Goal: Information Seeking & Learning: Learn about a topic

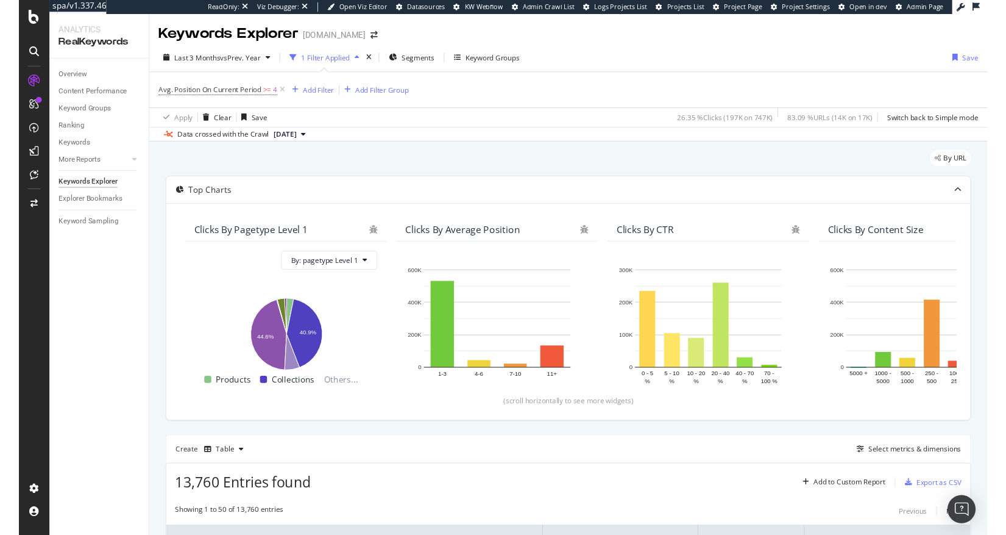
scroll to position [1737, 0]
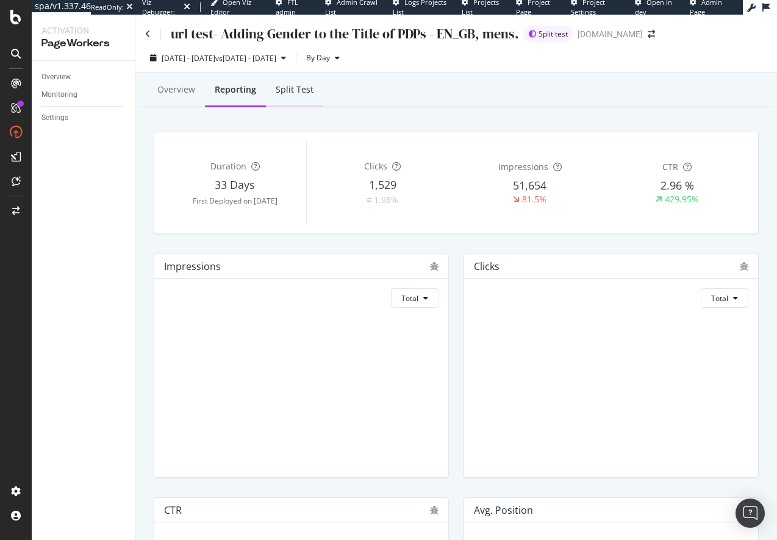
click at [307, 95] on div "Split Test" at bounding box center [295, 90] width 38 height 12
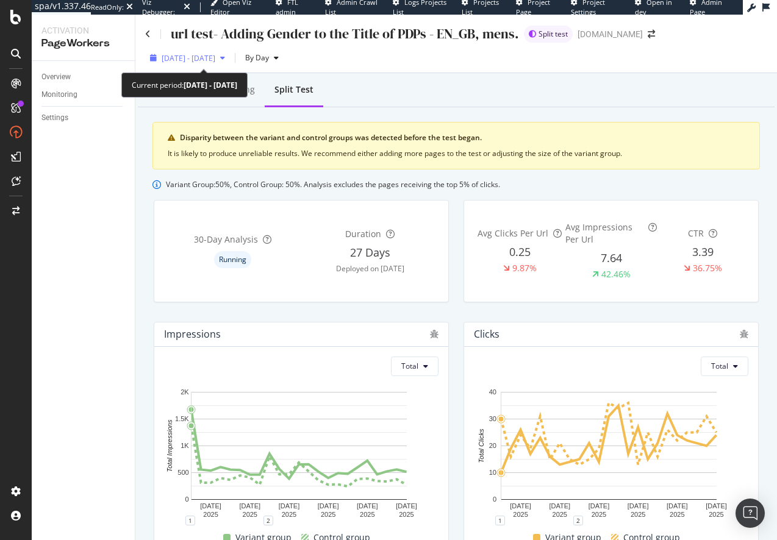
click at [201, 59] on span "[DATE] - [DATE]" at bounding box center [189, 58] width 54 height 10
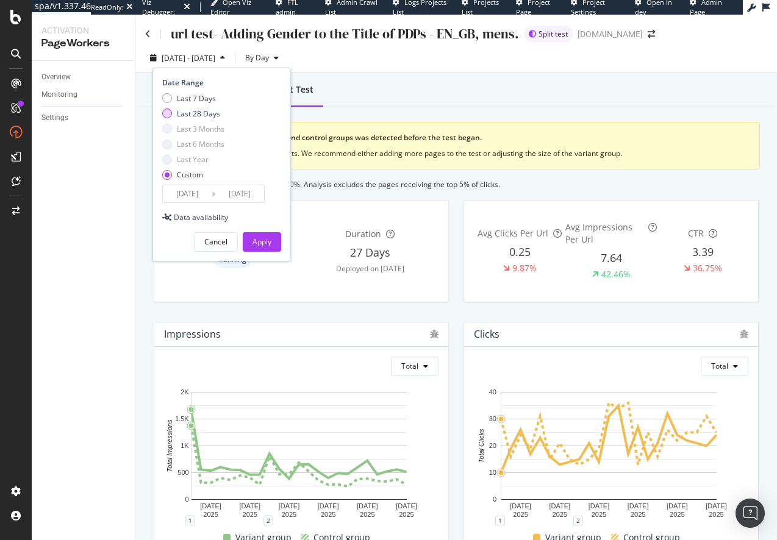
click at [185, 112] on div "Last 28 Days" at bounding box center [198, 114] width 43 height 10
click at [180, 190] on input "2025/08/29" at bounding box center [187, 193] width 49 height 17
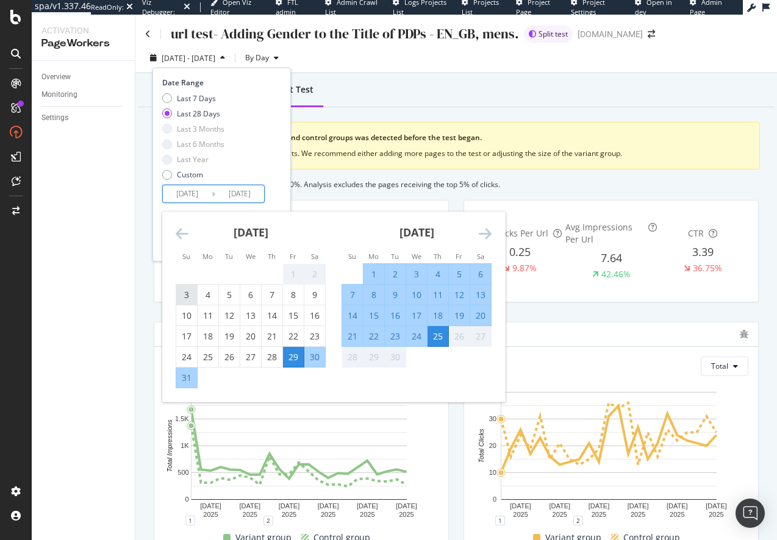
click at [184, 291] on div "3" at bounding box center [186, 295] width 21 height 12
type input "2025/08/03"
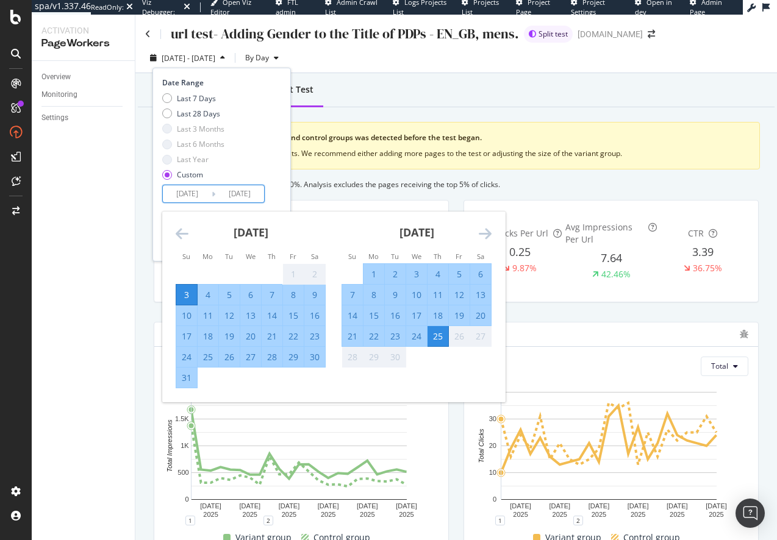
click at [266, 199] on div "Date Range Last 7 Days Last 28 Days Last 3 Months Last 6 Months Last Year Custo…" at bounding box center [220, 140] width 116 height 126
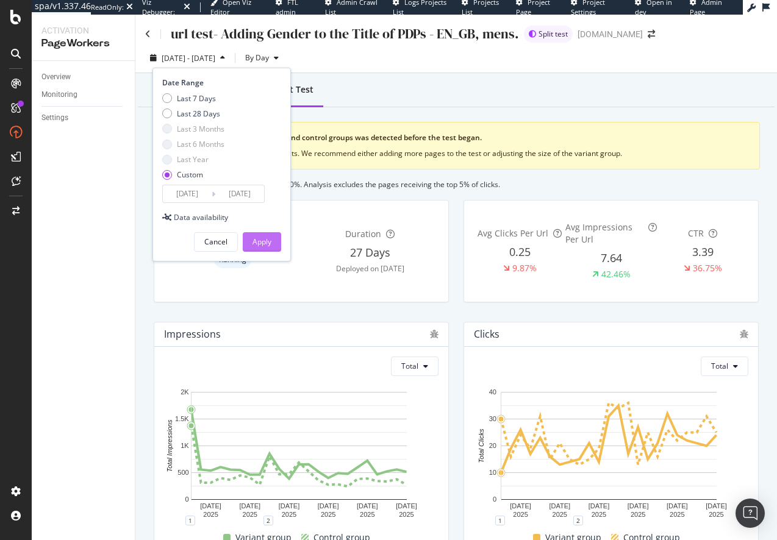
click at [266, 245] on div "Apply" at bounding box center [261, 242] width 19 height 10
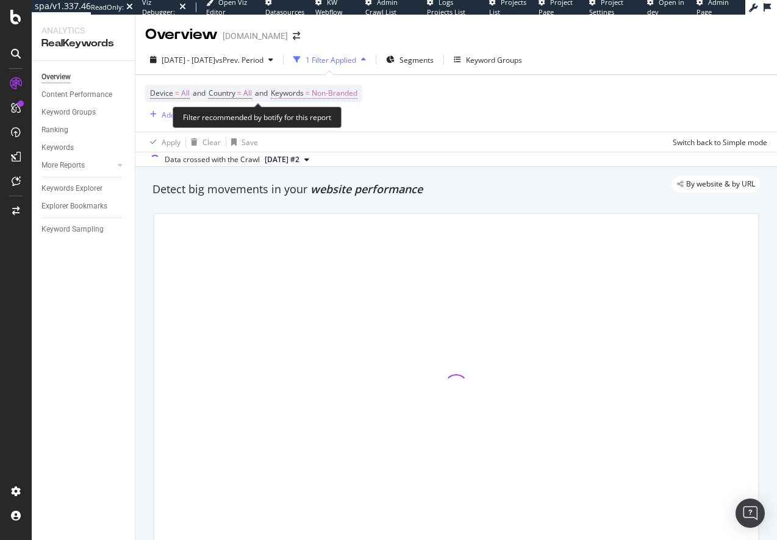
click at [334, 90] on span "Non-Branded" at bounding box center [334, 93] width 46 height 17
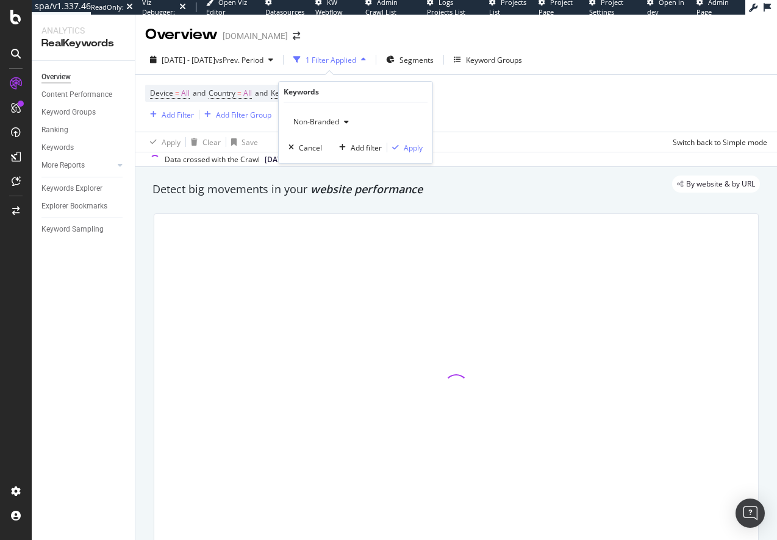
click at [297, 119] on span "Non-Branded" at bounding box center [313, 121] width 51 height 10
click at [322, 121] on span "Non-Branded" at bounding box center [313, 121] width 51 height 10
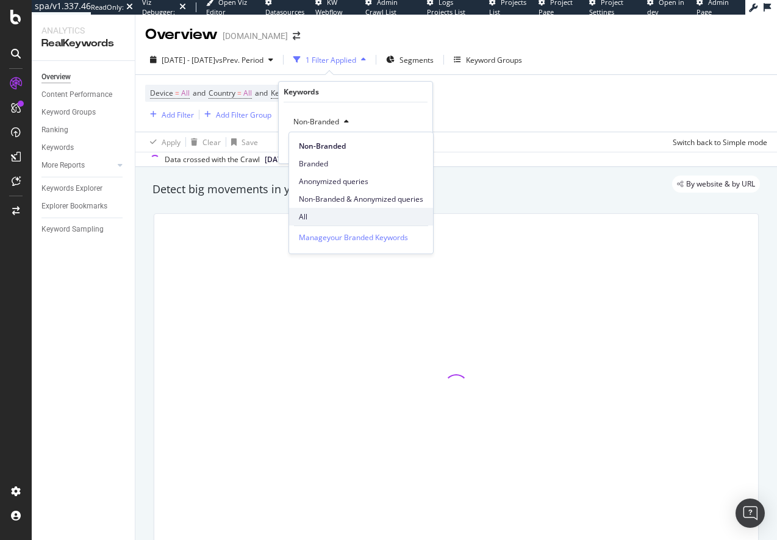
click at [312, 216] on span "All" at bounding box center [361, 217] width 124 height 11
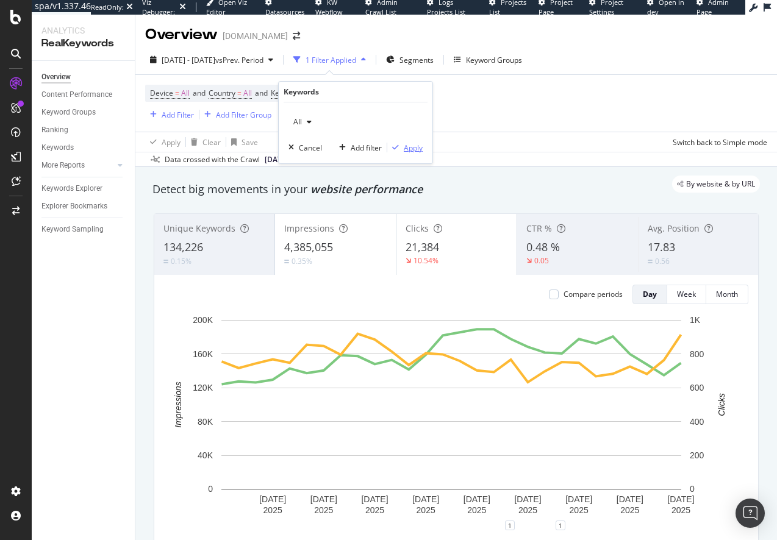
click at [409, 145] on div "Apply" at bounding box center [413, 148] width 19 height 10
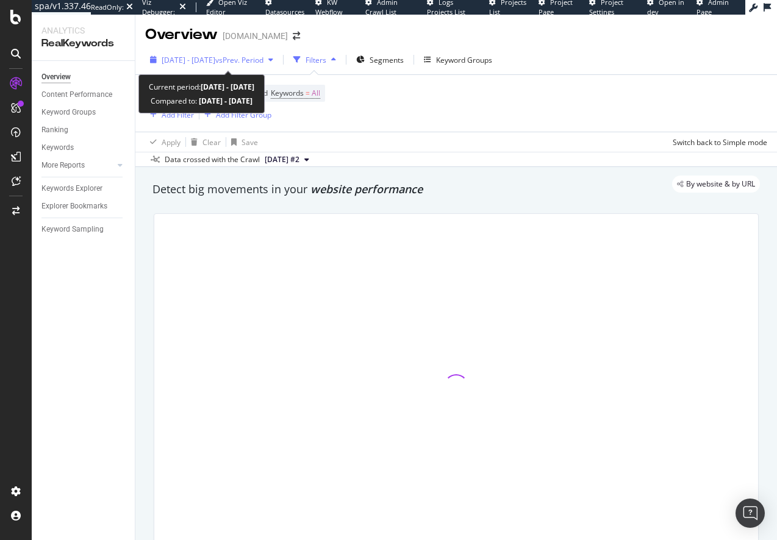
click at [212, 63] on span "2025 Jan. 13th - Feb. 9th" at bounding box center [189, 60] width 54 height 10
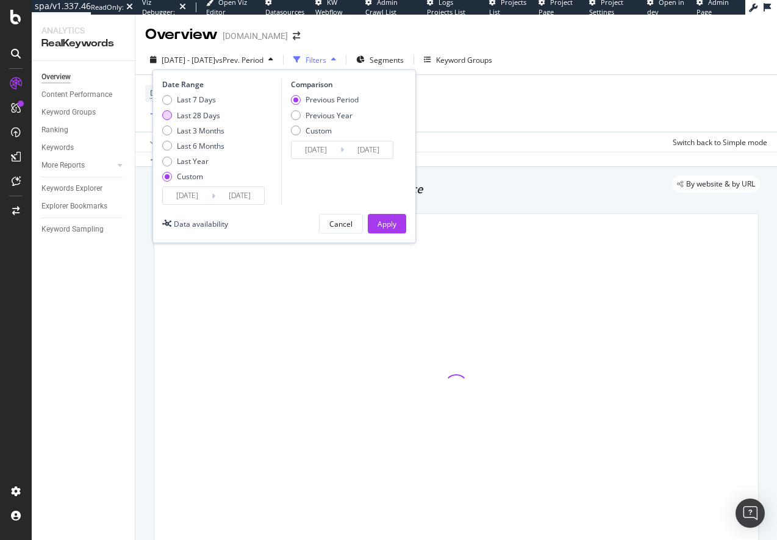
click at [208, 113] on div "Last 28 Days" at bounding box center [198, 115] width 43 height 10
type input "[DATE]"
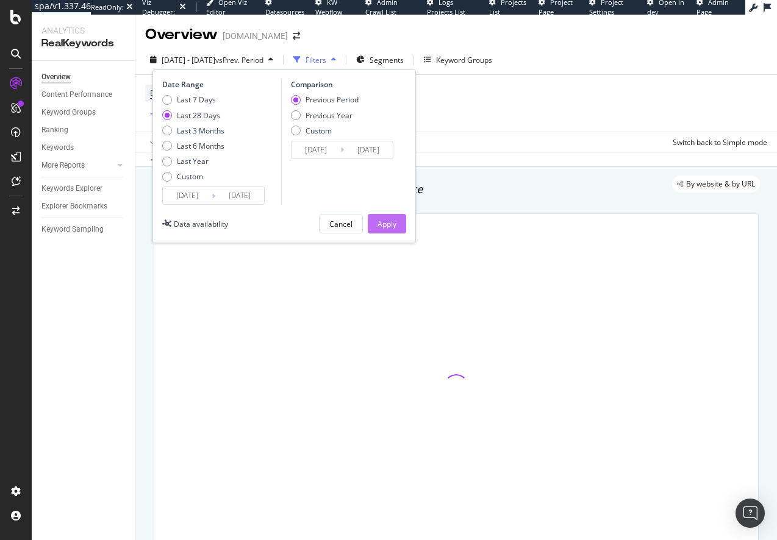
click at [394, 215] on div "Apply" at bounding box center [386, 224] width 19 height 18
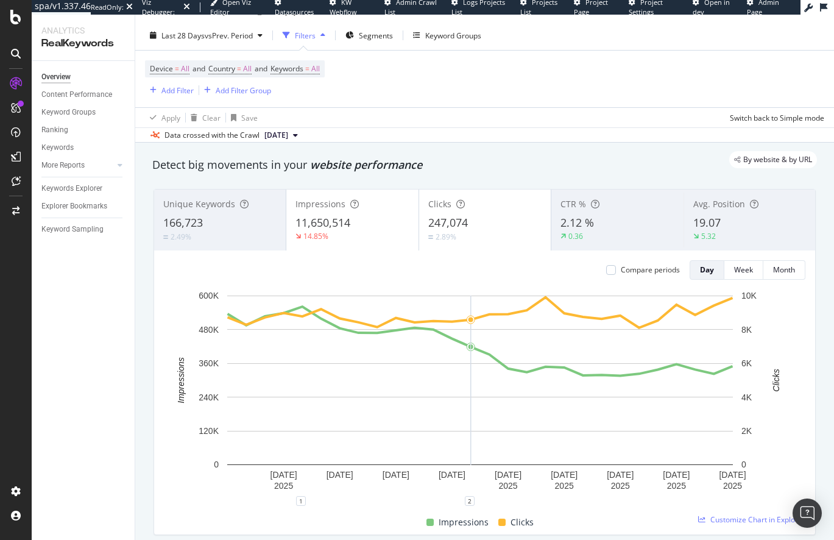
scroll to position [31, 0]
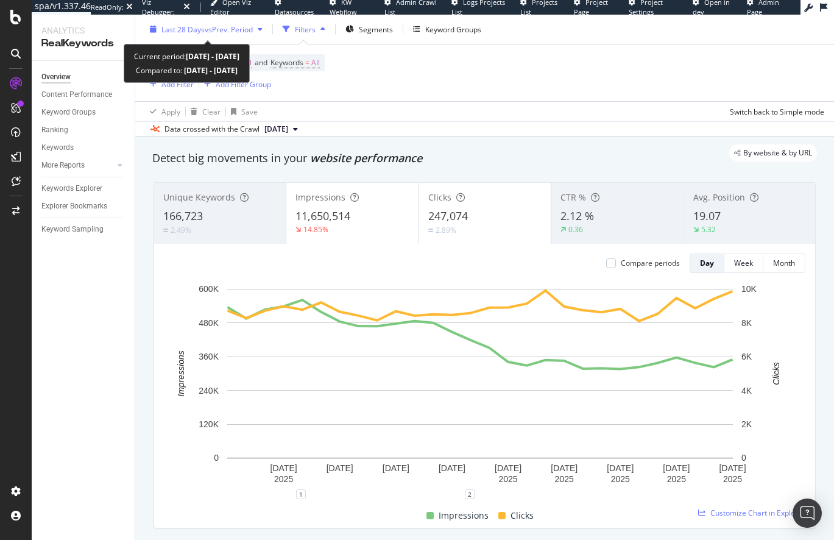
click at [207, 30] on span "vs Prev. Period" at bounding box center [229, 29] width 48 height 10
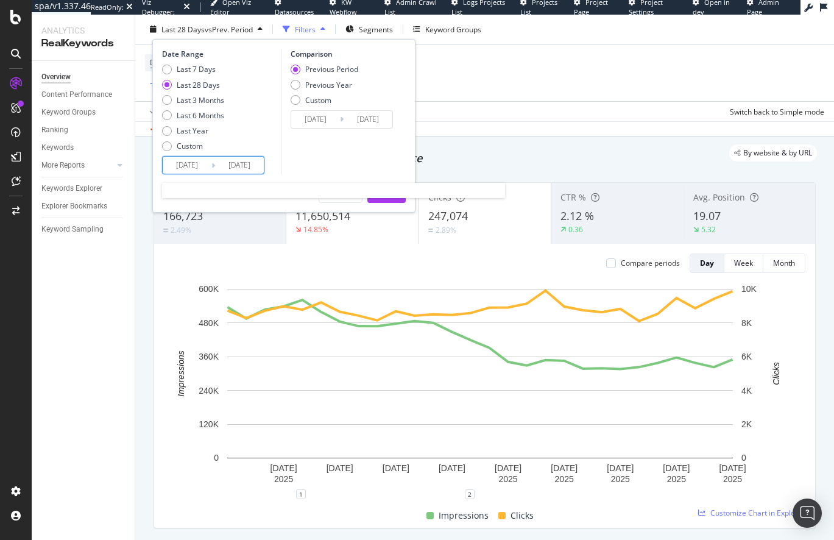
click at [193, 172] on input "[DATE]" at bounding box center [187, 165] width 49 height 17
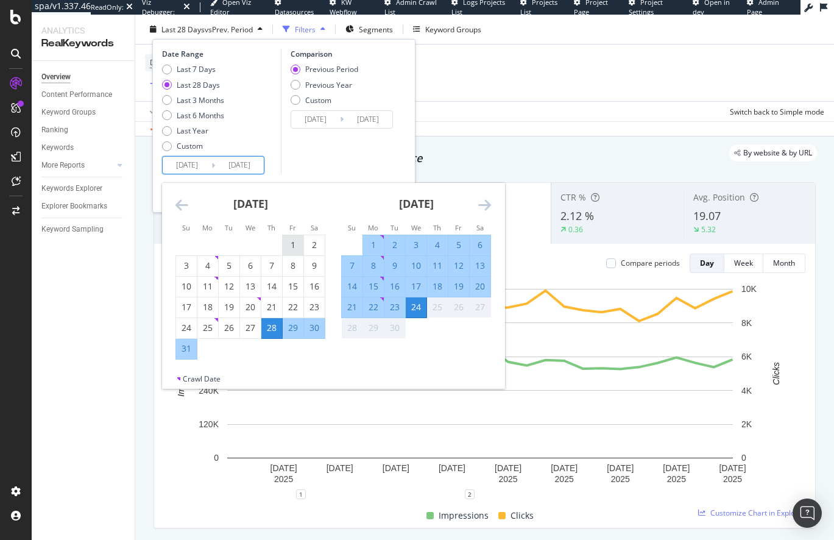
click at [293, 242] on div "1" at bounding box center [293, 245] width 21 height 12
type input "[DATE]"
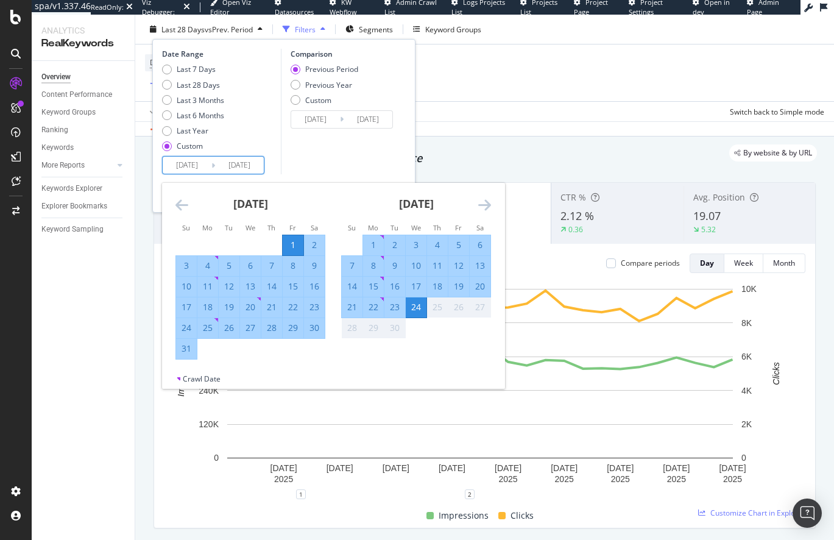
click at [321, 161] on div "Comparison Previous Period Previous Year Custom 2025/06/07 Navigate forward to …" at bounding box center [339, 112] width 116 height 126
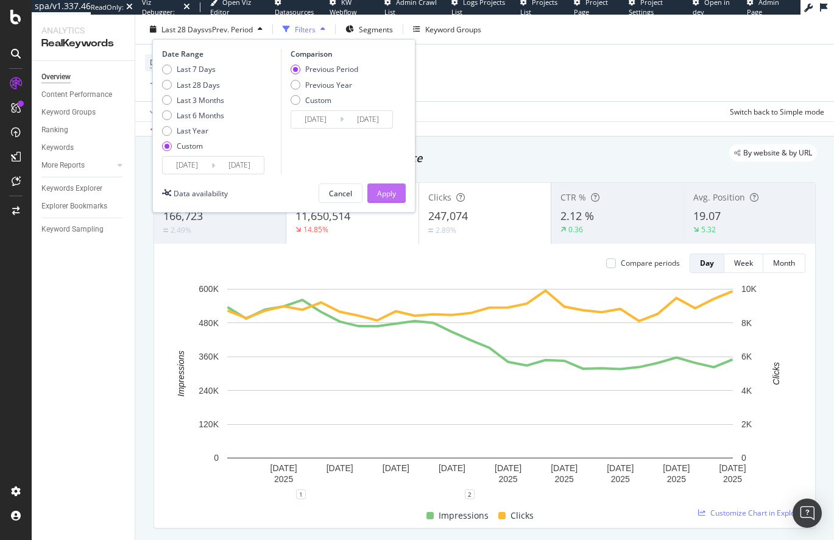
click at [390, 191] on div "Apply" at bounding box center [386, 193] width 19 height 10
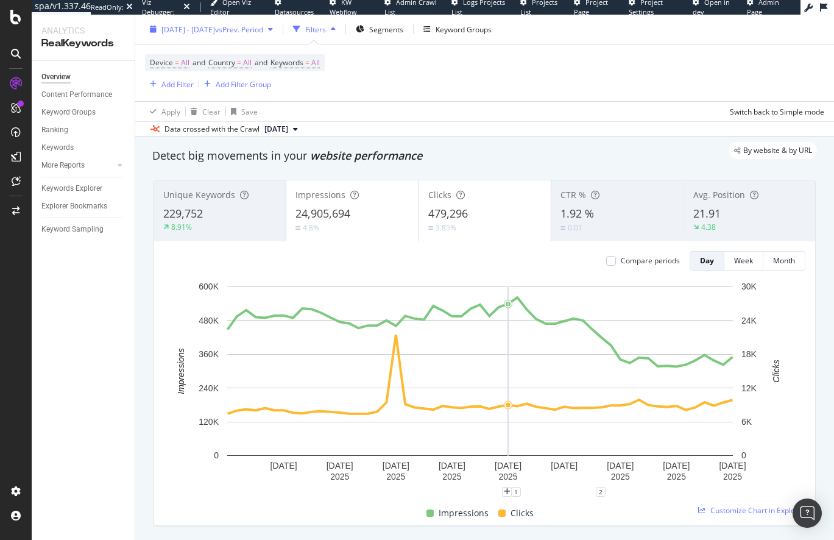
scroll to position [36, 0]
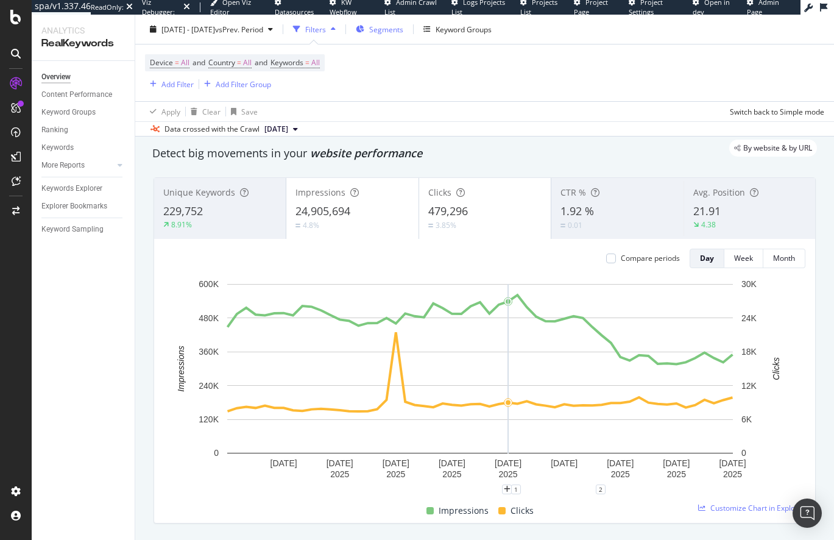
click at [404, 30] on span "Segments" at bounding box center [386, 29] width 34 height 10
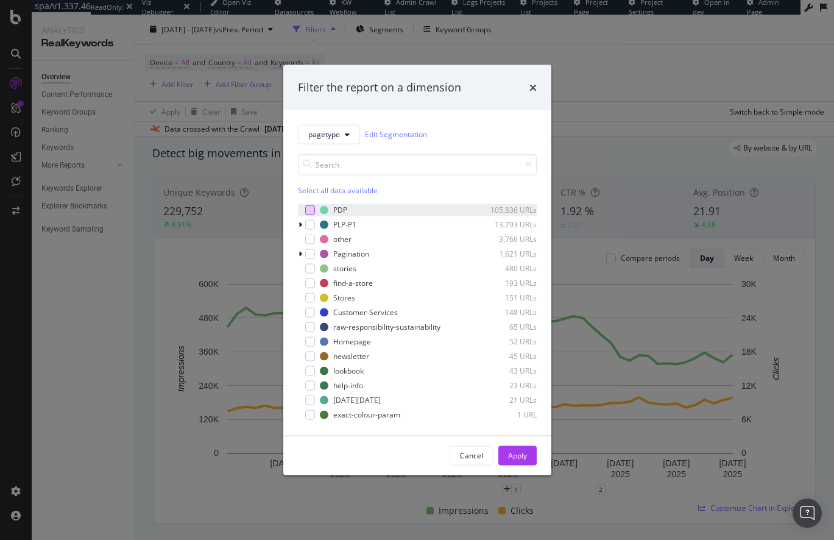
click at [311, 211] on div "modal" at bounding box center [310, 210] width 10 height 10
click at [520, 454] on div "Apply" at bounding box center [517, 455] width 19 height 10
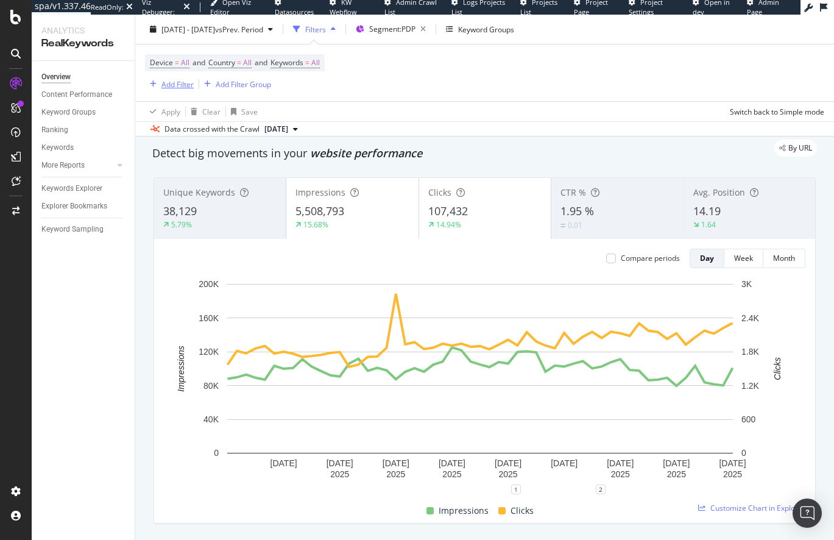
click at [169, 85] on div "Add Filter" at bounding box center [178, 84] width 32 height 10
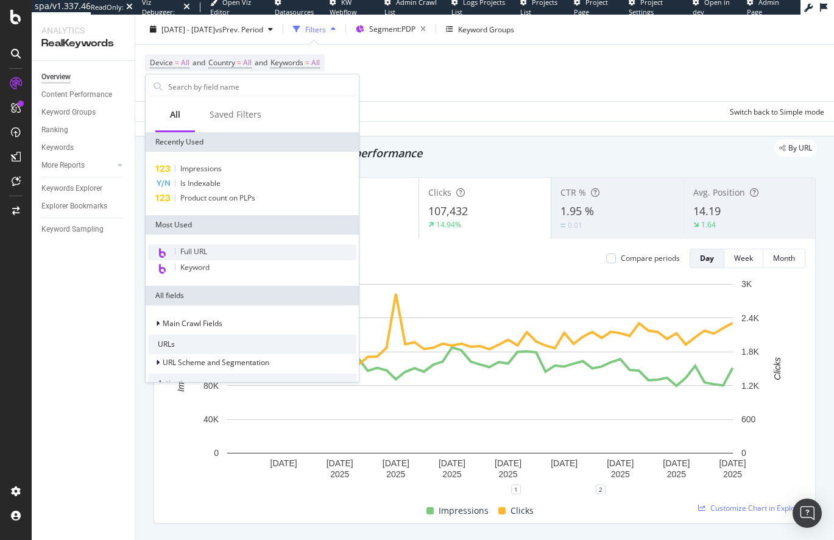
click at [207, 259] on div "Full URL" at bounding box center [252, 252] width 208 height 16
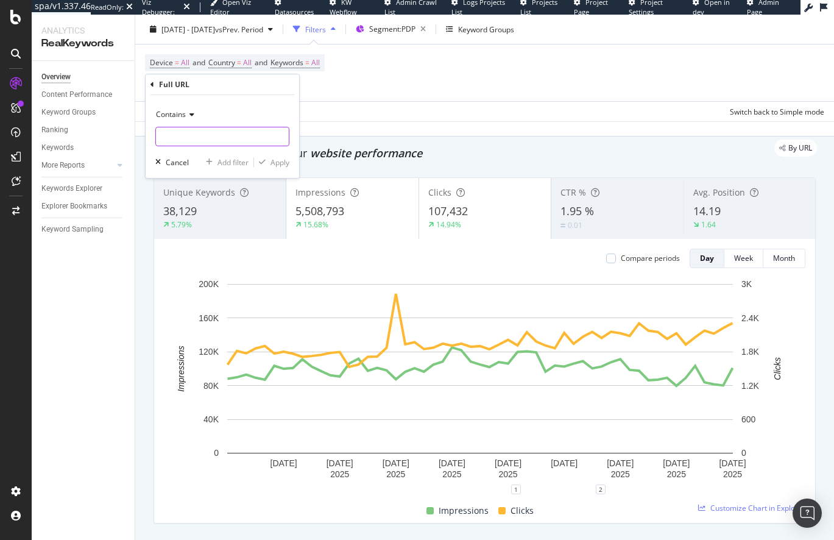
click at [196, 141] on input "text" at bounding box center [222, 137] width 133 height 20
click at [160, 139] on input "en_gb/" at bounding box center [213, 137] width 115 height 20
type input "/en_gb/"
click at [286, 163] on div "Apply" at bounding box center [280, 162] width 19 height 10
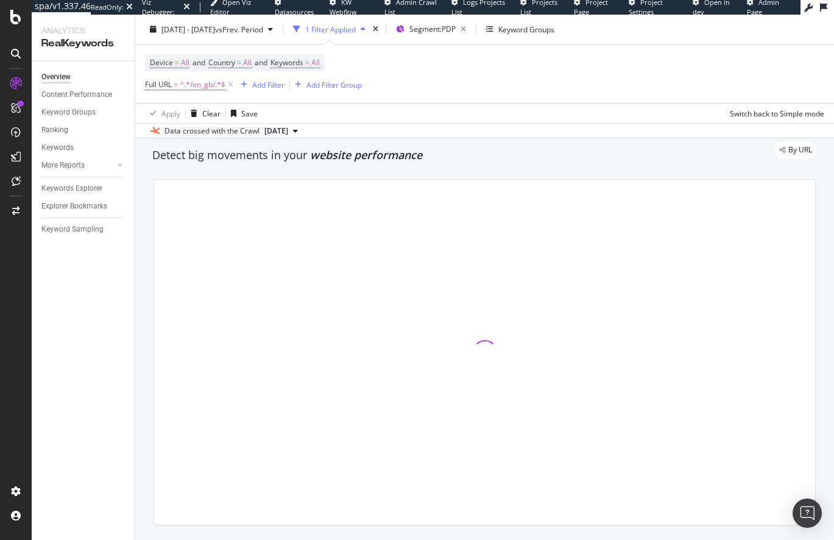
scroll to position [38, 0]
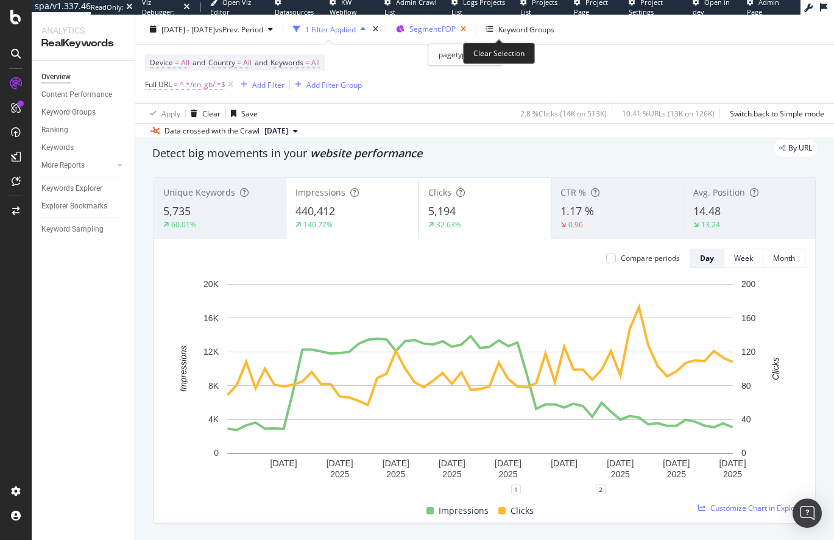
click at [471, 30] on icon "button" at bounding box center [463, 29] width 15 height 17
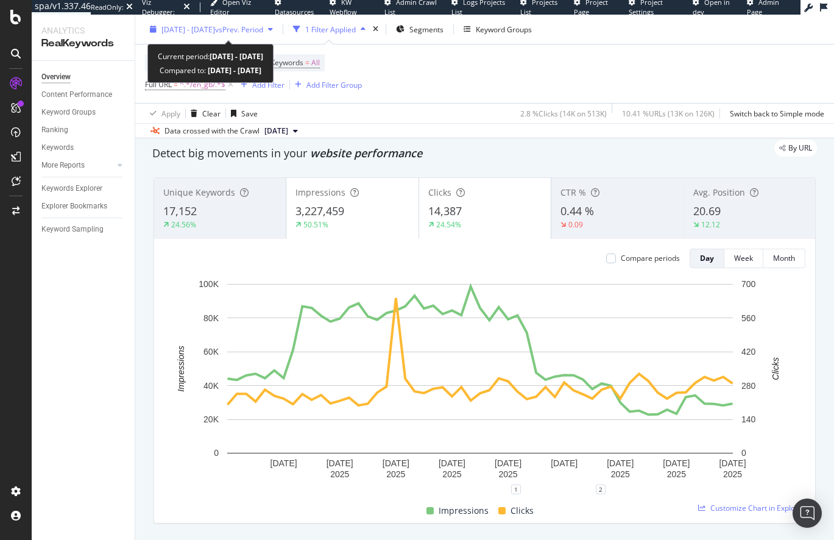
click at [224, 35] on div "2025 Aug. 1st - Sep. 24th vs Prev. Period" at bounding box center [211, 29] width 133 height 18
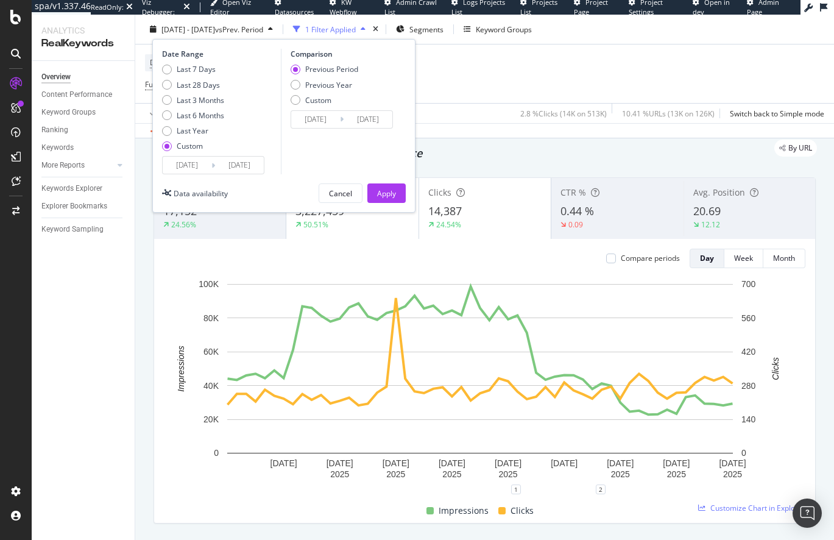
click at [185, 171] on input "[DATE]" at bounding box center [187, 165] width 49 height 17
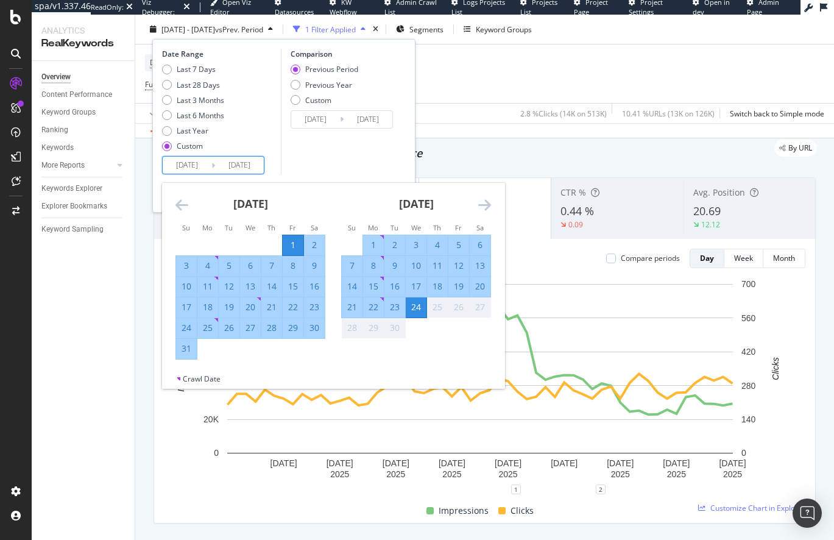
click at [178, 207] on icon "Move backward to switch to the previous month." at bounding box center [182, 204] width 13 height 15
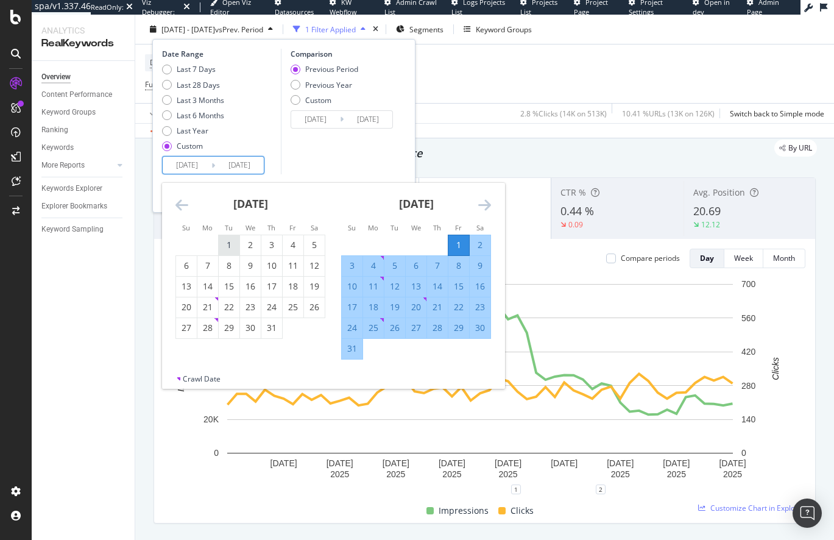
click at [236, 242] on div "1" at bounding box center [229, 245] width 21 height 12
type input "[DATE]"
type input "2025/04/06"
type input "2025/06/30"
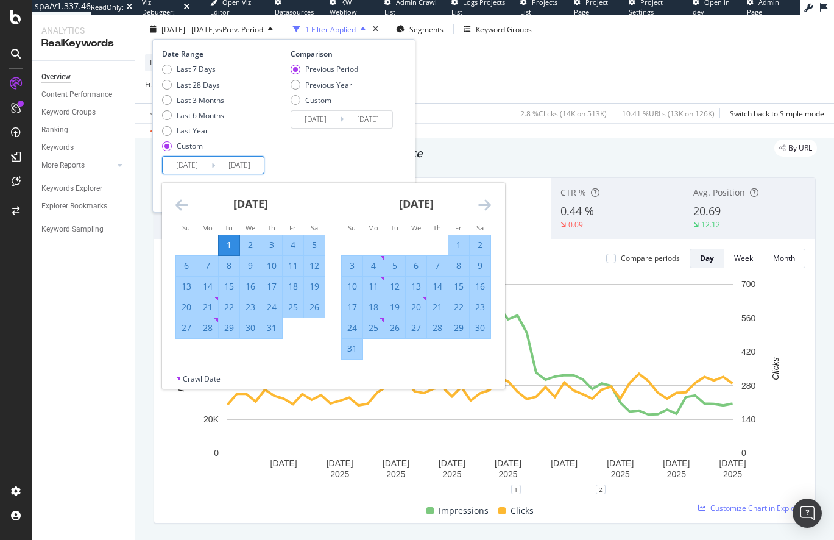
click at [324, 162] on div "Comparison Previous Period Previous Year Custom 2025/04/06 Navigate forward to …" at bounding box center [339, 112] width 116 height 126
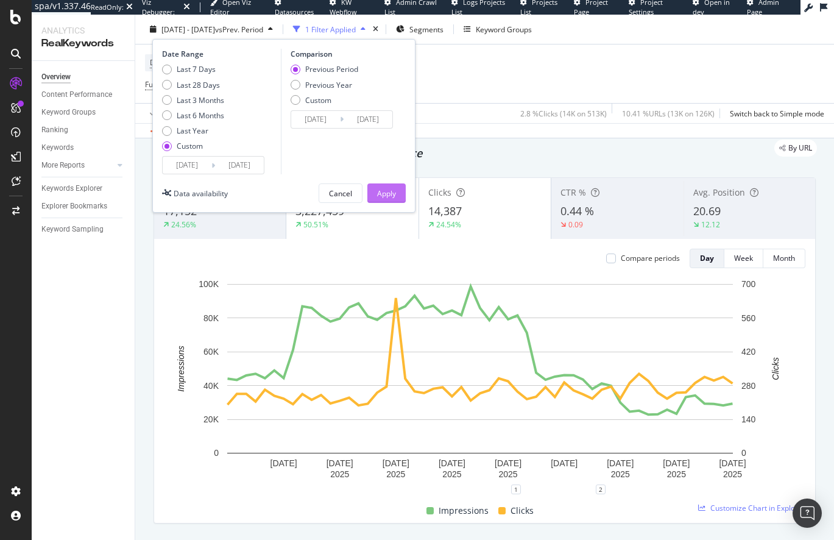
click at [383, 194] on div "Apply" at bounding box center [386, 193] width 19 height 10
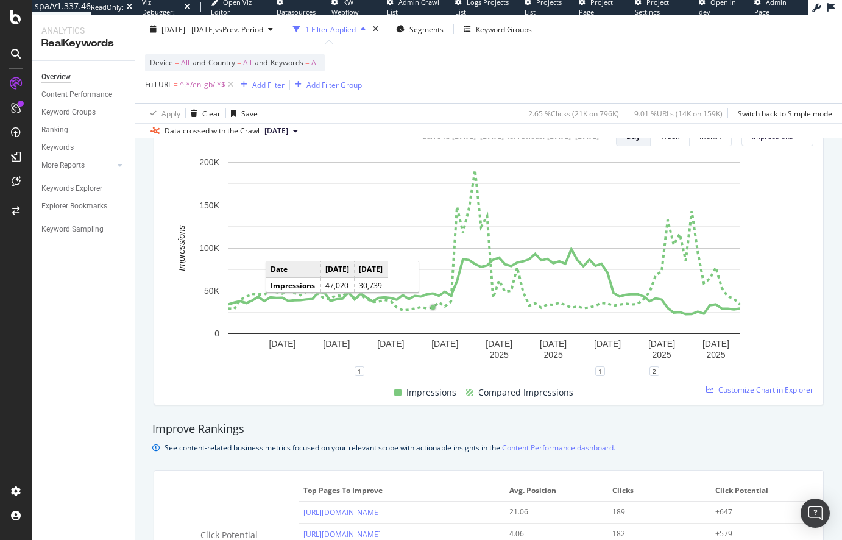
scroll to position [437, 0]
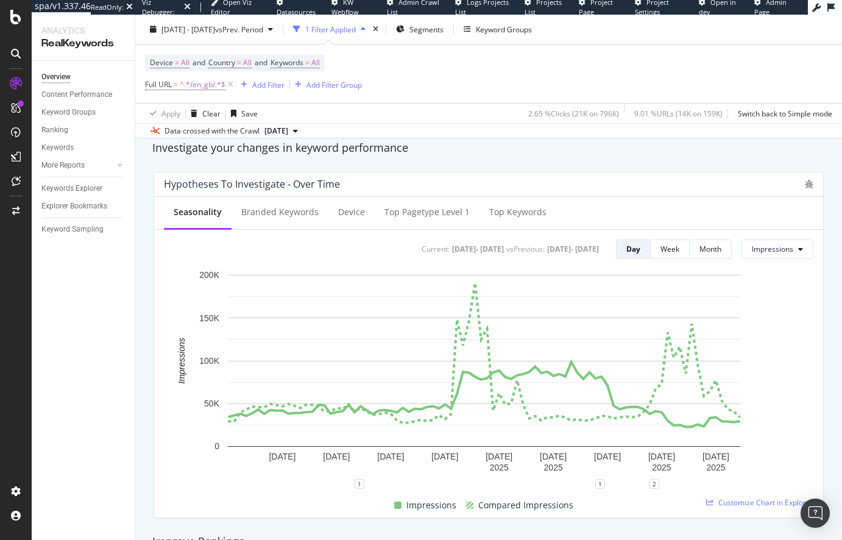
click at [276, 15] on div "2025 Jul. 1st - Sep. 24th vs Prev. Period 1 Filter Applied Segments Keyword Gro…" at bounding box center [488, 77] width 707 height 124
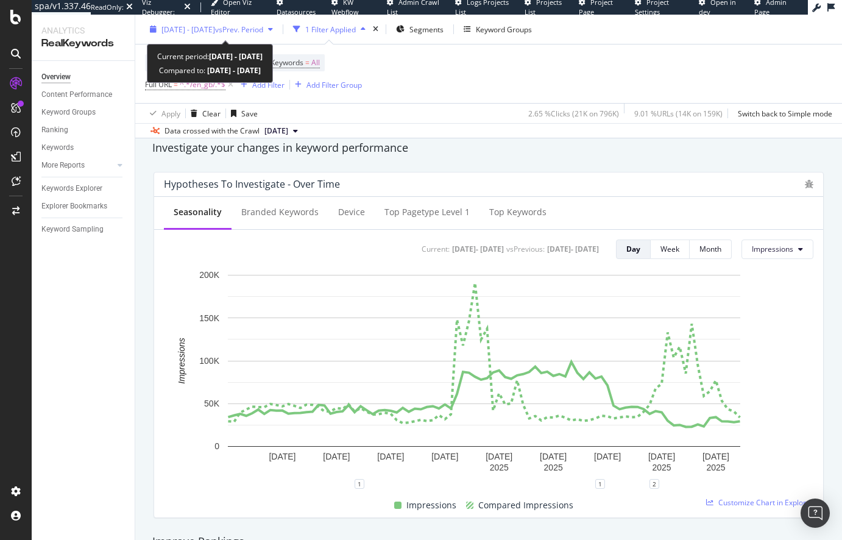
click at [263, 27] on span "vs Prev. Period" at bounding box center [239, 29] width 48 height 10
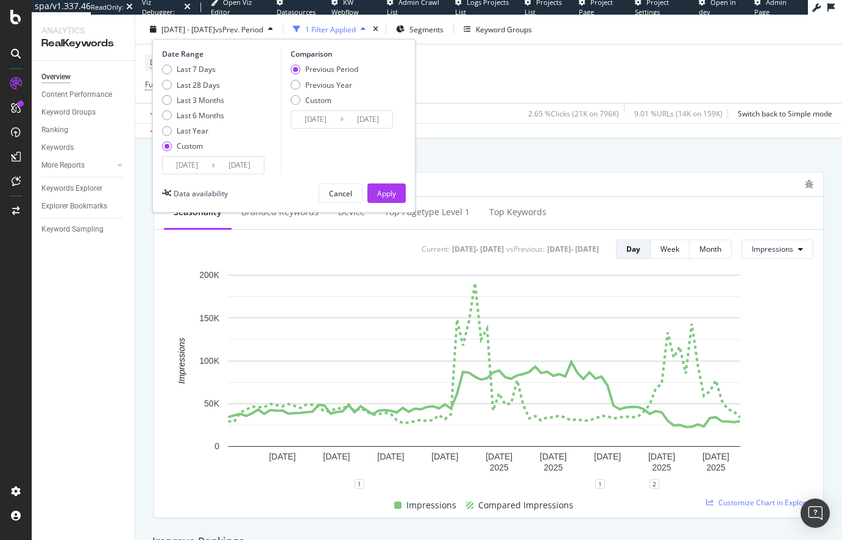
click at [321, 91] on div "Previous Period Previous Year Custom" at bounding box center [325, 87] width 68 height 46
click at [321, 87] on div "Previous Year" at bounding box center [328, 84] width 47 height 10
type input "2024/07/02"
type input "2024/09/25"
click at [388, 190] on div "Apply" at bounding box center [386, 193] width 19 height 10
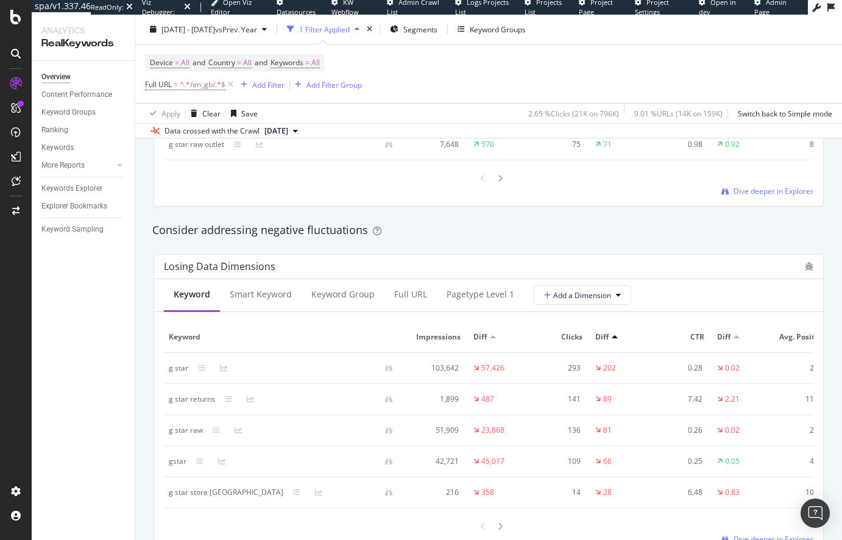
scroll to position [1393, 0]
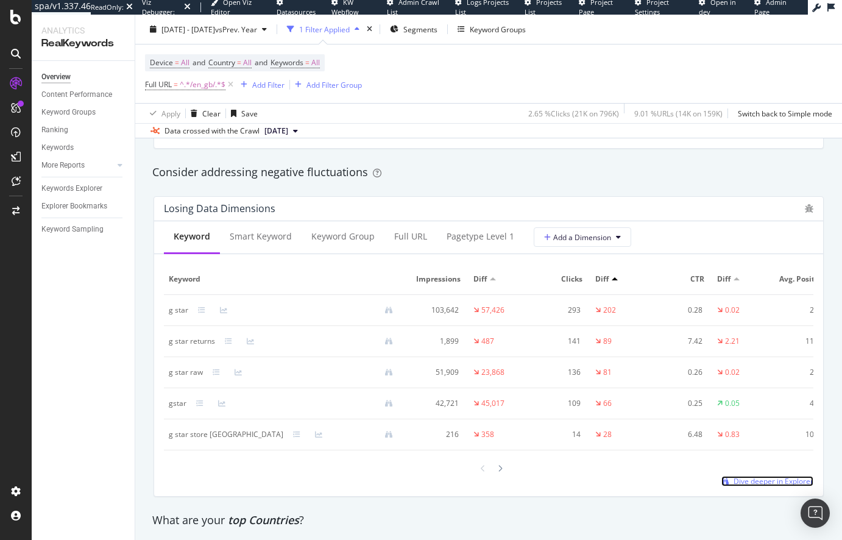
click at [752, 486] on span "Dive deeper in Explorer" at bounding box center [774, 481] width 80 height 10
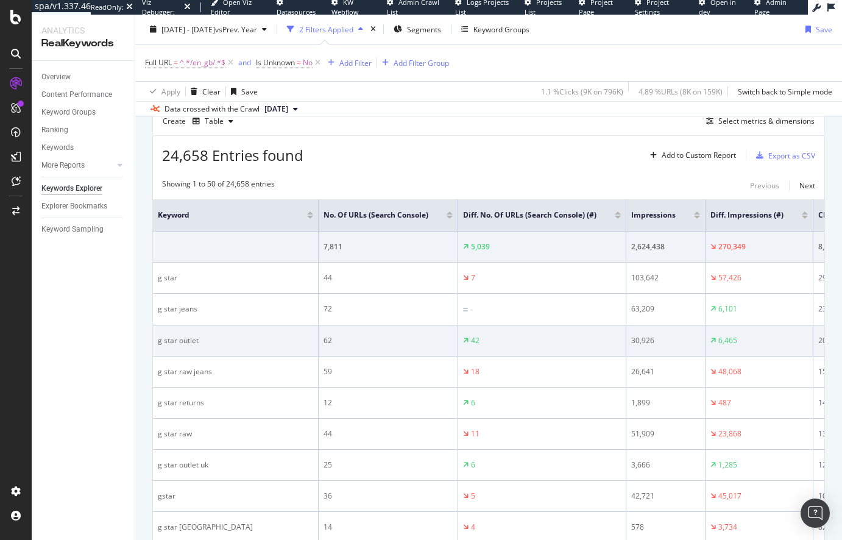
scroll to position [344, 0]
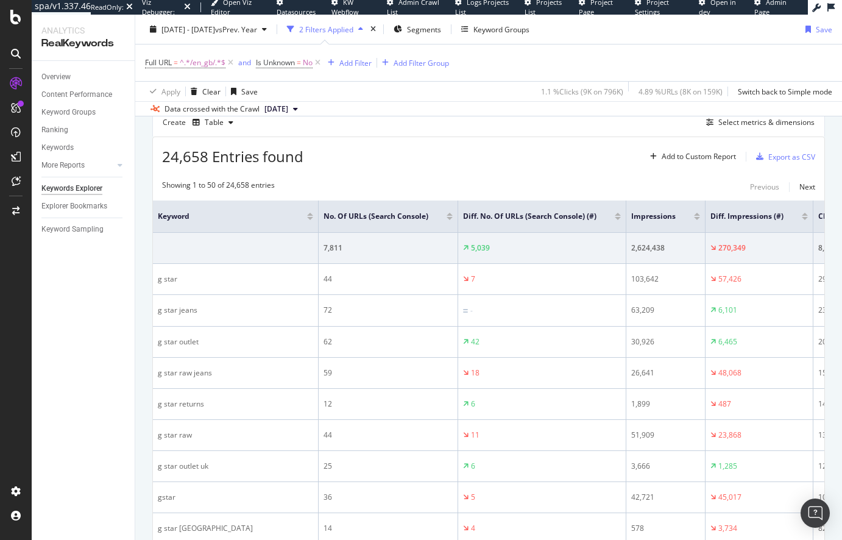
click at [776, 218] on div at bounding box center [805, 218] width 6 height 3
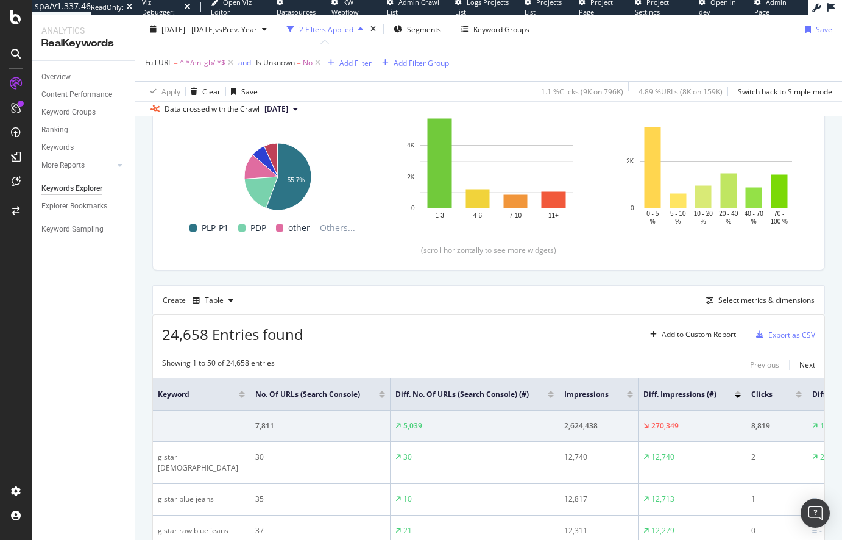
scroll to position [344, 0]
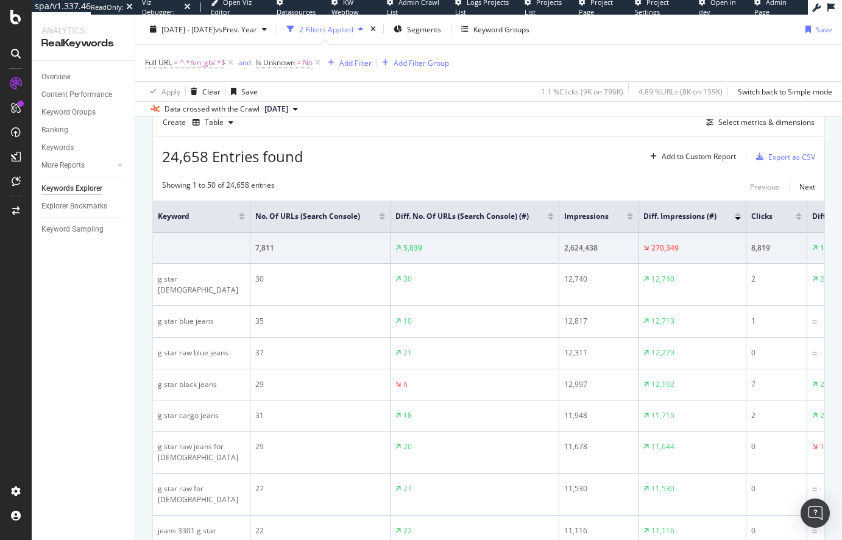
click at [738, 216] on div at bounding box center [738, 214] width 6 height 3
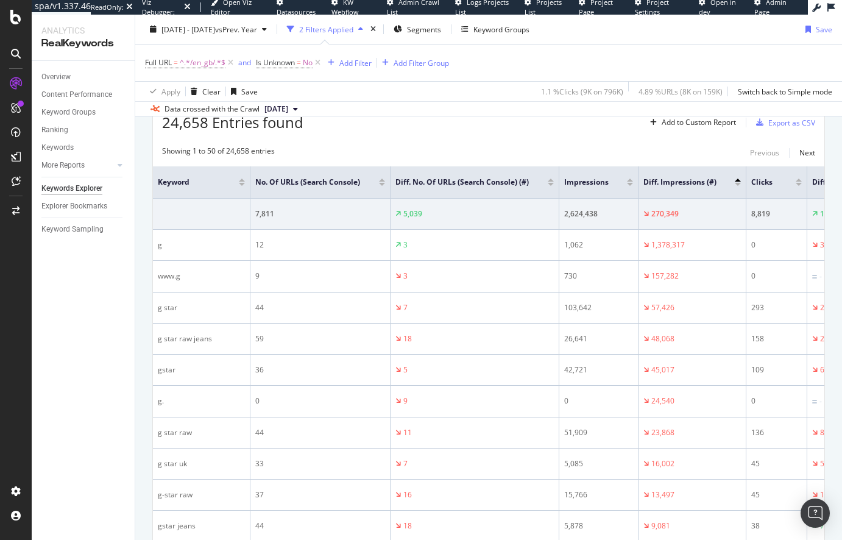
scroll to position [307, 0]
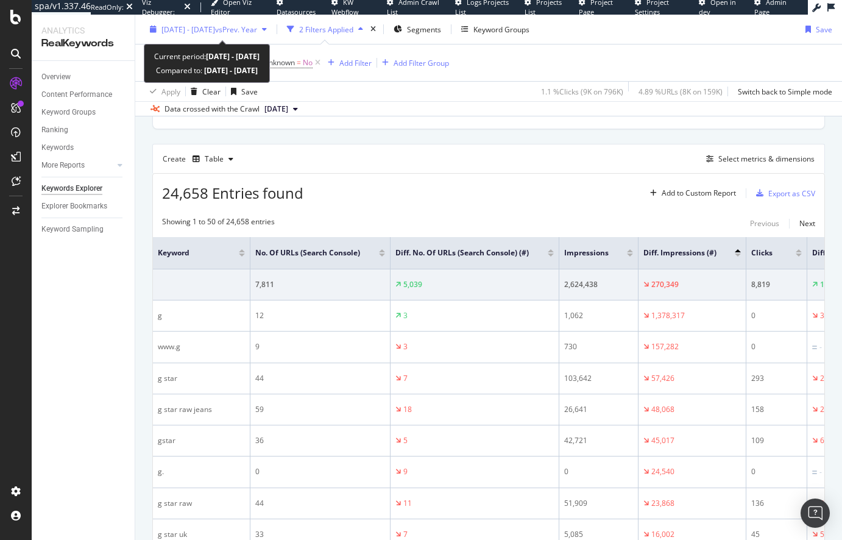
click at [206, 32] on span "2025 Jul. 1st - Sep. 24th" at bounding box center [189, 29] width 54 height 10
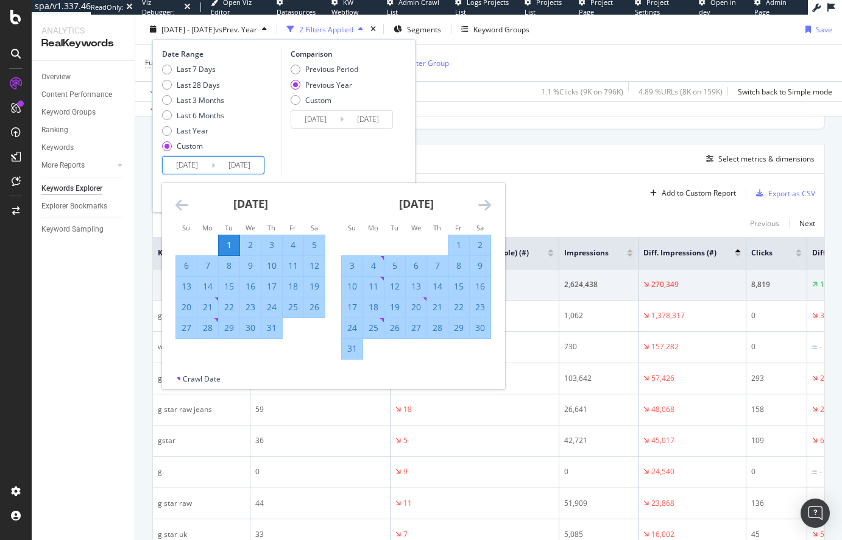
click at [193, 167] on input "[DATE]" at bounding box center [187, 165] width 49 height 17
click at [484, 208] on icon "Move forward to switch to the next month." at bounding box center [484, 204] width 13 height 15
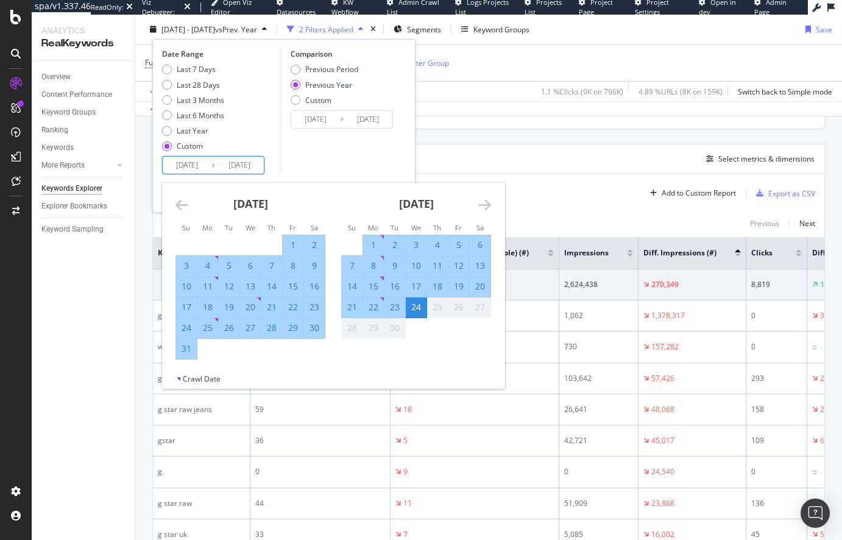
click at [375, 241] on div "1" at bounding box center [373, 245] width 21 height 12
type input "2025/09/01"
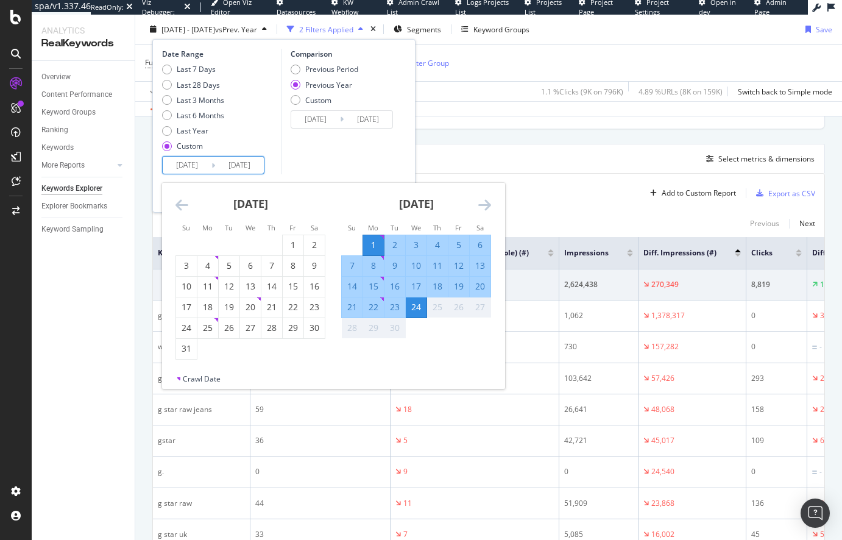
click at [420, 311] on div "24" at bounding box center [416, 307] width 21 height 12
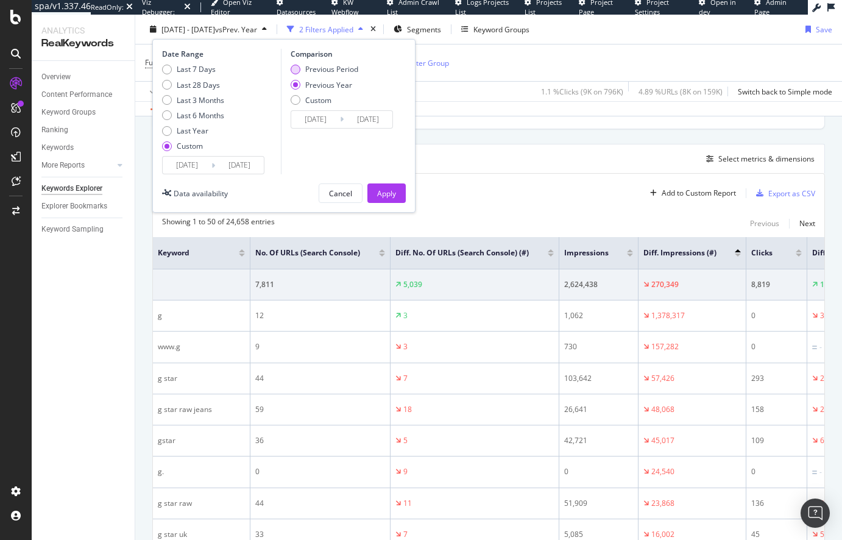
click at [310, 66] on div "Previous Period" at bounding box center [331, 69] width 53 height 10
type input "2025/08/08"
type input "[DATE]"
click at [383, 191] on div "Apply" at bounding box center [386, 193] width 19 height 10
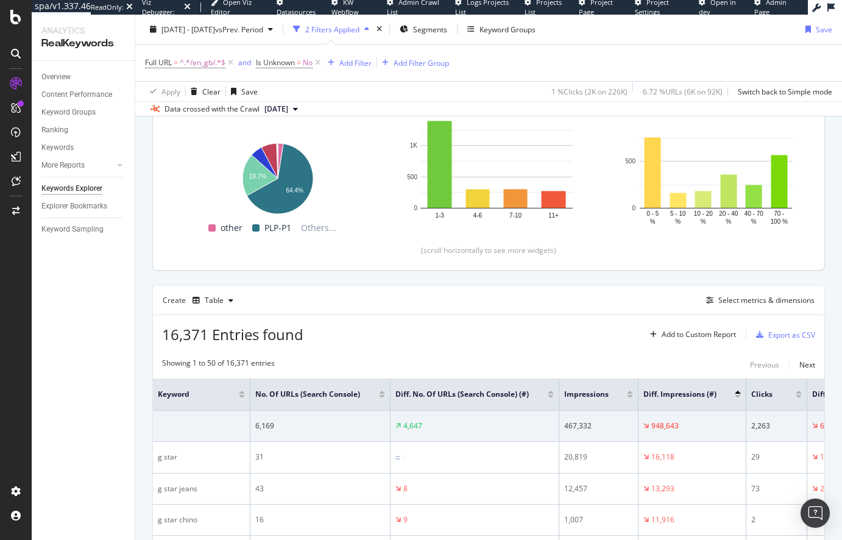
scroll to position [307, 0]
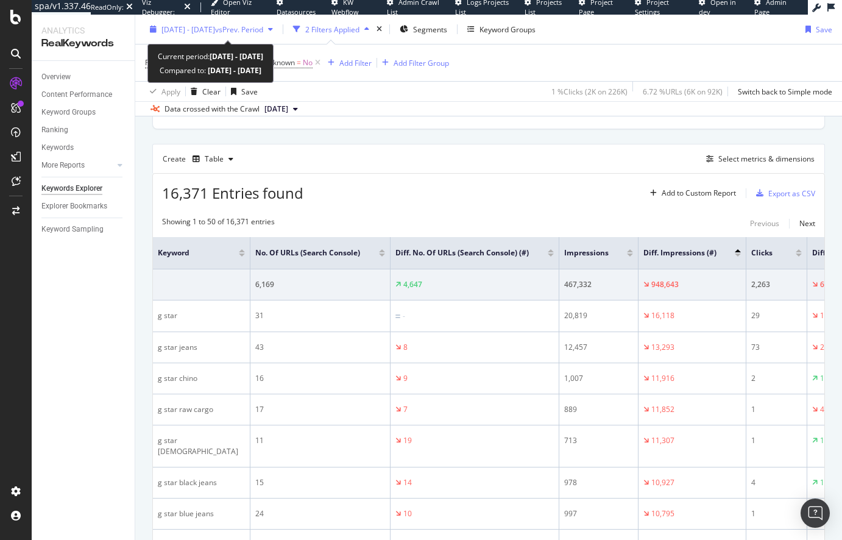
click at [271, 22] on div "2025 Sep. 1st - Sep. 24th vs Prev. Period" at bounding box center [211, 29] width 133 height 18
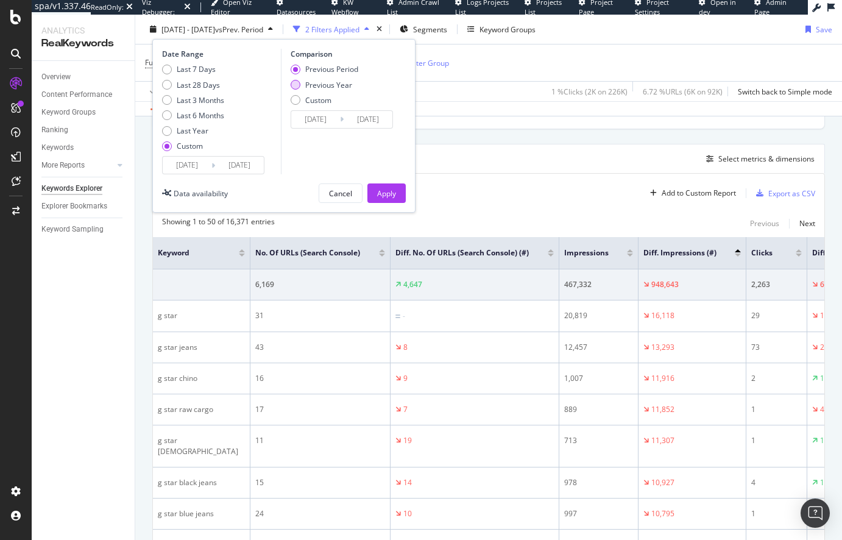
click at [322, 84] on div "Previous Year" at bounding box center [328, 84] width 47 height 10
type input "2024/09/02"
type input "2024/09/25"
click at [382, 186] on div "Apply" at bounding box center [386, 193] width 19 height 18
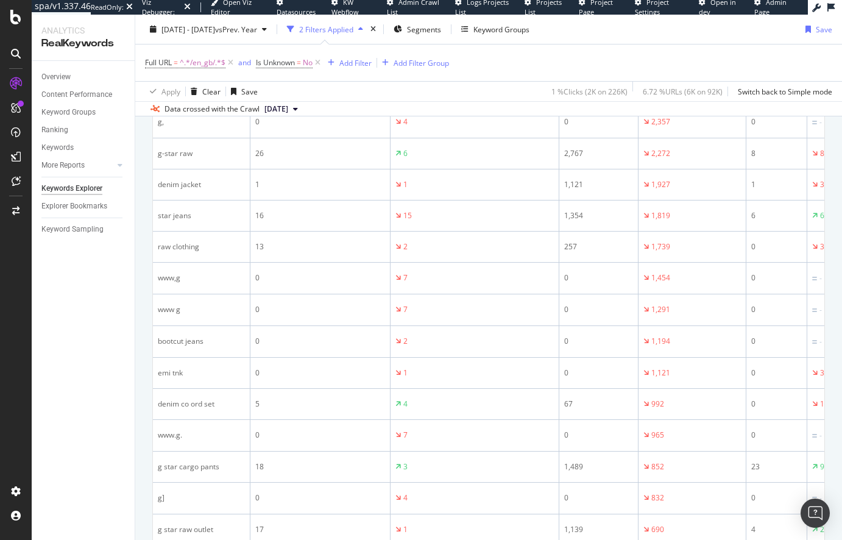
scroll to position [1220, 0]
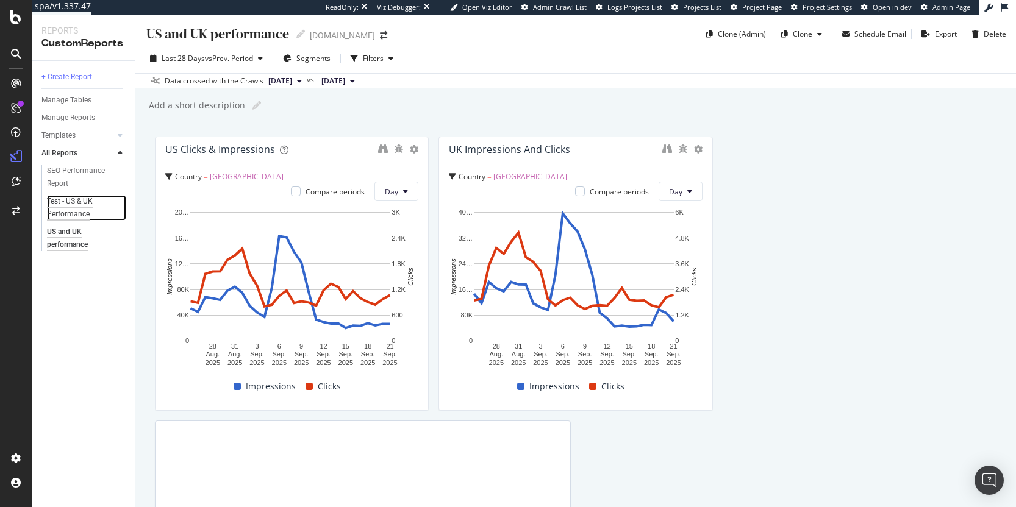
click at [85, 211] on div "Test - US & UK Performance" at bounding box center [82, 208] width 70 height 26
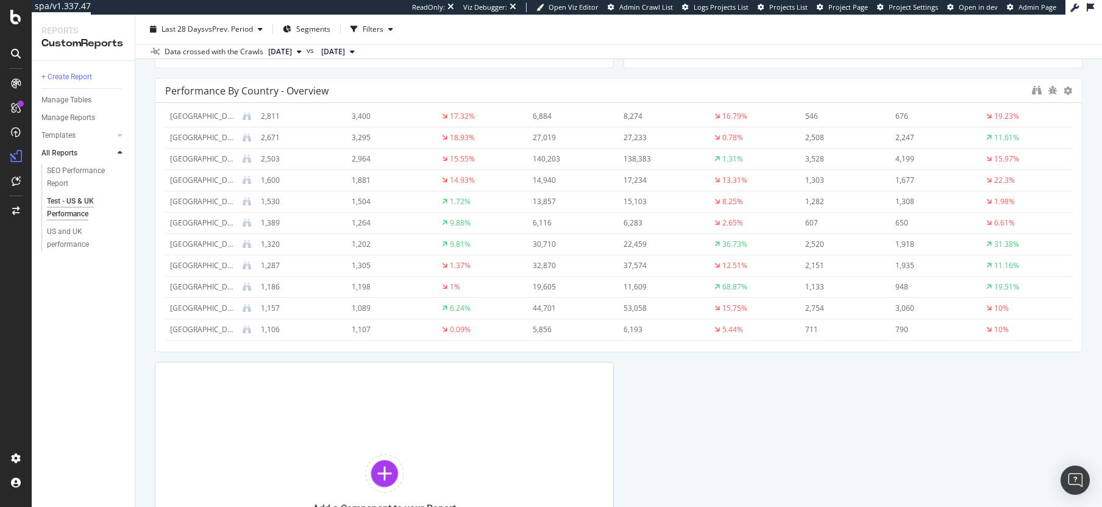
scroll to position [366, 0]
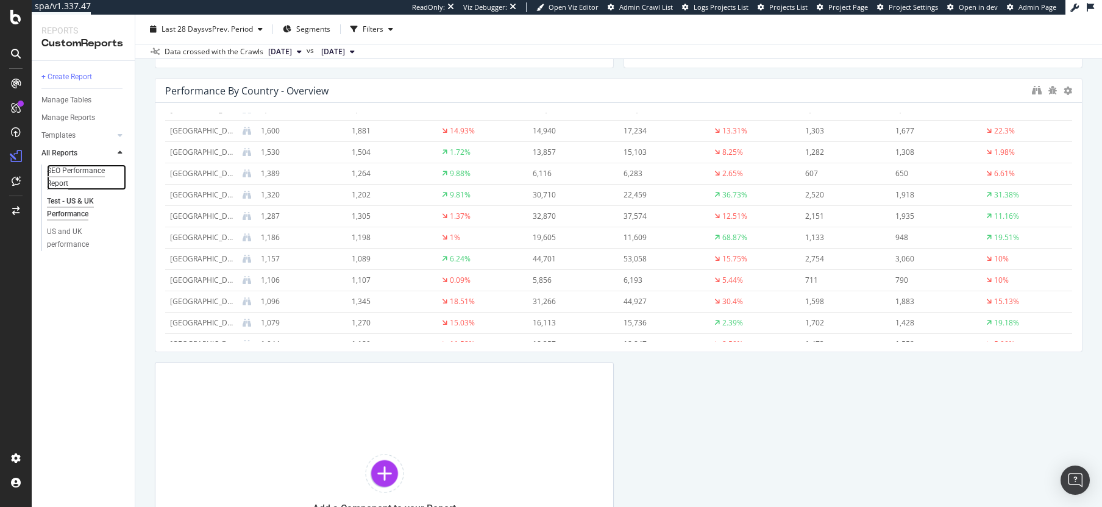
click at [84, 179] on div "SEO Performance Report" at bounding box center [81, 178] width 69 height 26
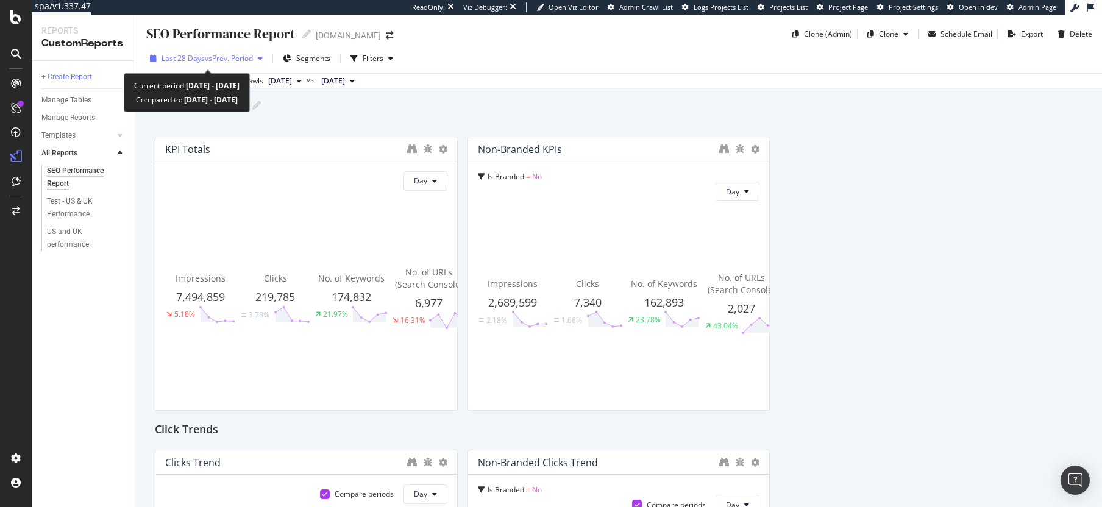
click at [240, 58] on span "vs Prev. Period" at bounding box center [229, 58] width 48 height 10
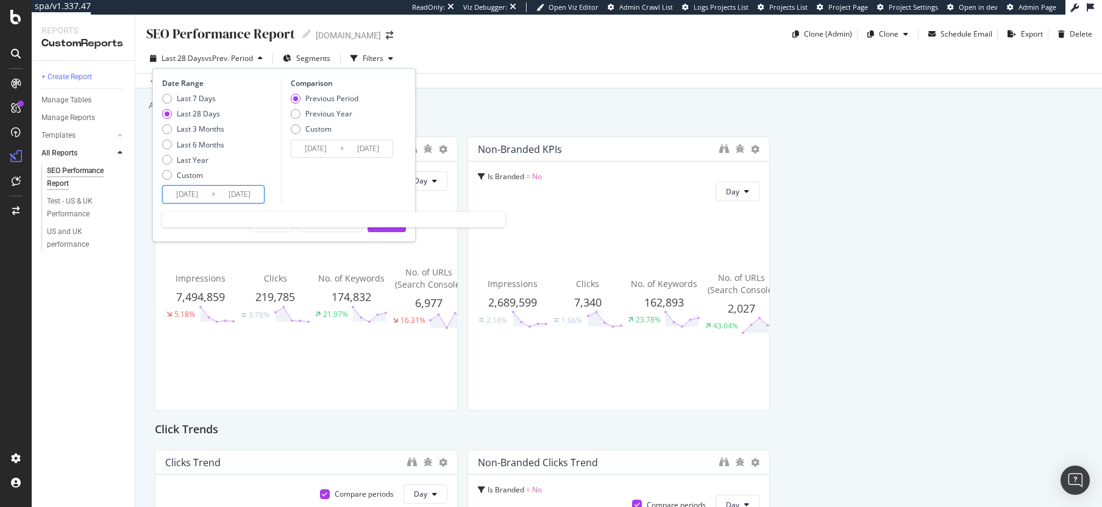
click at [196, 198] on input "[DATE]" at bounding box center [187, 194] width 49 height 17
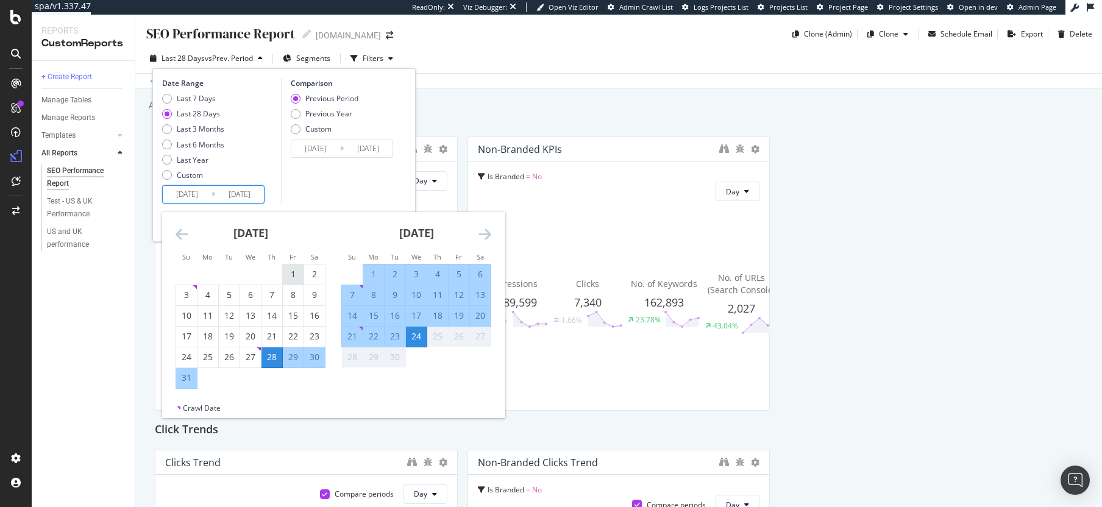
click at [287, 271] on div "1" at bounding box center [293, 274] width 21 height 12
type input "[DATE]"
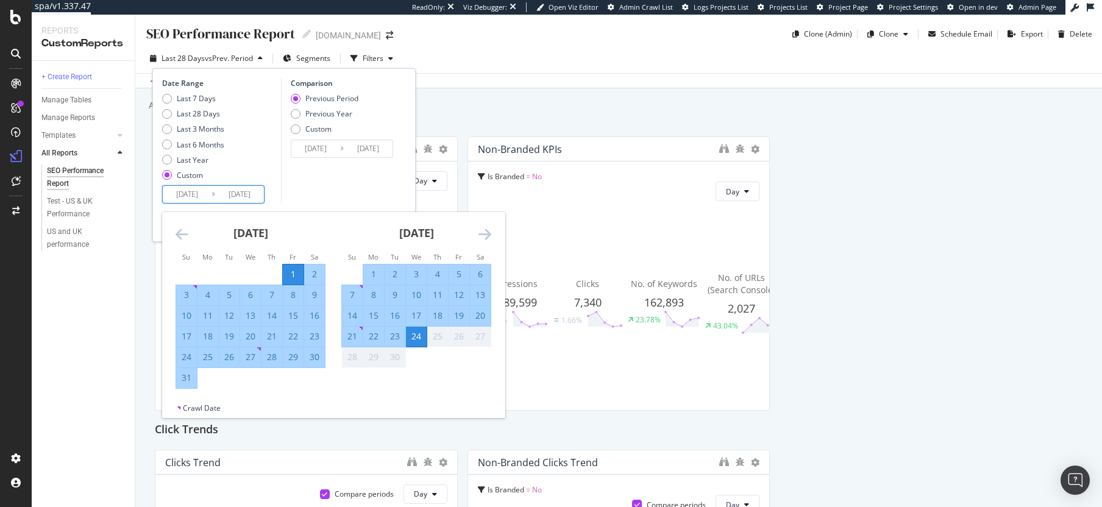
drag, startPoint x: 187, startPoint y: 380, endPoint x: 201, endPoint y: 352, distance: 31.1
click at [187, 380] on div "31" at bounding box center [186, 378] width 21 height 12
type input "[DATE]"
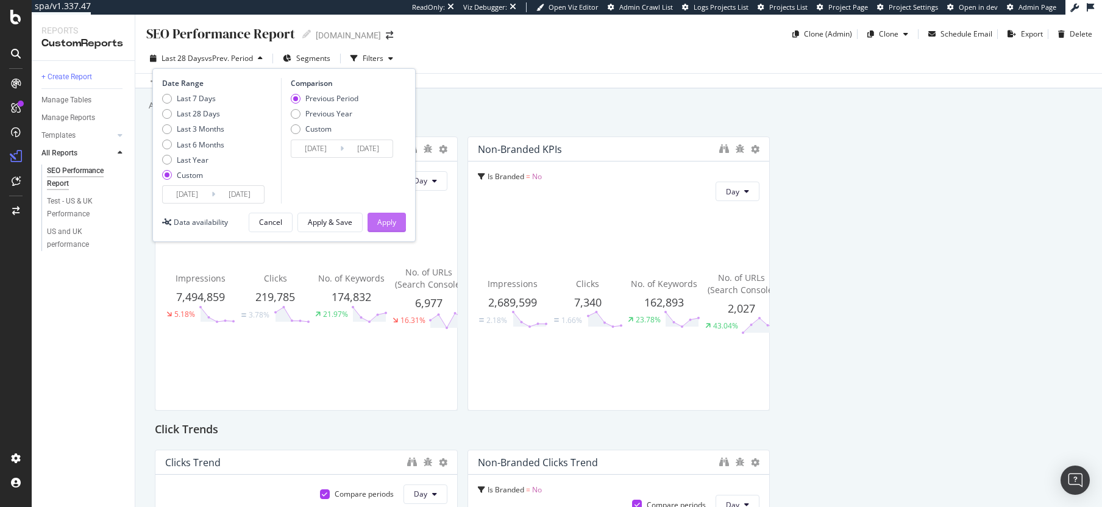
click at [383, 223] on div "Apply" at bounding box center [386, 222] width 19 height 10
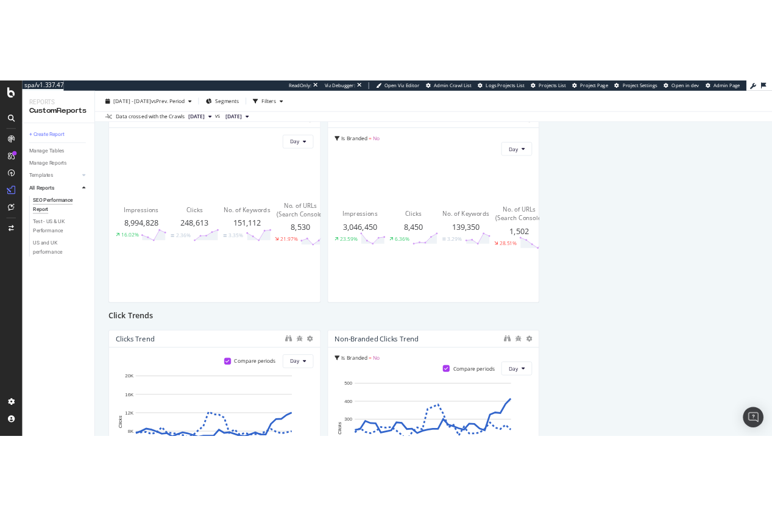
scroll to position [96, 0]
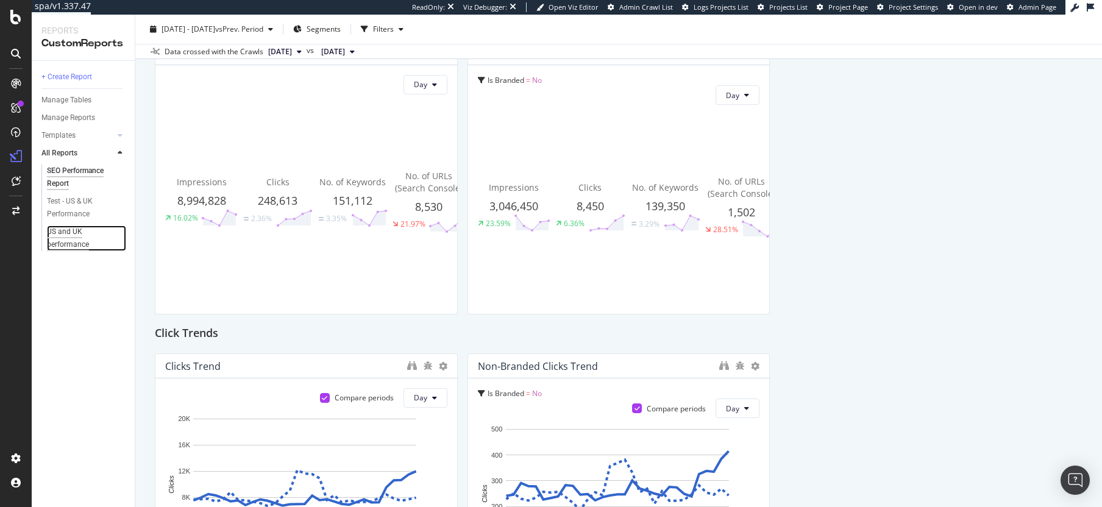
click at [68, 238] on div "US and UK performance" at bounding box center [81, 239] width 69 height 26
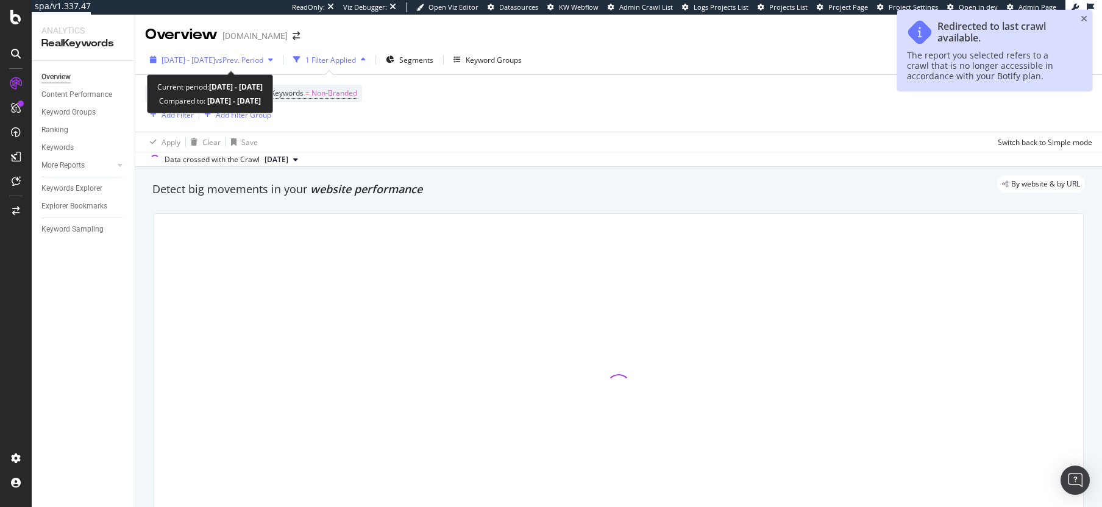
click at [209, 60] on span "2025 Feb. 15th - Mar. 14th" at bounding box center [189, 60] width 54 height 10
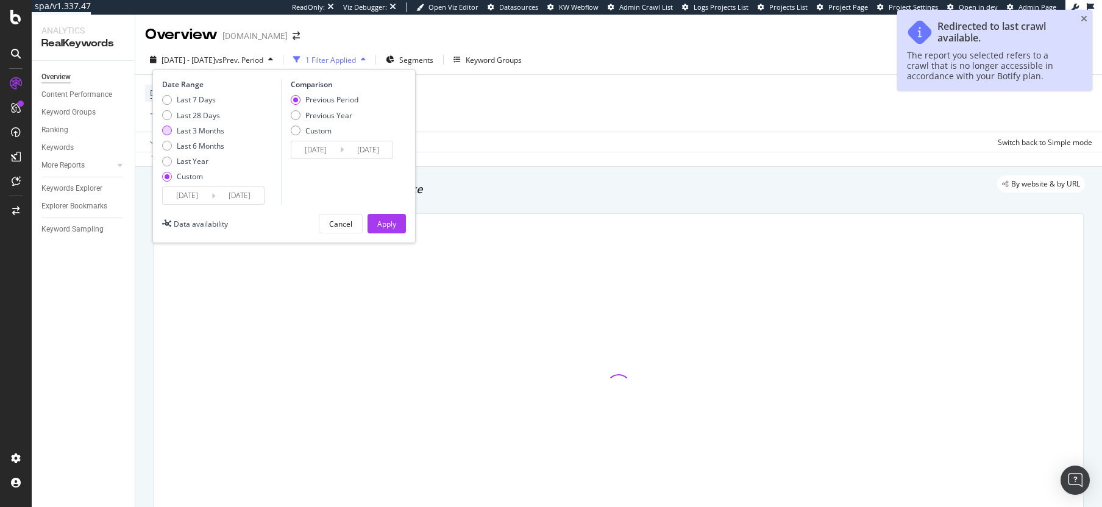
click at [215, 131] on div "Last 3 Months" at bounding box center [201, 131] width 48 height 10
type input "2025/06/25"
type input "2025/09/24"
type input "2025/03/25"
type input "2025/06/24"
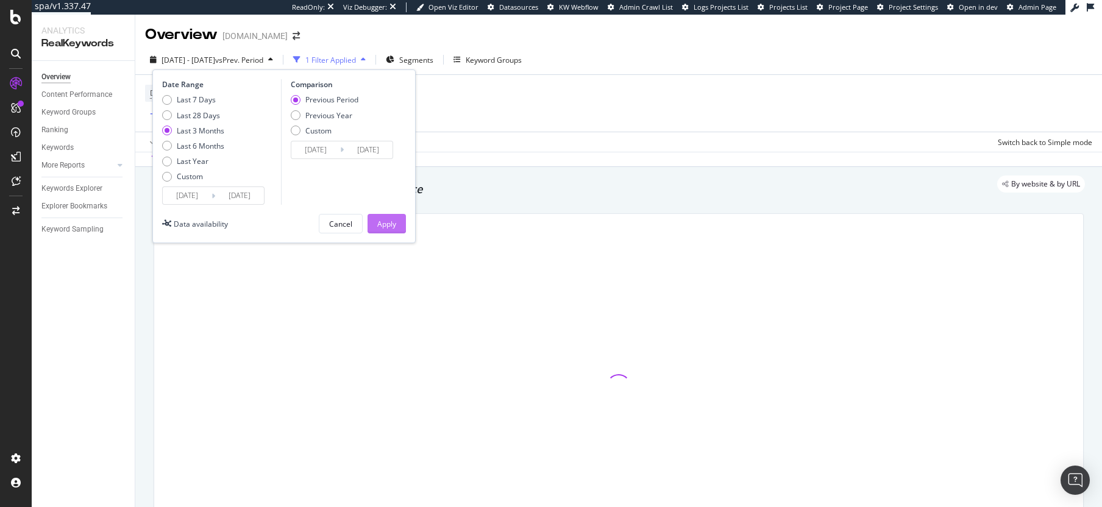
click at [385, 222] on div "Apply" at bounding box center [386, 224] width 19 height 10
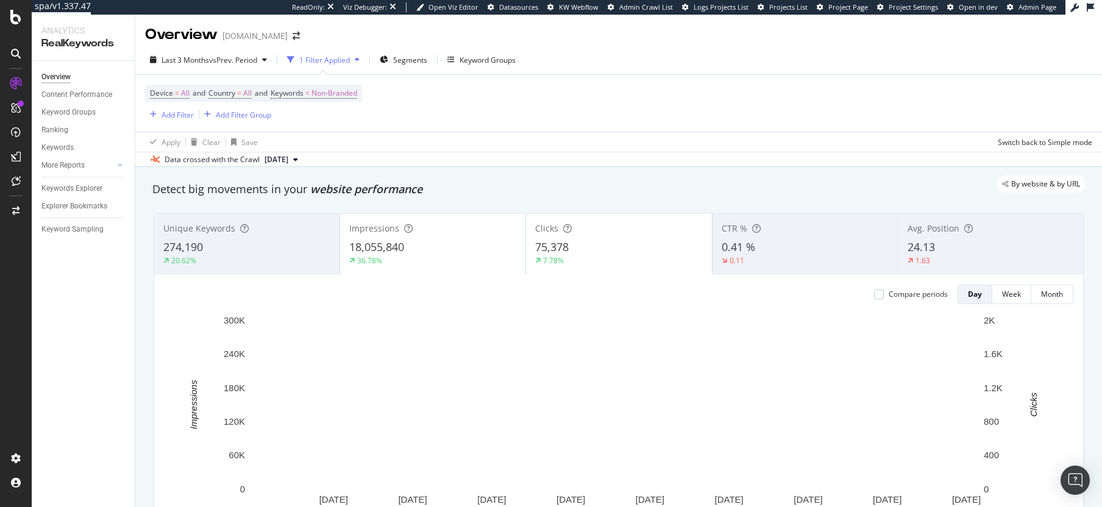
scroll to position [2, 0]
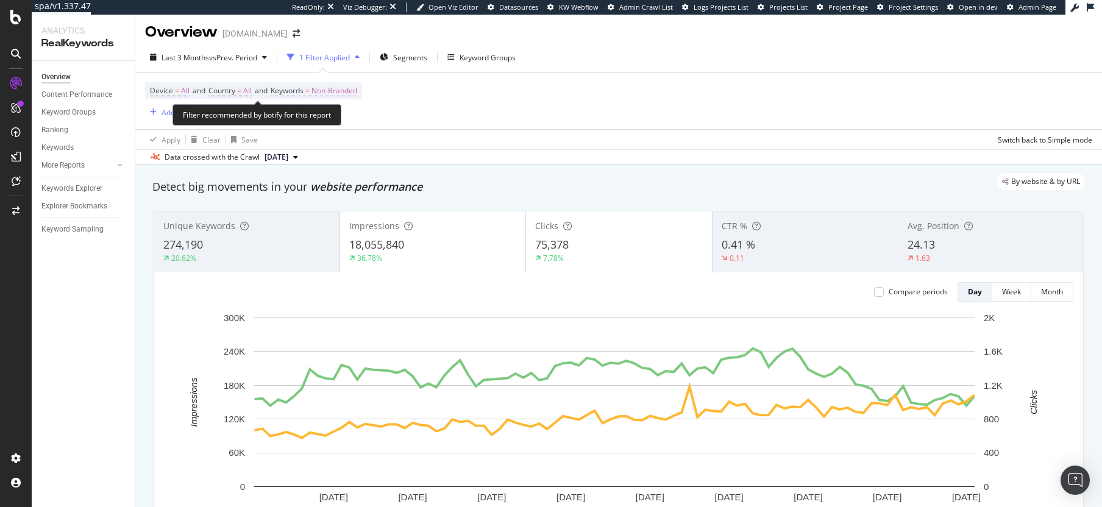
click at [335, 96] on span "Non-Branded" at bounding box center [334, 90] width 46 height 17
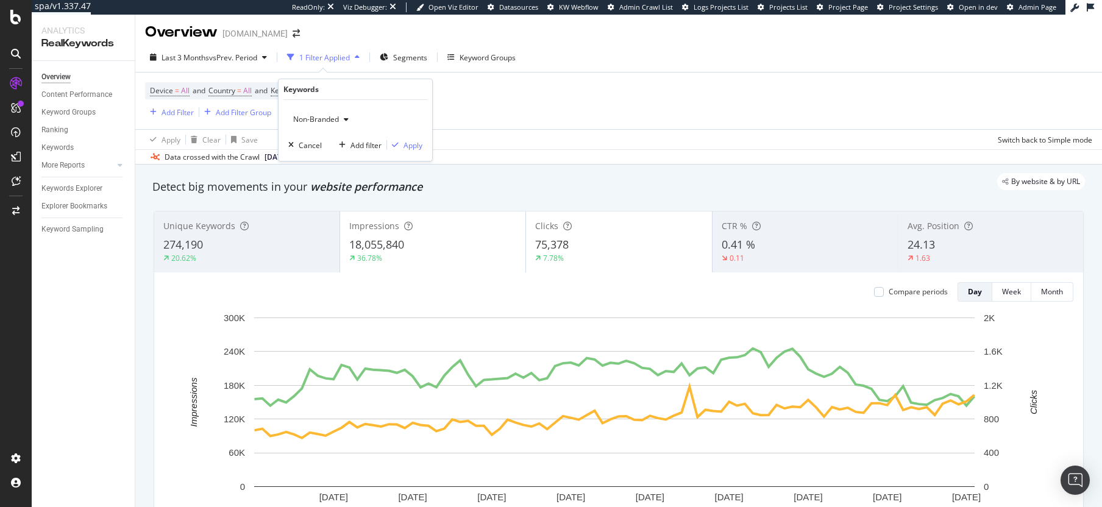
click at [324, 118] on span "Non-Branded" at bounding box center [313, 119] width 51 height 10
click at [317, 215] on span "All" at bounding box center [361, 214] width 124 height 11
click at [411, 149] on div "Apply" at bounding box center [413, 145] width 19 height 10
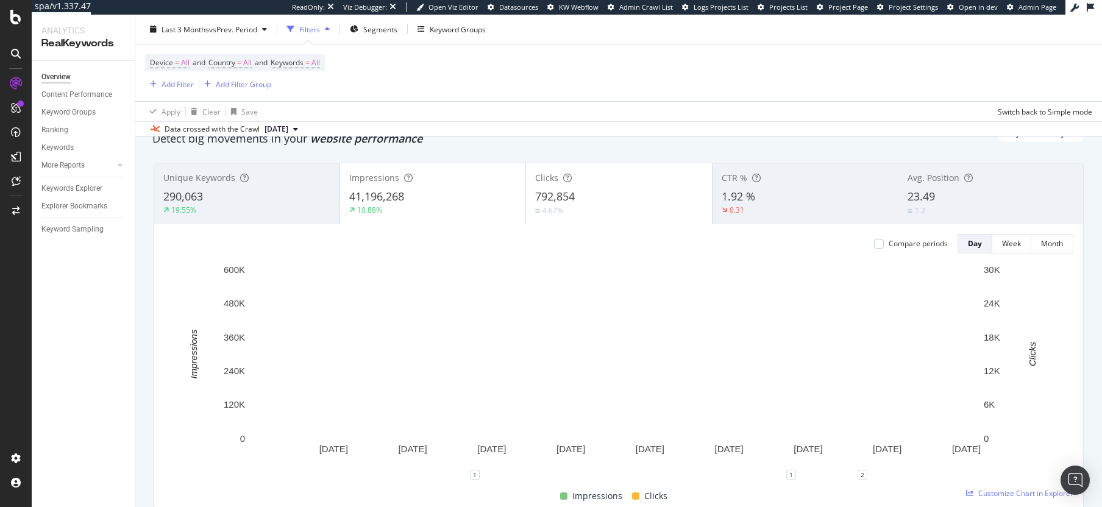
scroll to position [49, 0]
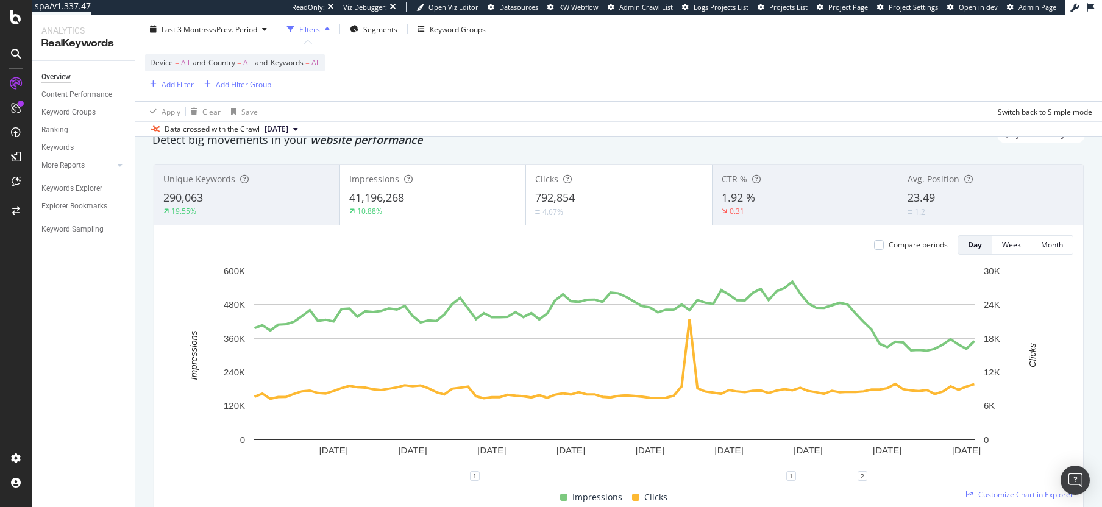
click at [167, 83] on div "Add Filter" at bounding box center [178, 84] width 32 height 10
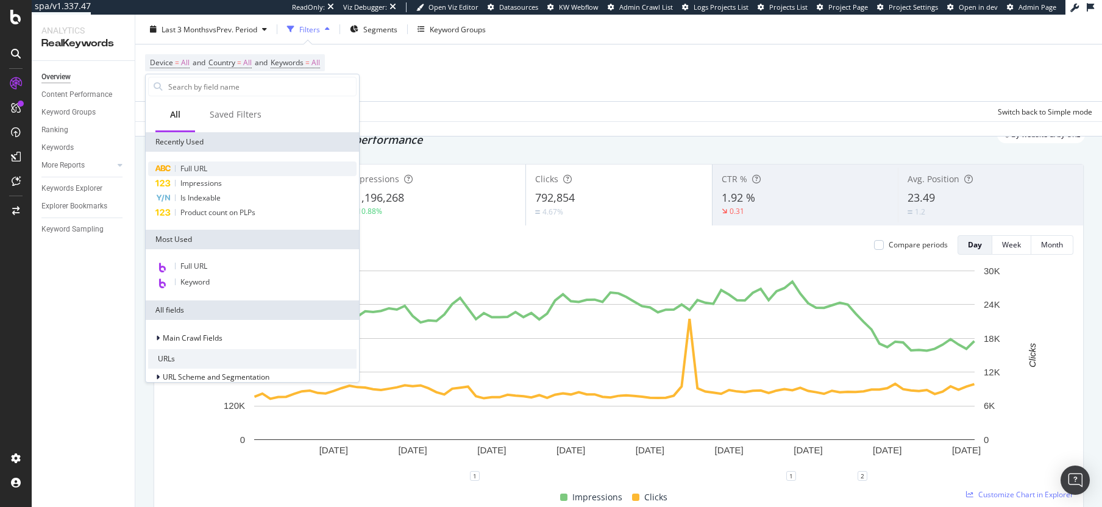
click at [193, 165] on span "Full URL" at bounding box center [193, 168] width 27 height 10
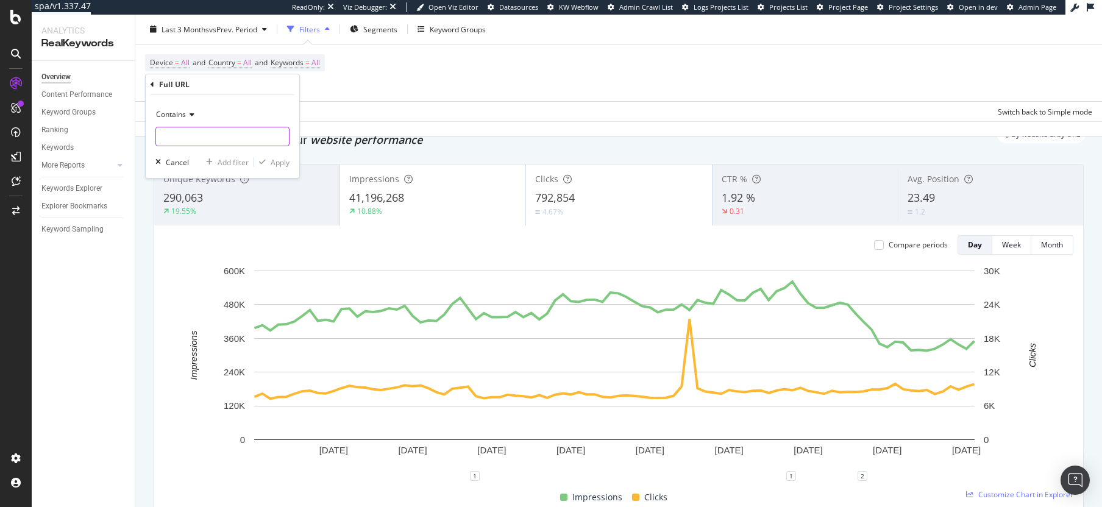
click at [188, 133] on input "text" at bounding box center [222, 137] width 133 height 20
click at [160, 140] on input "em_gb" at bounding box center [213, 137] width 115 height 20
type input "en_gb"
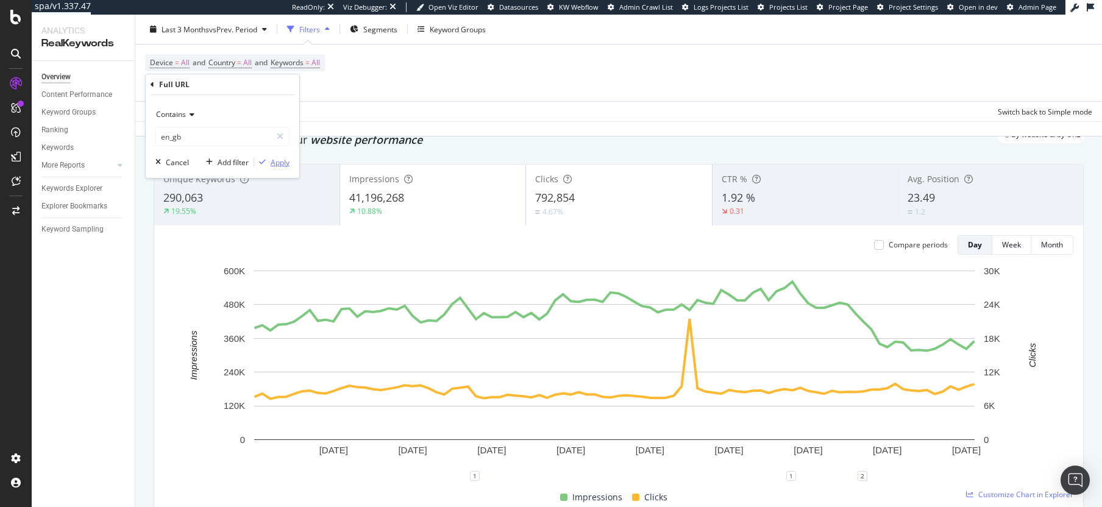
click at [284, 165] on div "Apply" at bounding box center [280, 162] width 19 height 10
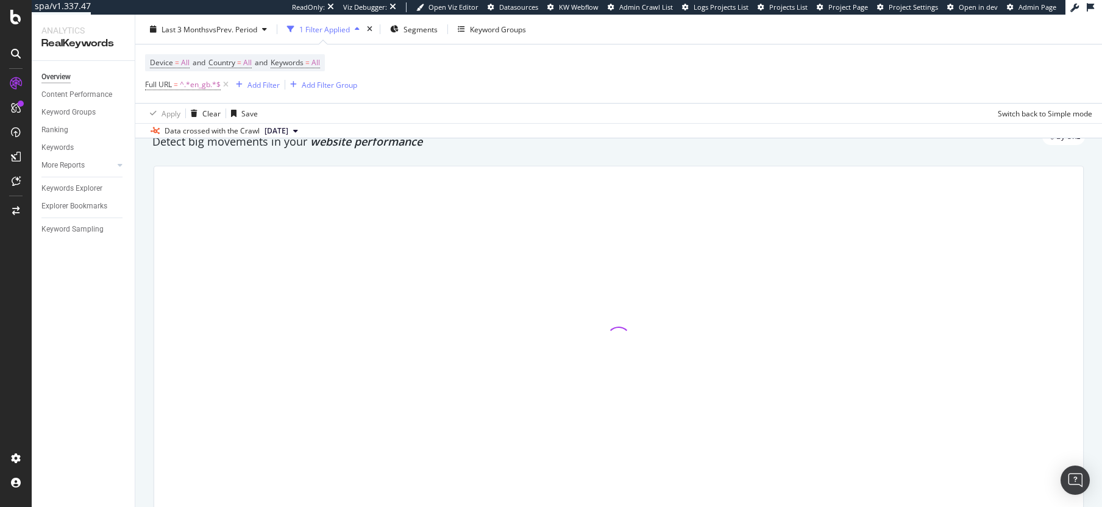
scroll to position [51, 0]
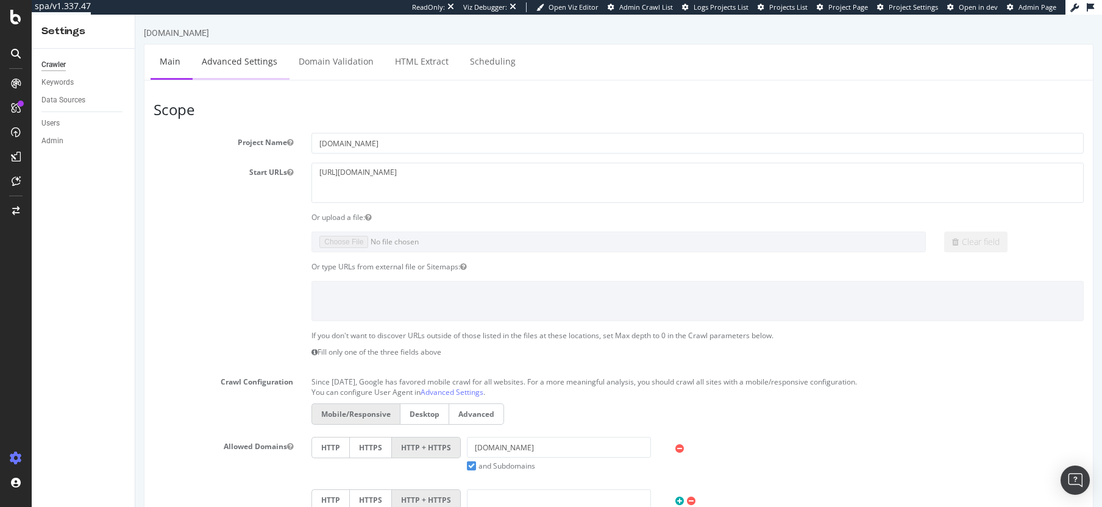
click at [226, 60] on link "Advanced Settings" at bounding box center [240, 61] width 94 height 34
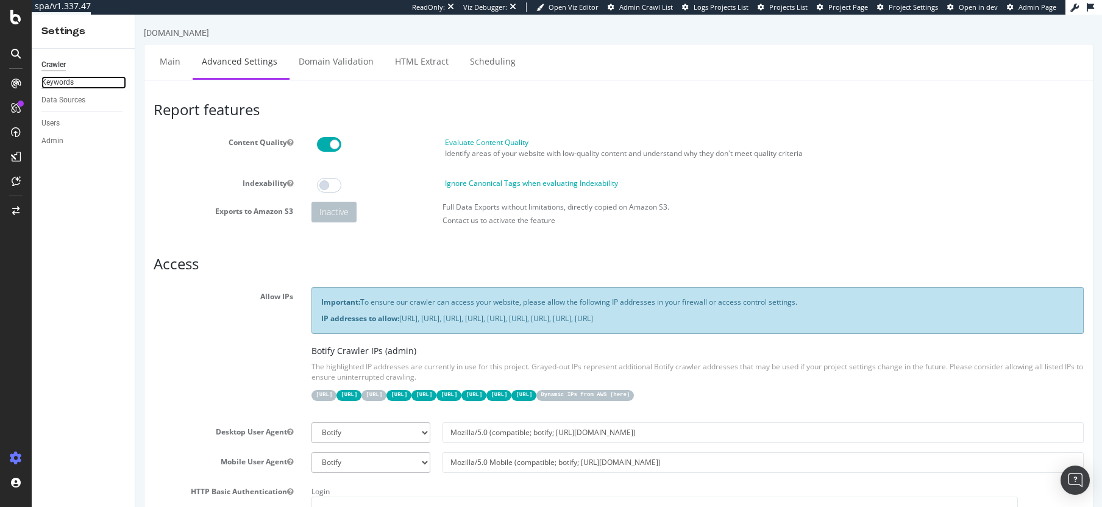
click at [66, 88] on div "Keywords" at bounding box center [57, 82] width 32 height 13
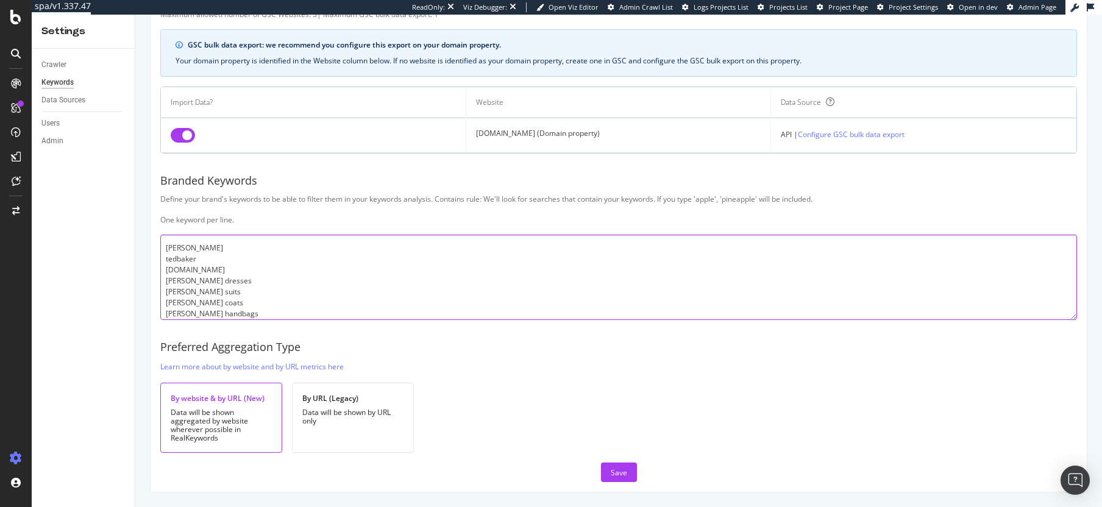
drag, startPoint x: 204, startPoint y: 247, endPoint x: 167, endPoint y: 241, distance: 37.6
click at [167, 241] on textarea "[PERSON_NAME] tedbaker [DOMAIN_NAME] [PERSON_NAME] dresses [PERSON_NAME] suits …" at bounding box center [618, 277] width 917 height 85
click at [254, 312] on textarea "[PERSON_NAME] tedbaker [DOMAIN_NAME] [PERSON_NAME] dresses [PERSON_NAME] suits …" at bounding box center [618, 277] width 917 height 85
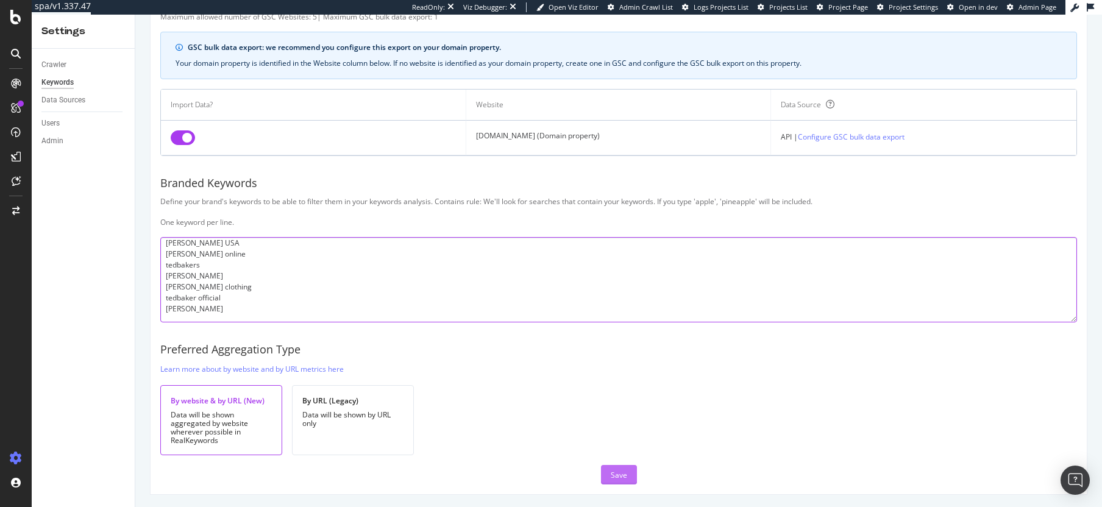
type textarea "[PERSON_NAME] tedbaker [DOMAIN_NAME] [PERSON_NAME] dresses [PERSON_NAME] suits …"
click at [622, 479] on div "Save" at bounding box center [619, 475] width 16 height 10
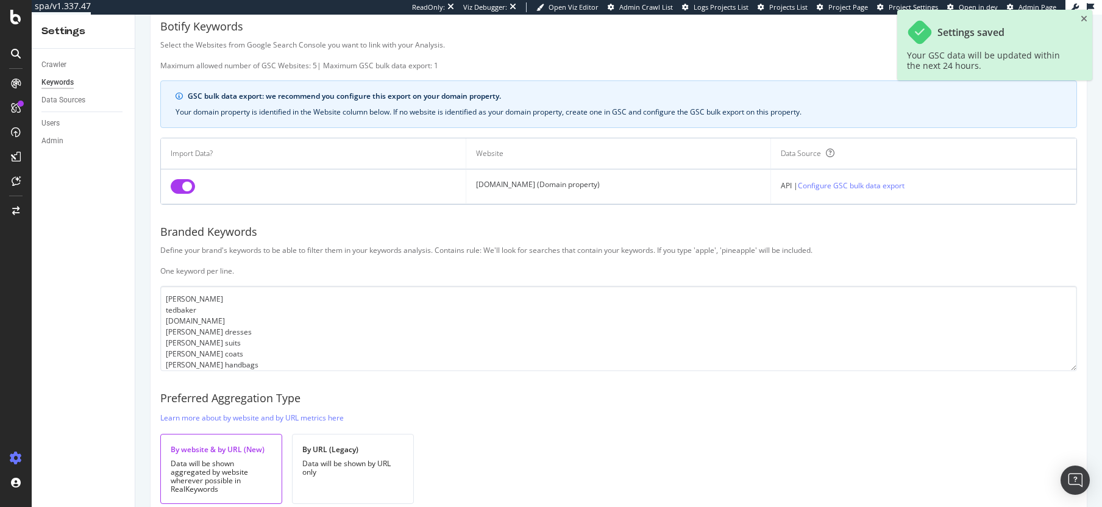
scroll to position [0, 0]
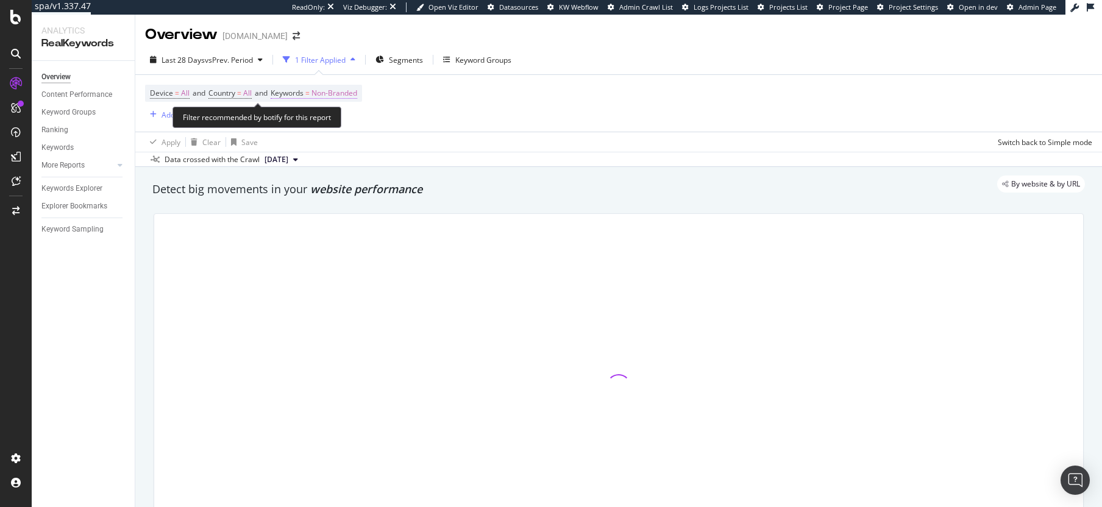
click at [328, 95] on span "Non-Branded" at bounding box center [334, 93] width 46 height 17
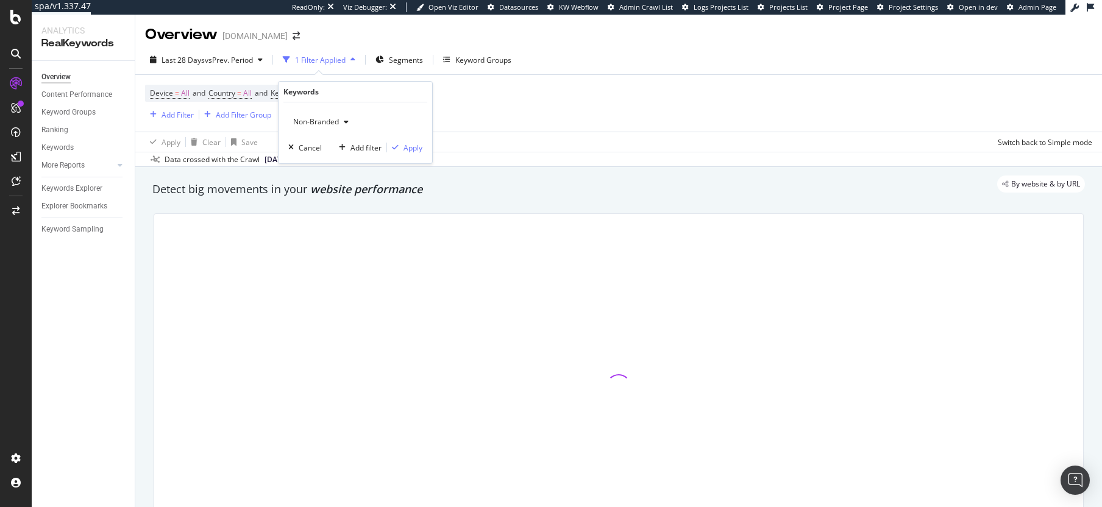
click at [307, 126] on span "Non-Branded" at bounding box center [313, 121] width 51 height 10
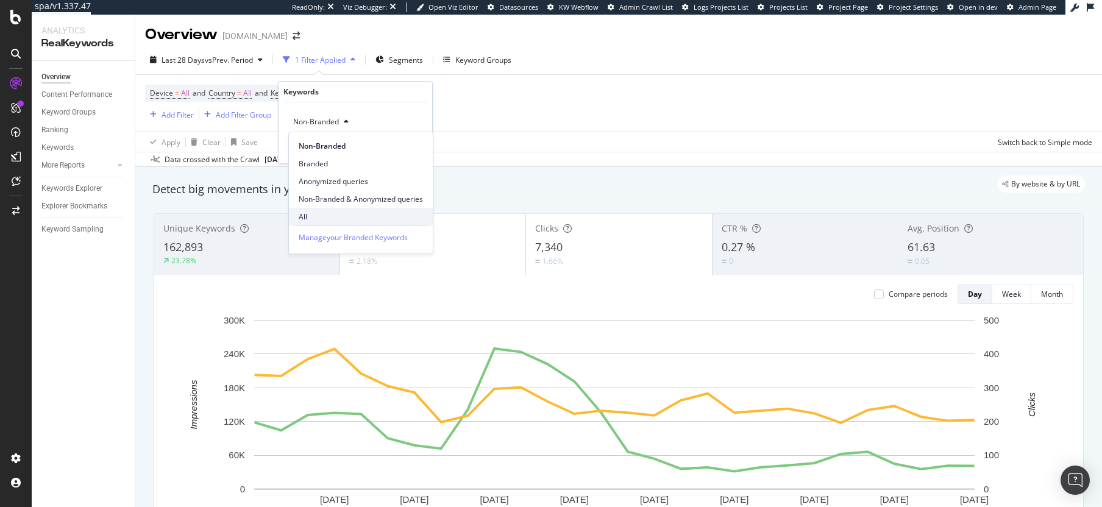
click at [309, 215] on span "All" at bounding box center [361, 217] width 124 height 11
click at [404, 149] on div "Apply" at bounding box center [413, 148] width 19 height 10
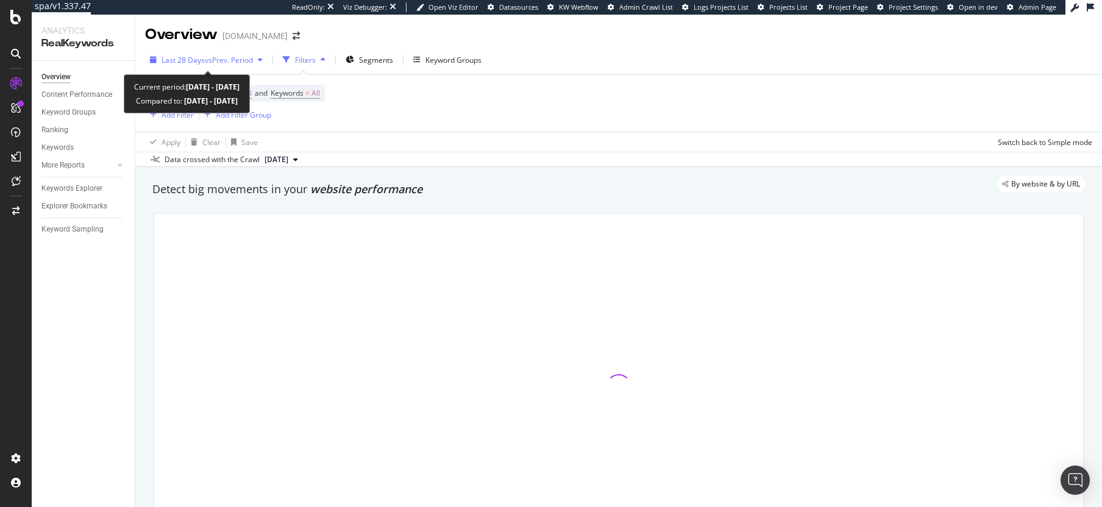
click at [222, 62] on span "vs Prev. Period" at bounding box center [229, 60] width 48 height 10
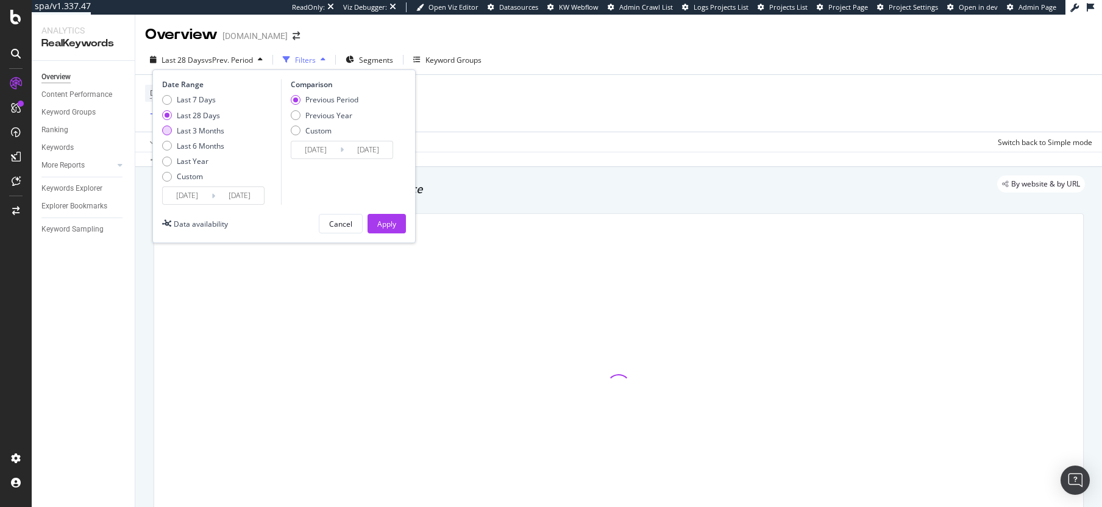
click at [202, 130] on div "Last 3 Months" at bounding box center [201, 131] width 48 height 10
type input "2025/06/25"
type input "2025/03/25"
type input "2025/06/24"
click at [374, 227] on button "Apply" at bounding box center [387, 224] width 38 height 20
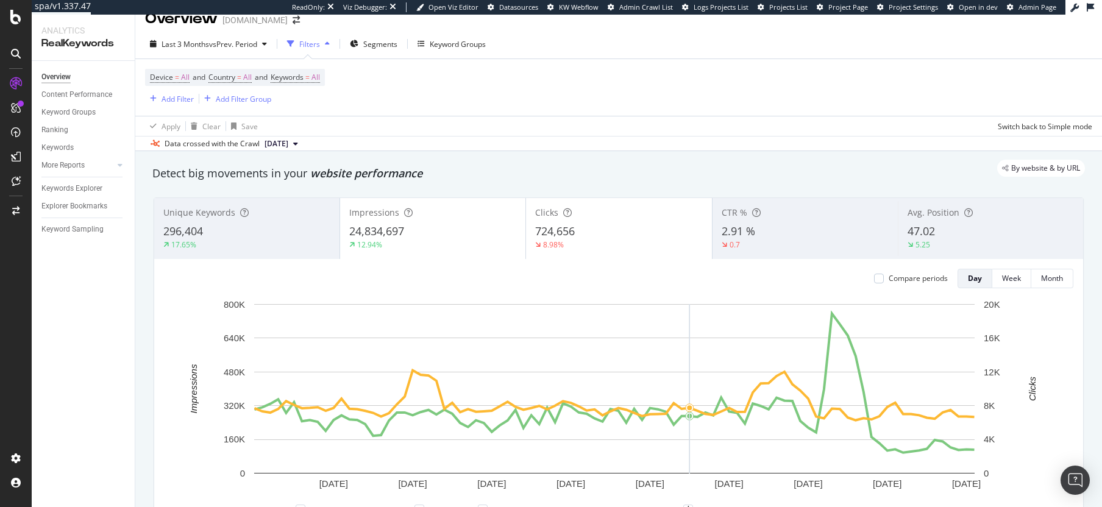
scroll to position [18, 0]
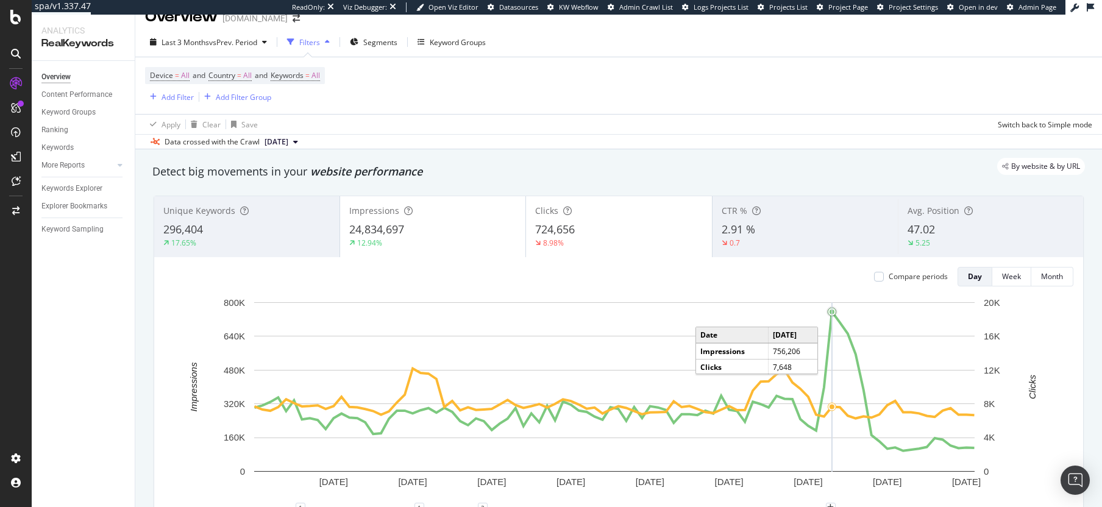
click at [829, 312] on circle "A chart." at bounding box center [832, 312] width 8 height 8
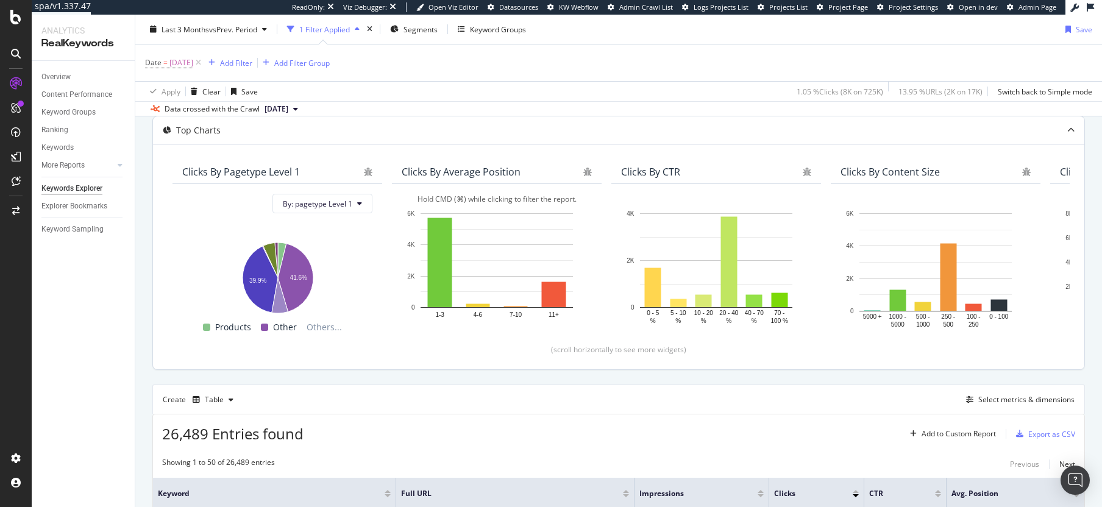
scroll to position [292, 0]
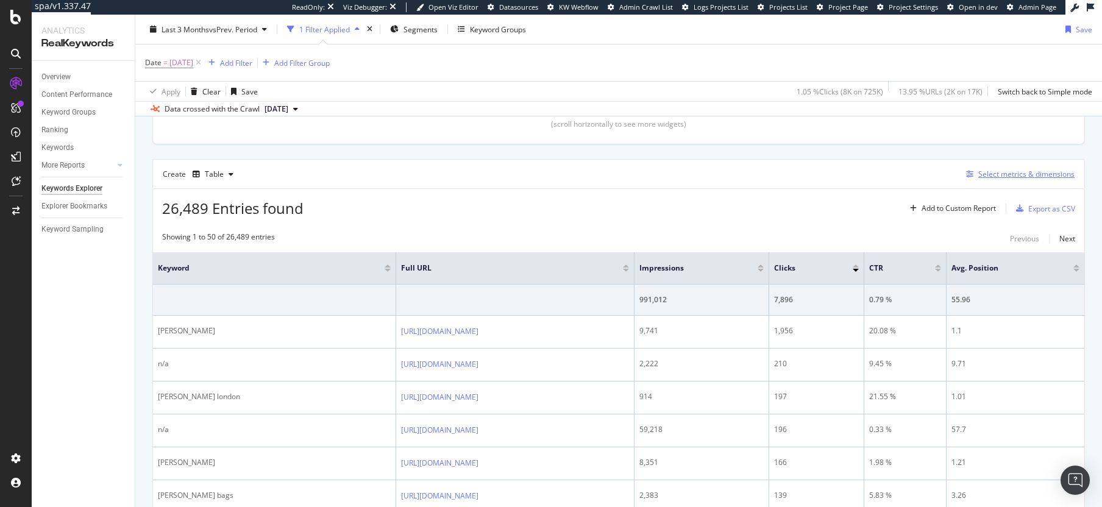
click at [1001, 179] on div "Select metrics & dimensions" at bounding box center [1026, 174] width 96 height 10
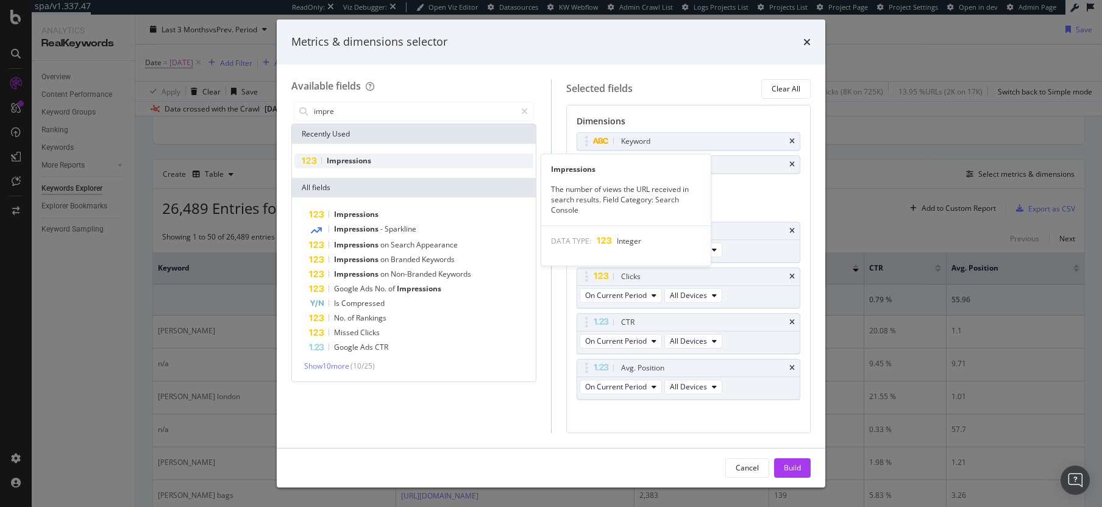
type input "impre"
click at [366, 155] on span "Impressions" at bounding box center [349, 160] width 44 height 10
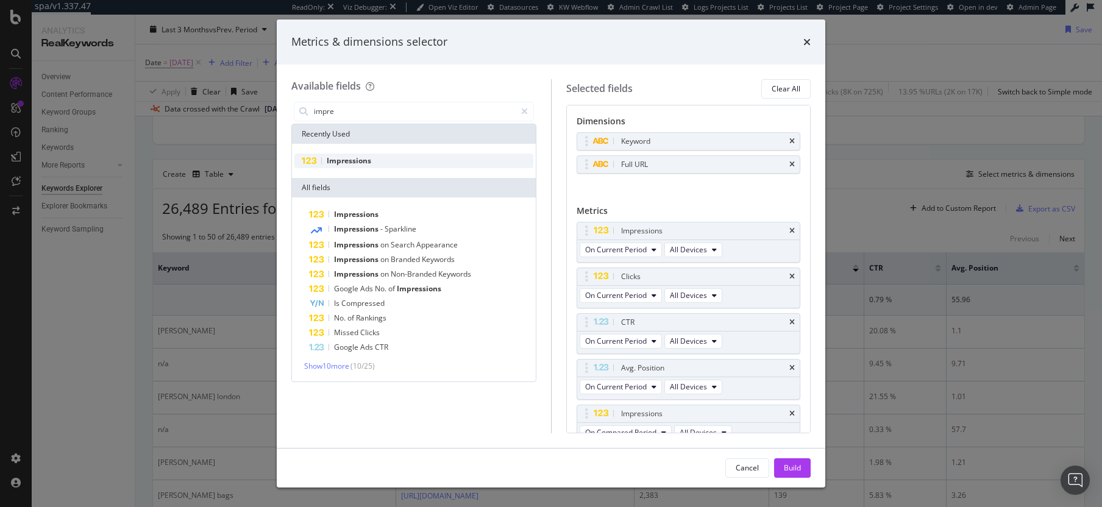
scroll to position [13, 0]
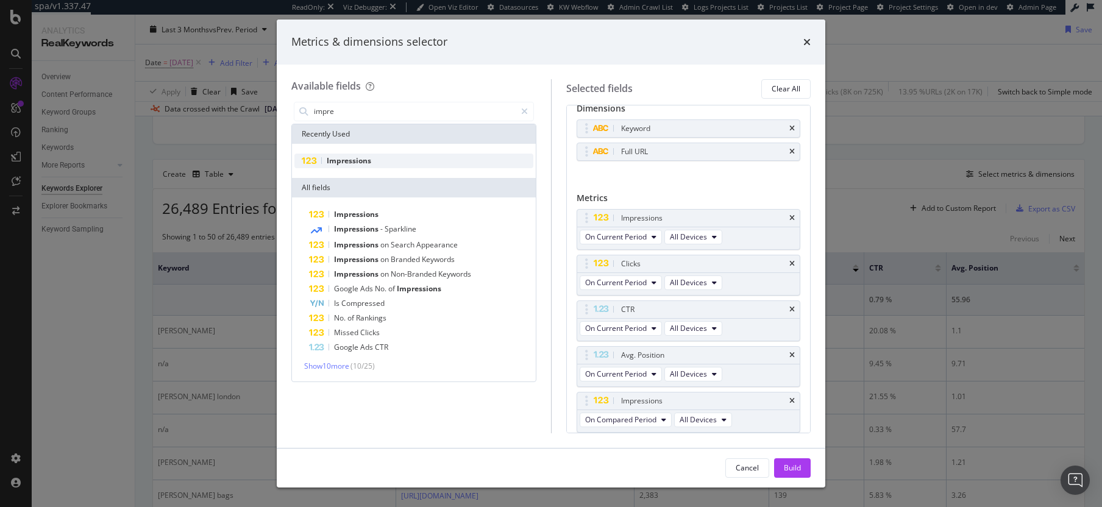
click at [366, 155] on span "Impressions" at bounding box center [349, 160] width 44 height 10
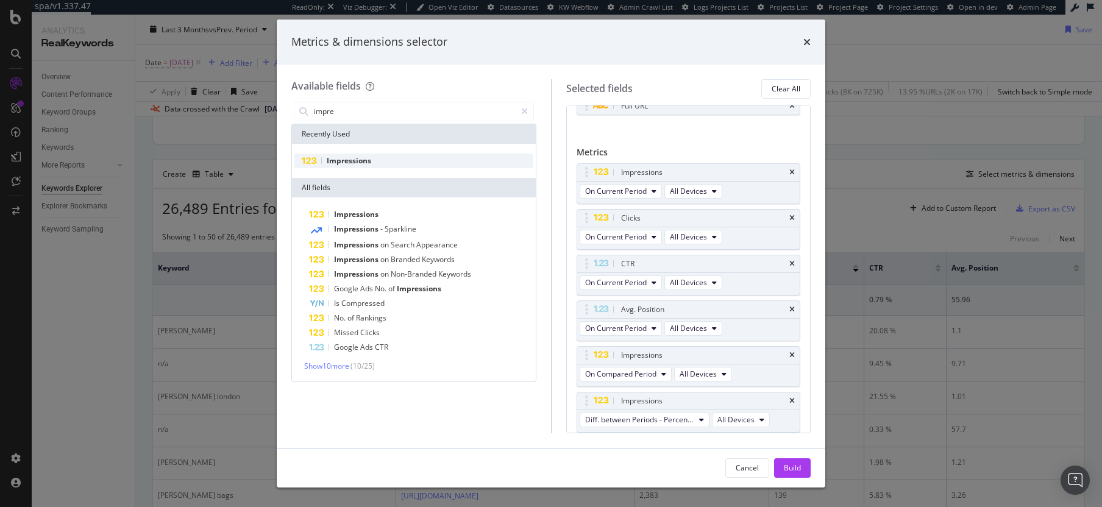
click at [366, 155] on span "Impressions" at bounding box center [349, 160] width 44 height 10
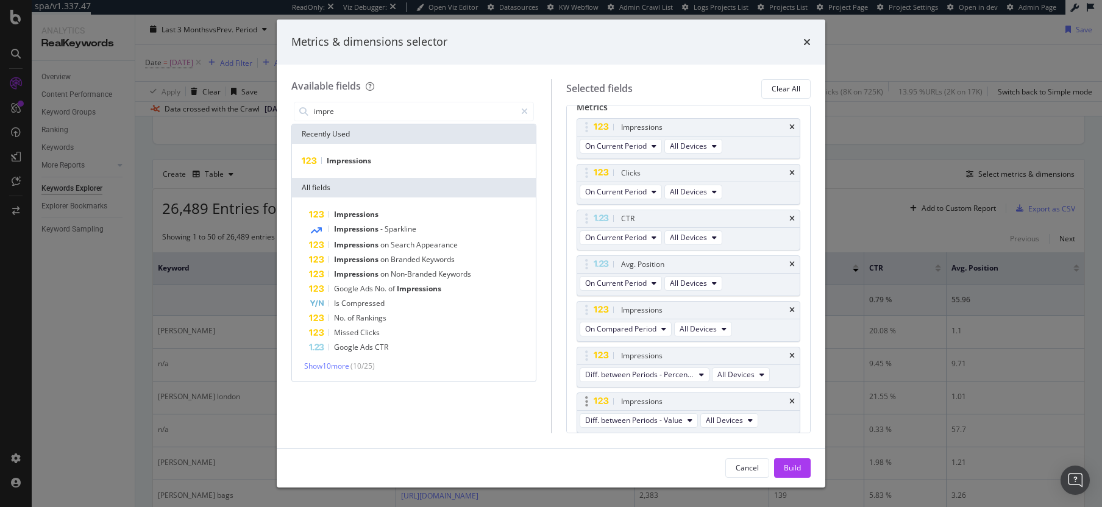
scroll to position [104, 0]
click at [799, 468] on div "Build" at bounding box center [792, 468] width 17 height 10
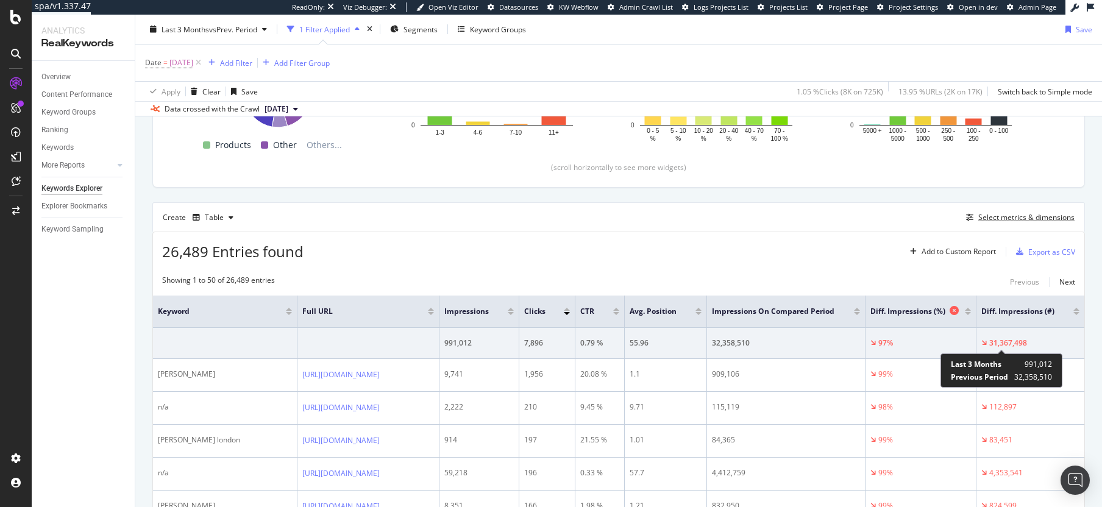
scroll to position [0, 91]
click at [1073, 314] on div at bounding box center [1076, 313] width 6 height 3
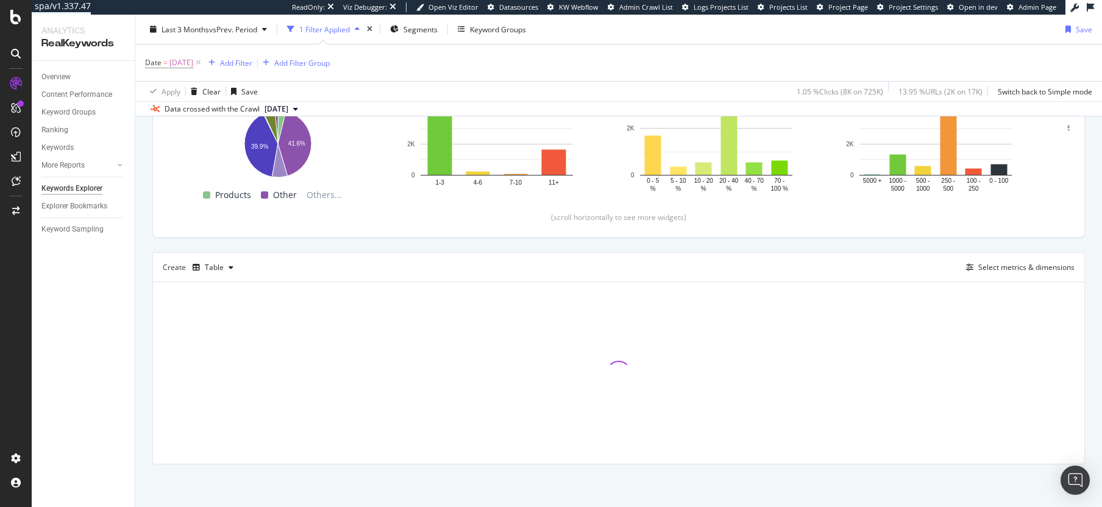
scroll to position [199, 0]
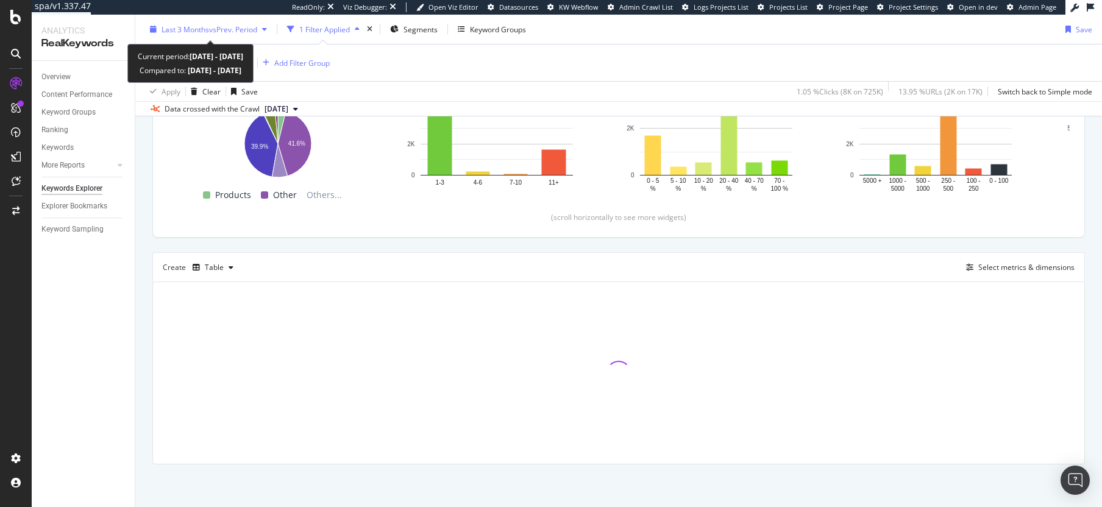
click at [235, 30] on span "vs Prev. Period" at bounding box center [233, 29] width 48 height 10
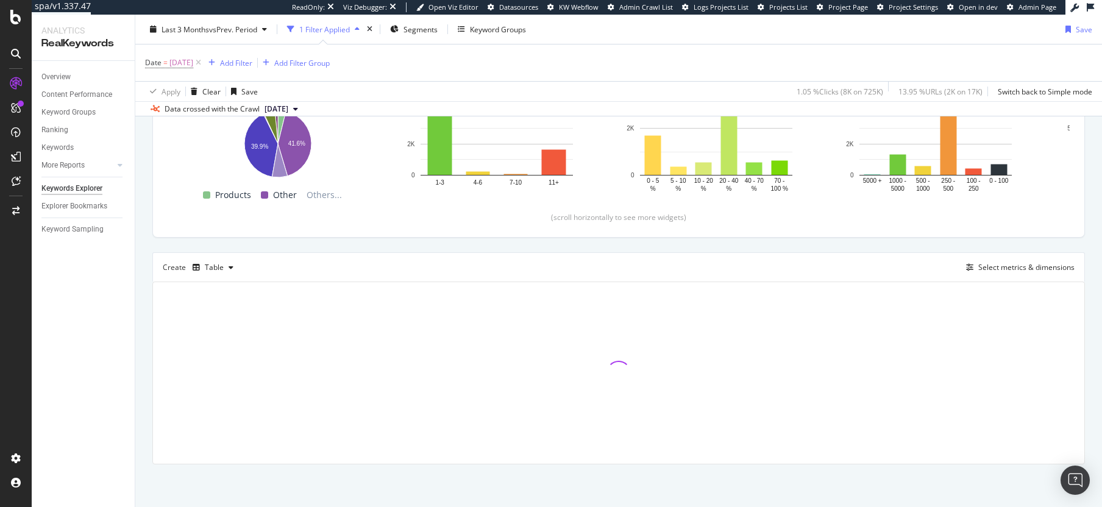
click at [458, 78] on div "Date = 2025-09-06 Add Filter Add Filter Group" at bounding box center [618, 62] width 947 height 37
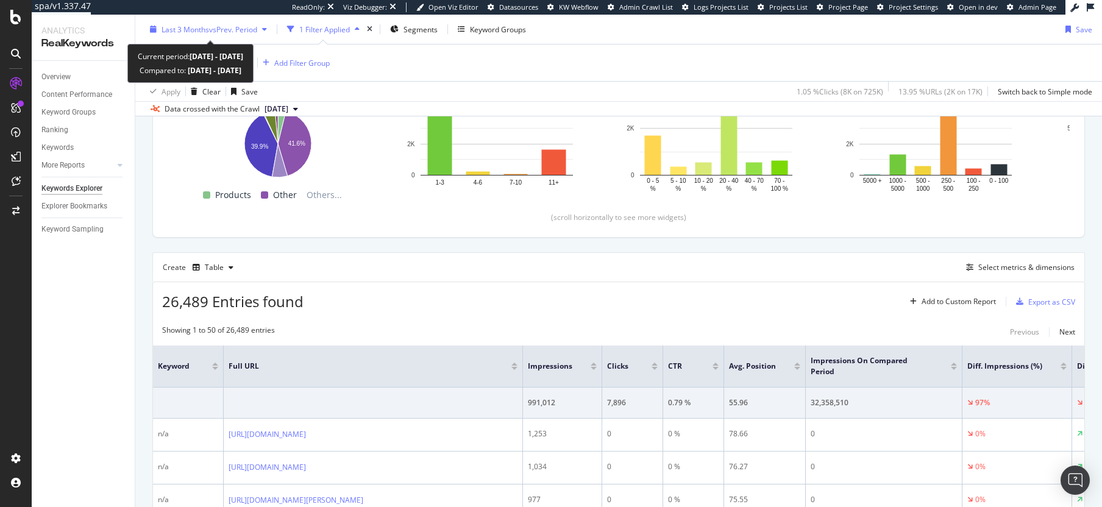
click at [226, 31] on span "vs Prev. Period" at bounding box center [233, 29] width 48 height 10
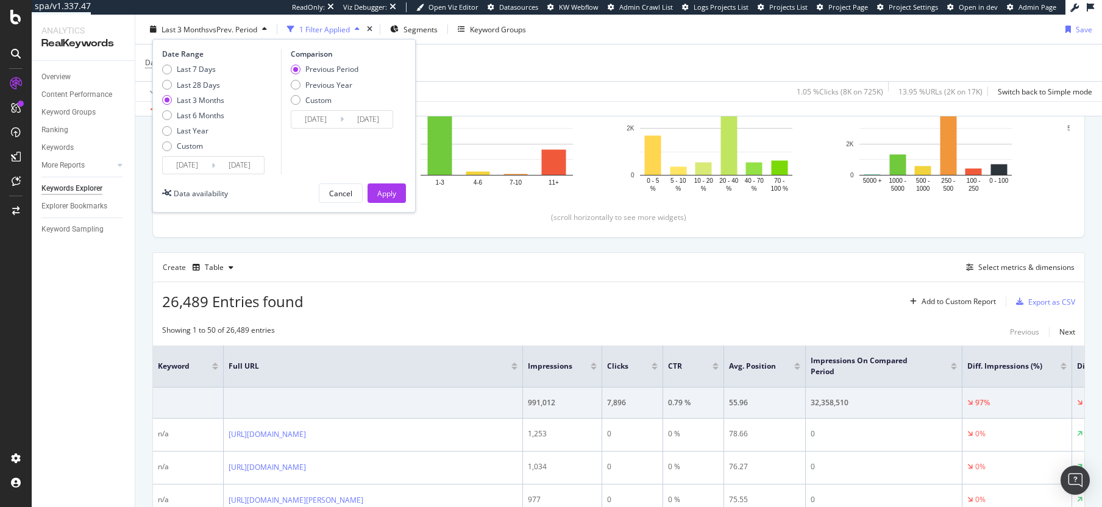
click at [197, 166] on input "2025/06/25" at bounding box center [187, 165] width 49 height 17
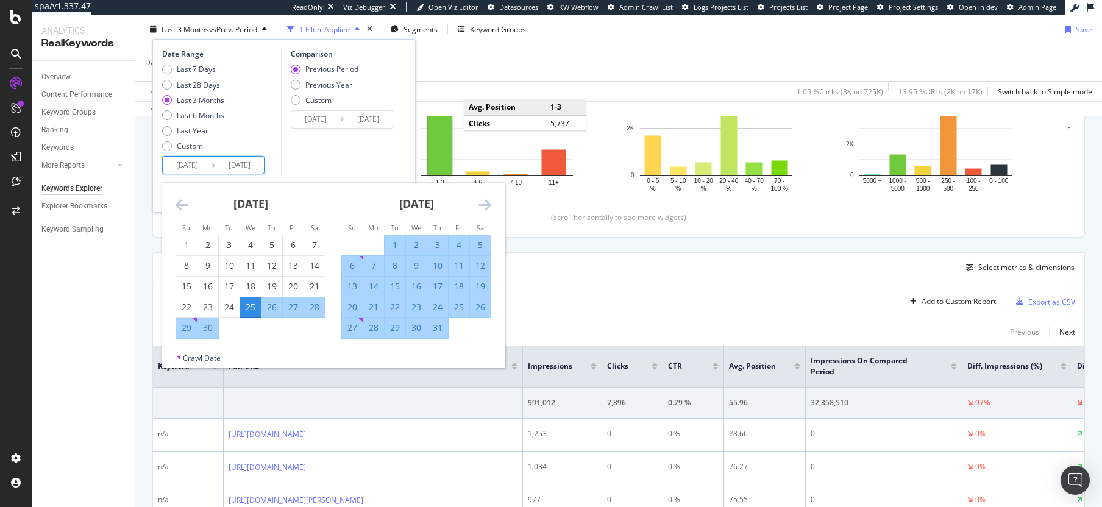
click at [489, 205] on icon "Move forward to switch to the next month." at bounding box center [484, 204] width 13 height 15
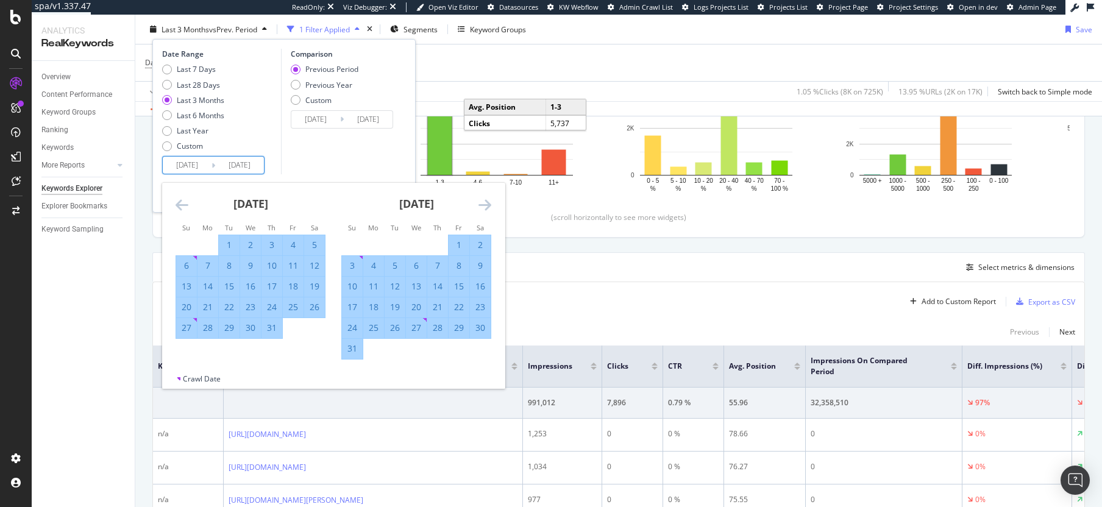
click at [489, 205] on icon "Move forward to switch to the next month." at bounding box center [484, 204] width 13 height 15
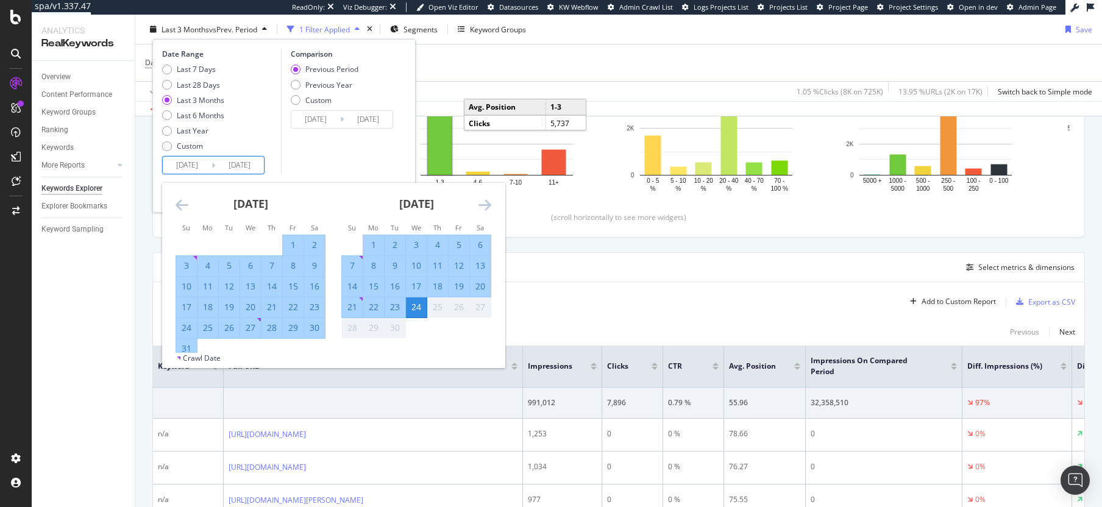
click at [480, 245] on div "6" at bounding box center [480, 245] width 21 height 12
type input "2025/09/06"
type input "2025/08/18"
type input "2025/09/05"
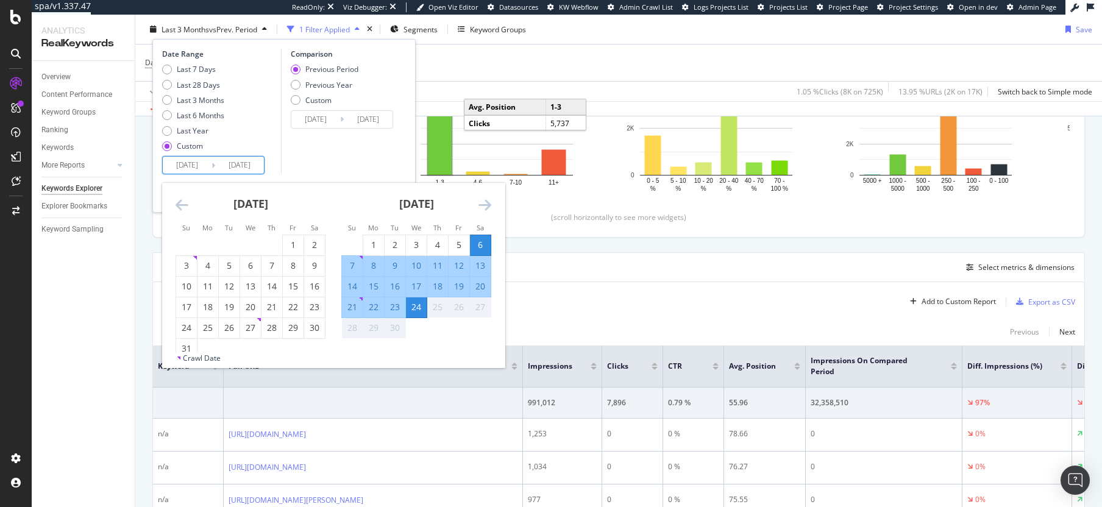
click at [480, 245] on div "6" at bounding box center [480, 245] width 21 height 12
type input "2025/09/06"
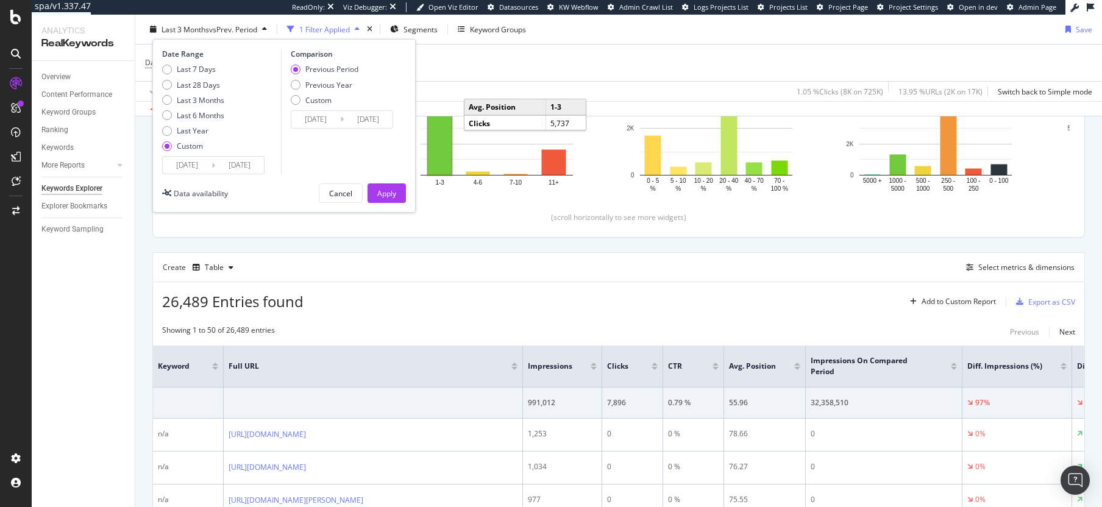
click at [321, 116] on input "2025/09/05" at bounding box center [315, 119] width 49 height 17
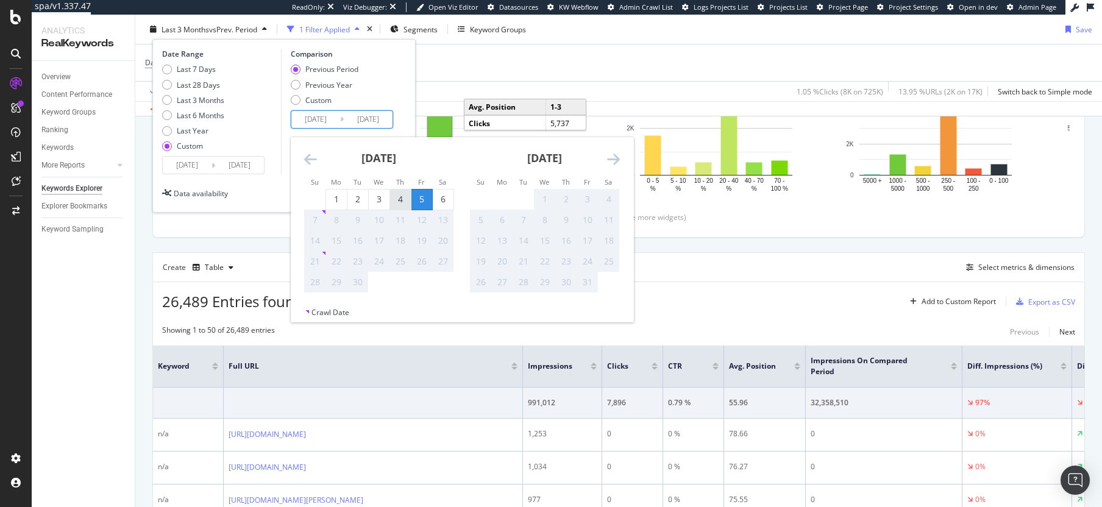
click at [395, 202] on div "4" at bounding box center [400, 199] width 21 height 12
type input "2025/09/04"
click at [395, 202] on div "4" at bounding box center [400, 199] width 21 height 12
type input "2025/09/04"
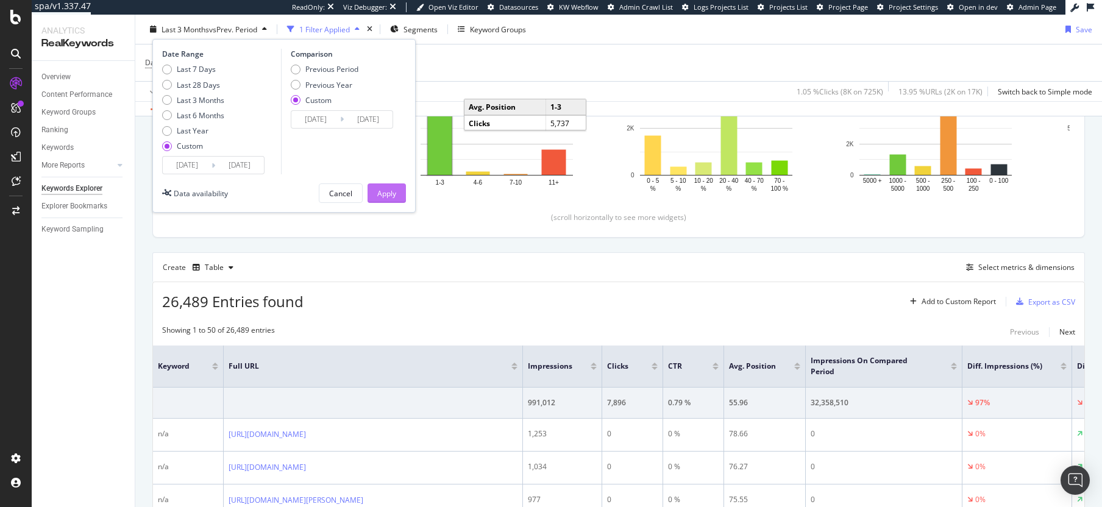
click at [385, 188] on div "Apply" at bounding box center [386, 193] width 19 height 10
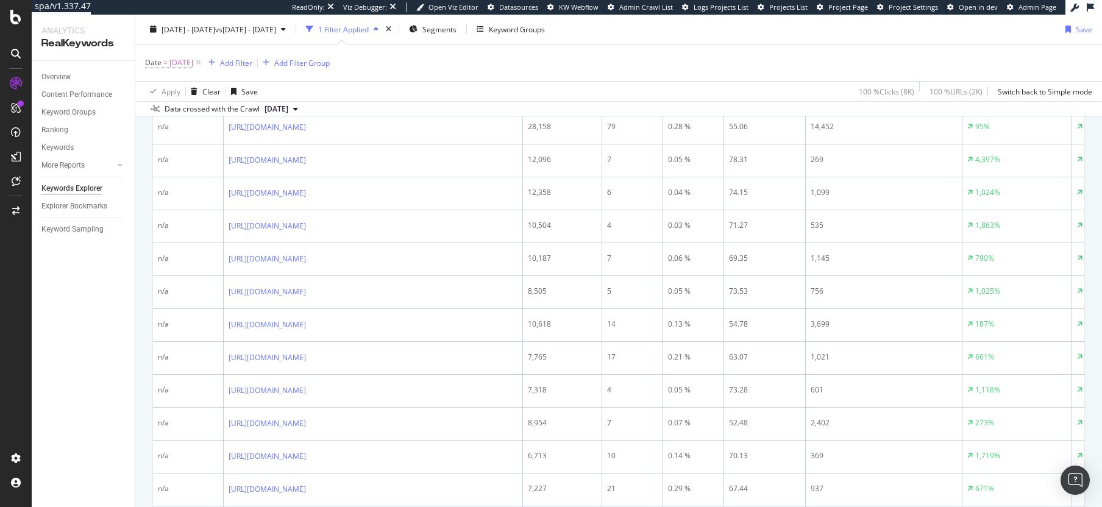
scroll to position [338, 0]
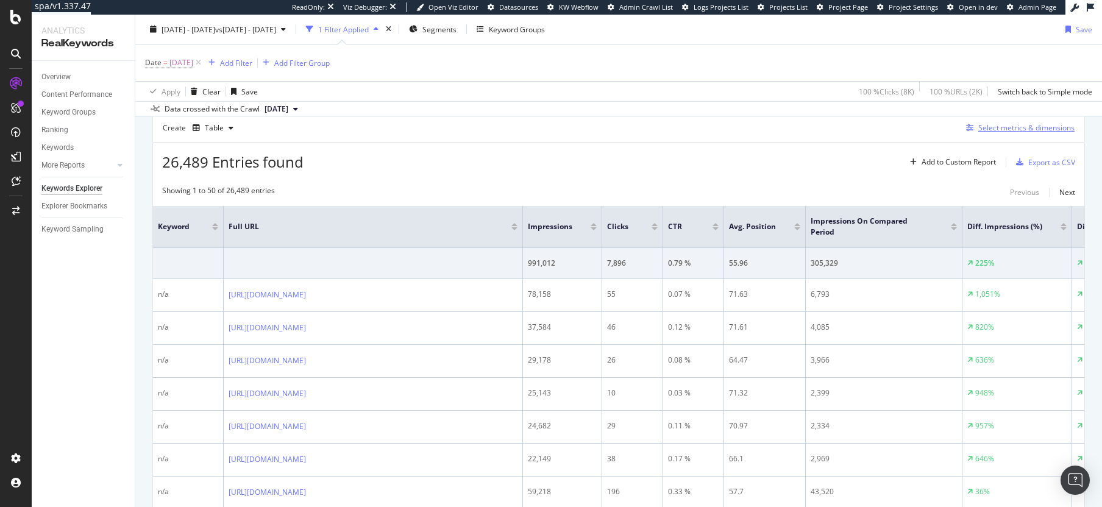
click at [978, 127] on div "Select metrics & dimensions" at bounding box center [1026, 128] width 96 height 10
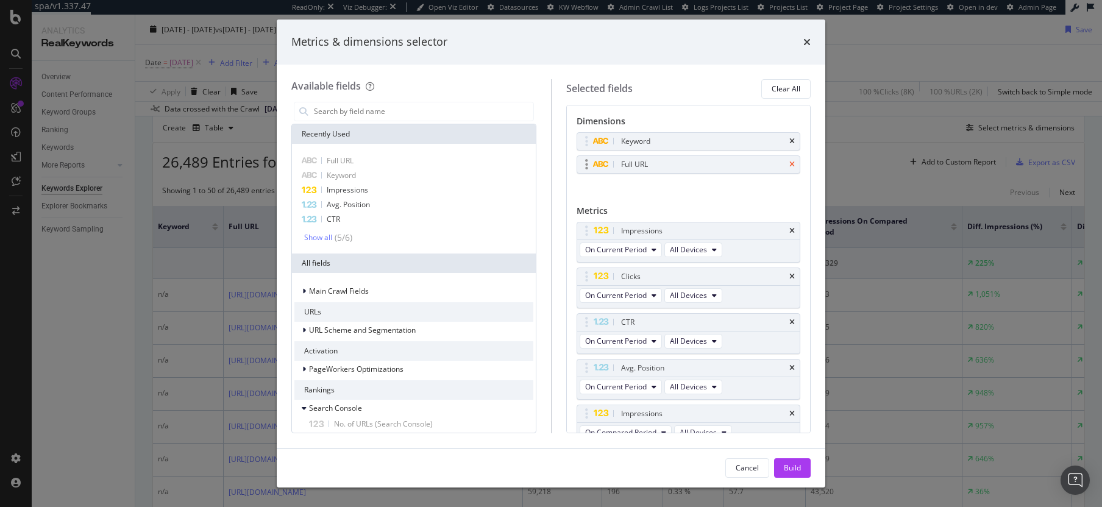
click at [789, 161] on icon "times" at bounding box center [791, 164] width 5 height 7
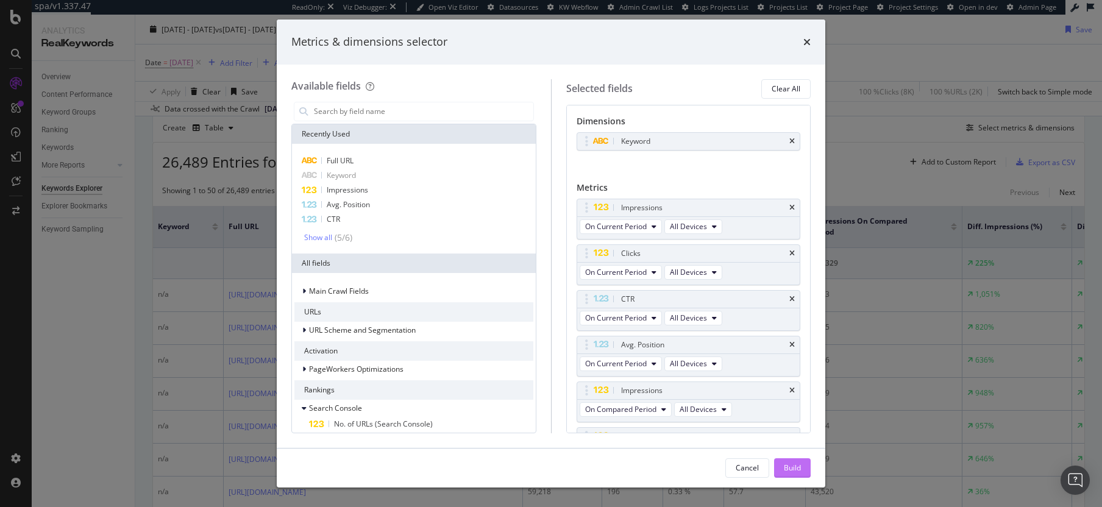
click at [788, 464] on div "Build" at bounding box center [792, 468] width 17 height 10
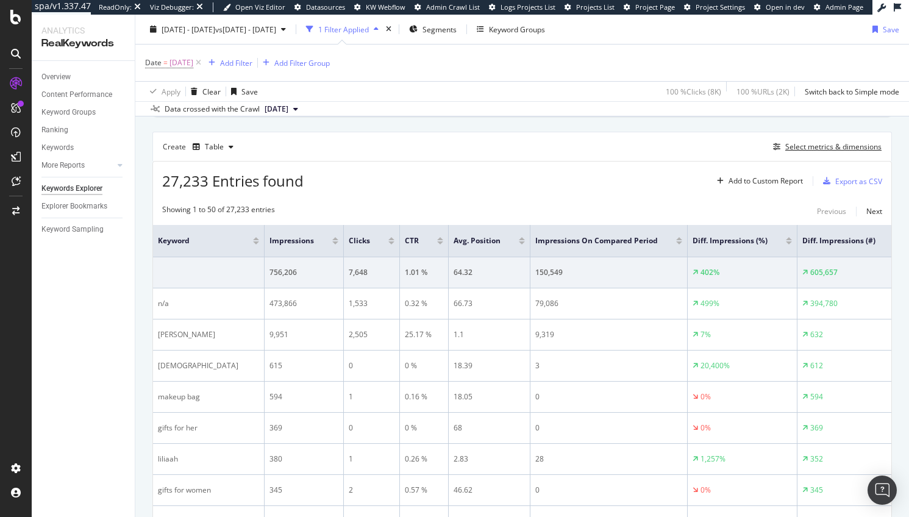
scroll to position [305, 0]
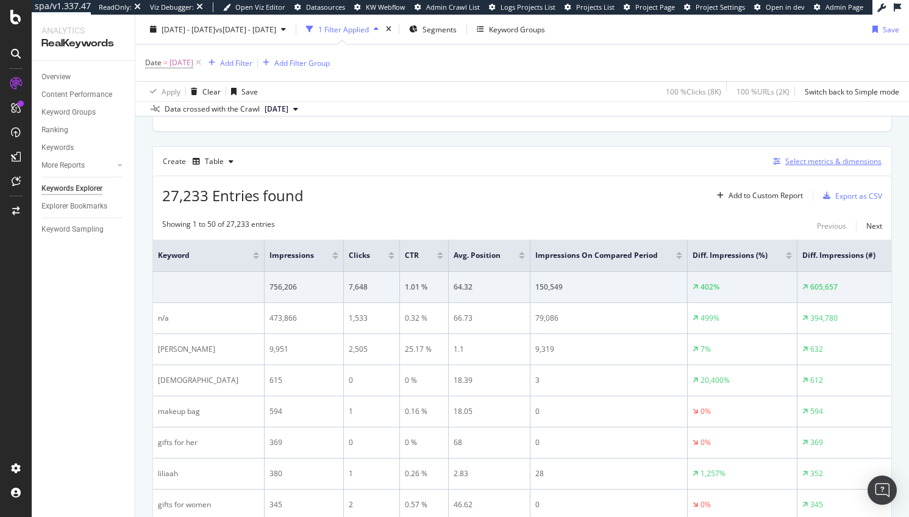
click at [818, 165] on div "Select metrics & dimensions" at bounding box center [833, 161] width 96 height 10
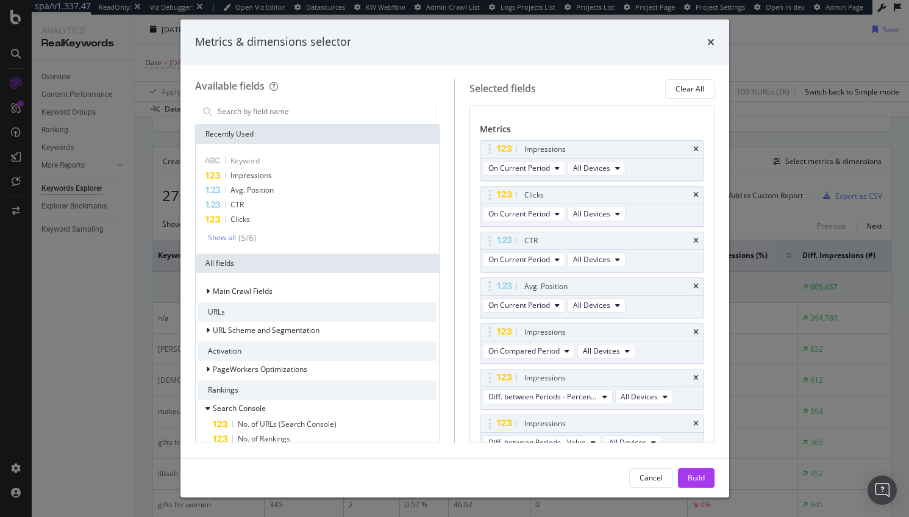
scroll to position [112, 0]
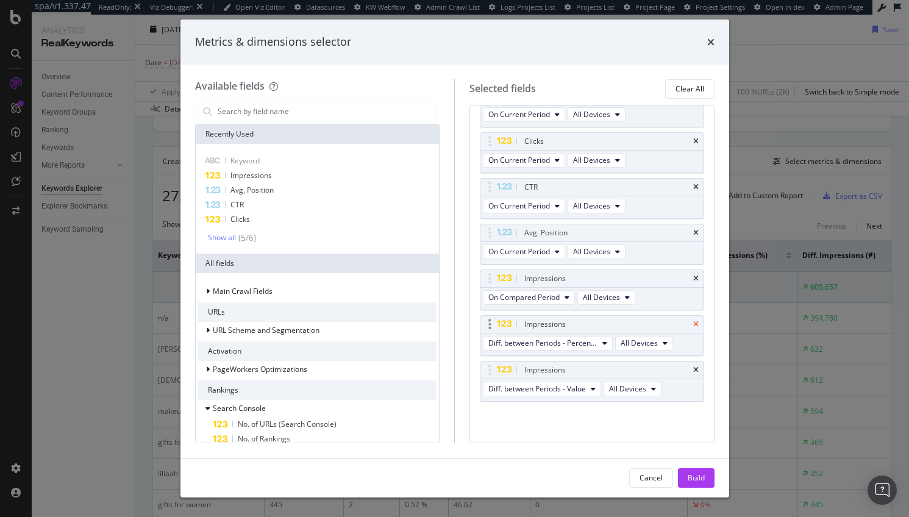
click at [693, 322] on icon "times" at bounding box center [695, 324] width 5 height 7
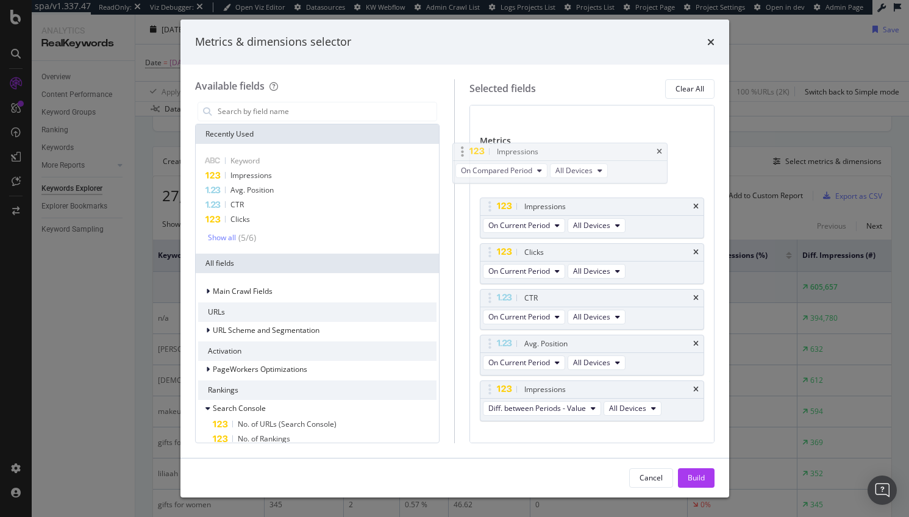
scroll to position [41, 0]
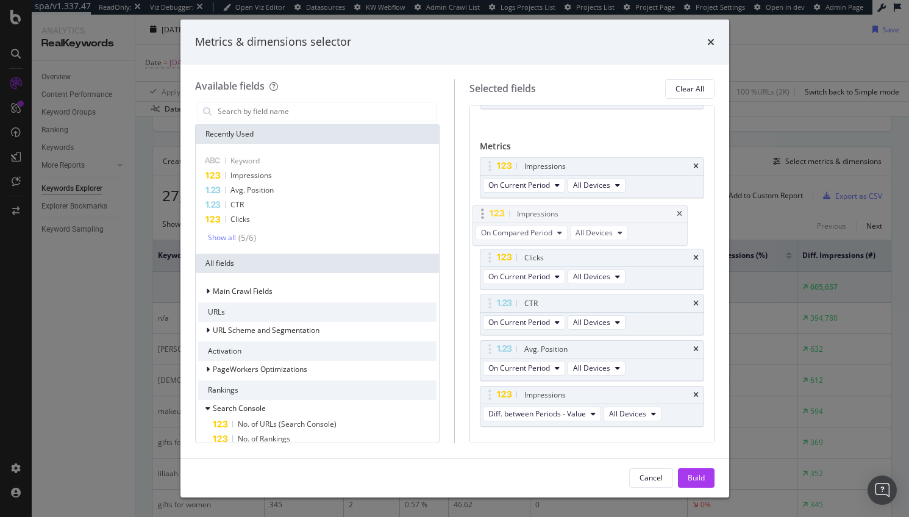
drag, startPoint x: 489, startPoint y: 324, endPoint x: 494, endPoint y: 213, distance: 110.4
click at [494, 213] on body "spa/v1.337.47 ReadOnly: Viz Debugger: Open Viz Editor Datasources KW Webflow Ad…" at bounding box center [454, 258] width 909 height 517
drag, startPoint x: 489, startPoint y: 399, endPoint x: 485, endPoint y: 260, distance: 138.5
click at [485, 260] on body "spa/v1.337.47 ReadOnly: Viz Debugger: Open Viz Editor Datasources KW Webflow Ad…" at bounding box center [454, 258] width 909 height 517
click at [694, 478] on div "Build" at bounding box center [696, 477] width 17 height 10
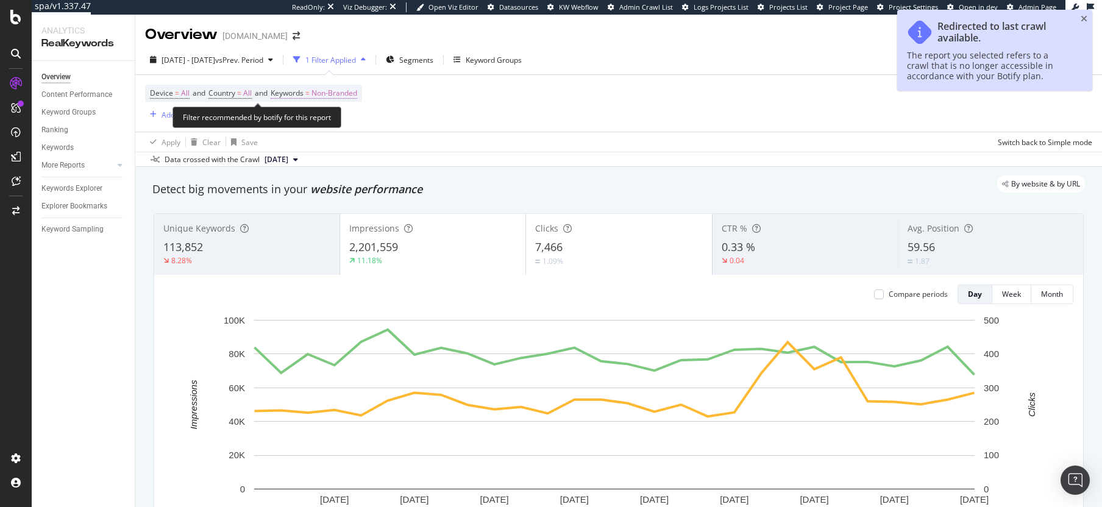
click at [338, 96] on span "Non-Branded" at bounding box center [334, 93] width 46 height 17
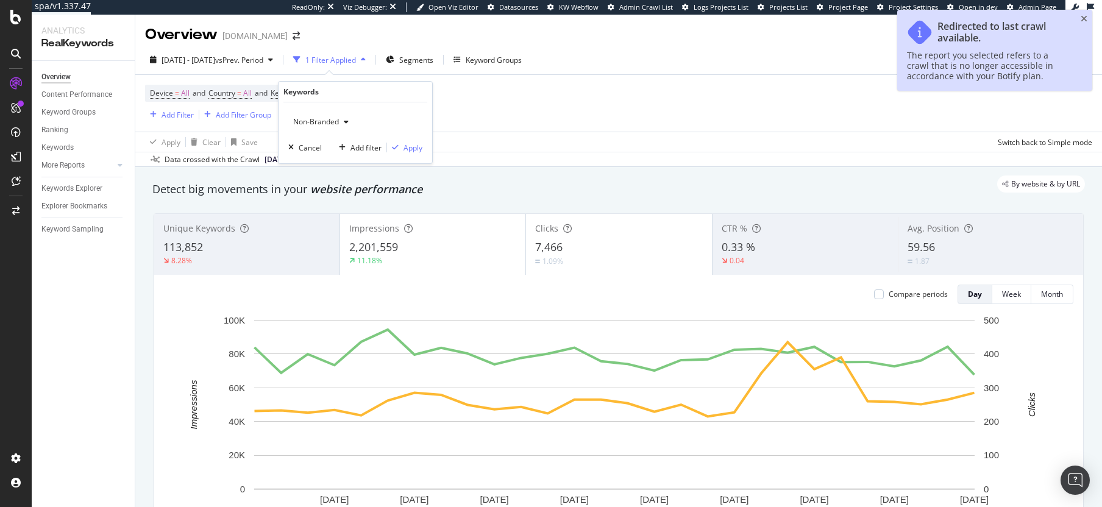
click at [315, 124] on span "Non-Branded" at bounding box center [313, 121] width 51 height 10
click at [313, 215] on span "All" at bounding box center [361, 217] width 124 height 11
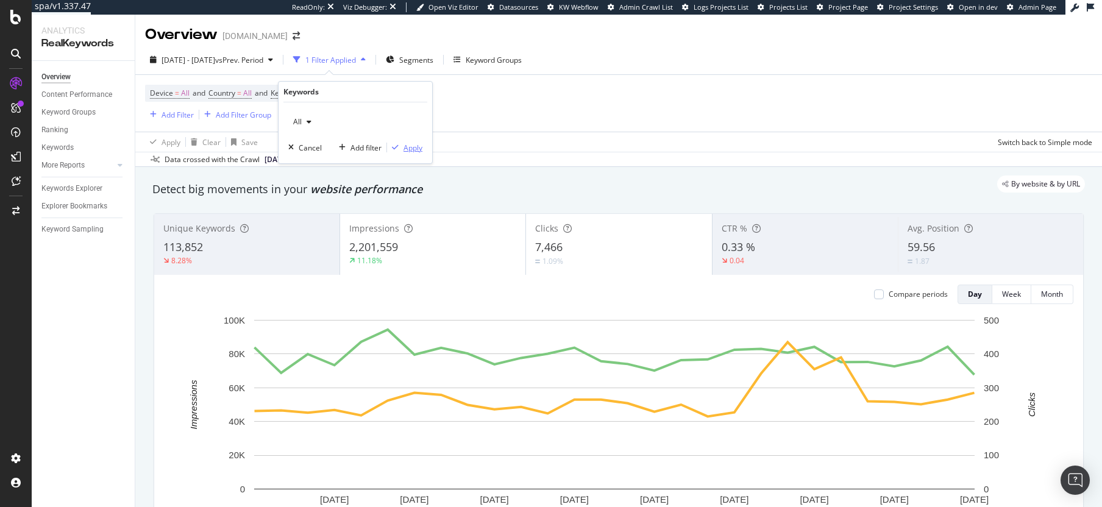
click at [405, 149] on div "Apply" at bounding box center [413, 148] width 19 height 10
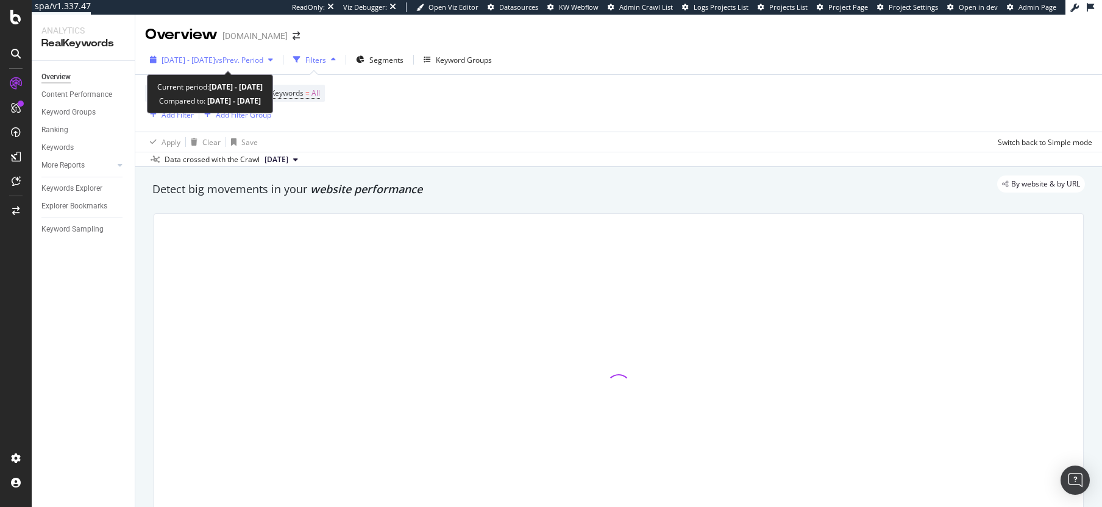
click at [258, 64] on span "vs Prev. Period" at bounding box center [239, 60] width 48 height 10
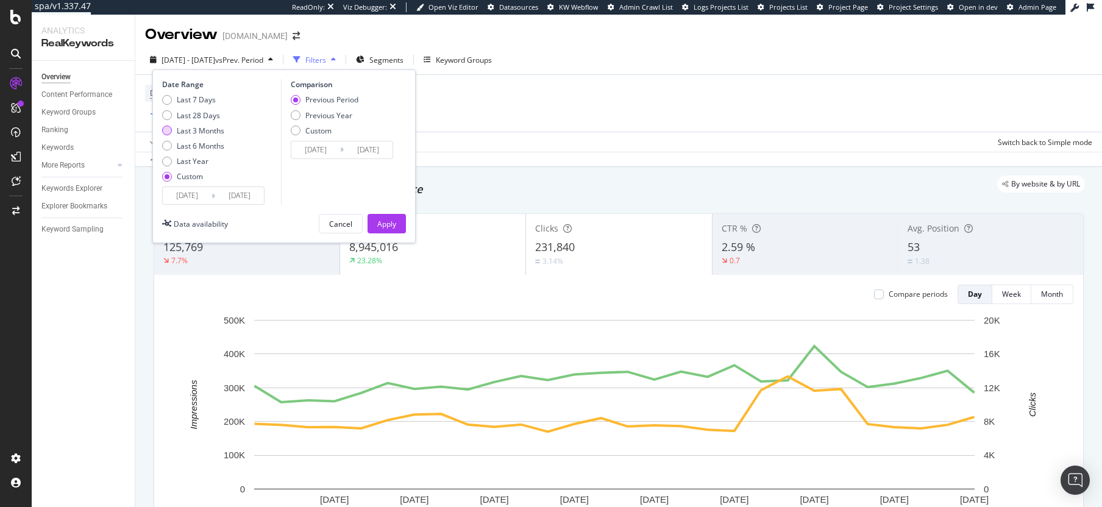
click at [213, 127] on div "Last 3 Months" at bounding box center [201, 131] width 48 height 10
type input "[DATE]"
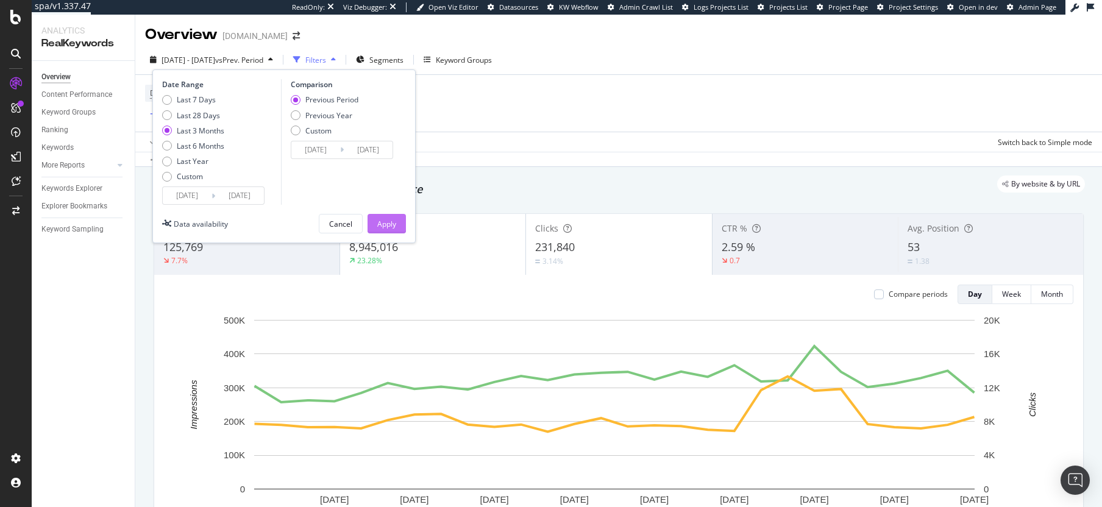
click at [378, 223] on div "Apply" at bounding box center [386, 224] width 19 height 10
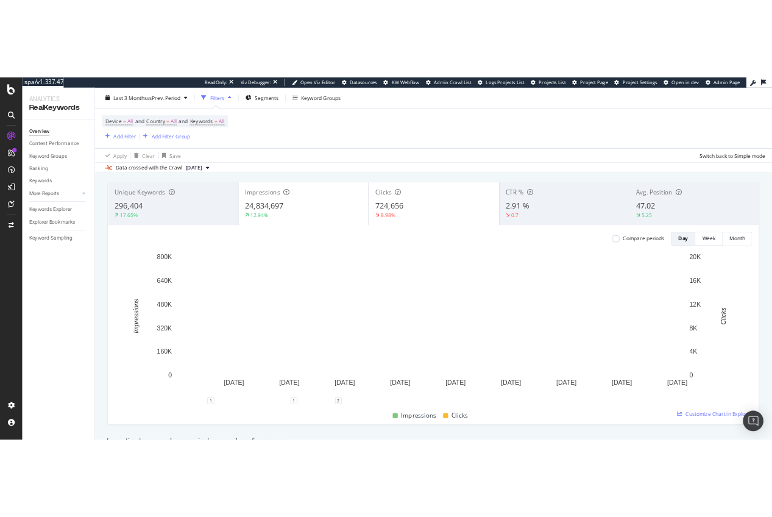
scroll to position [62, 0]
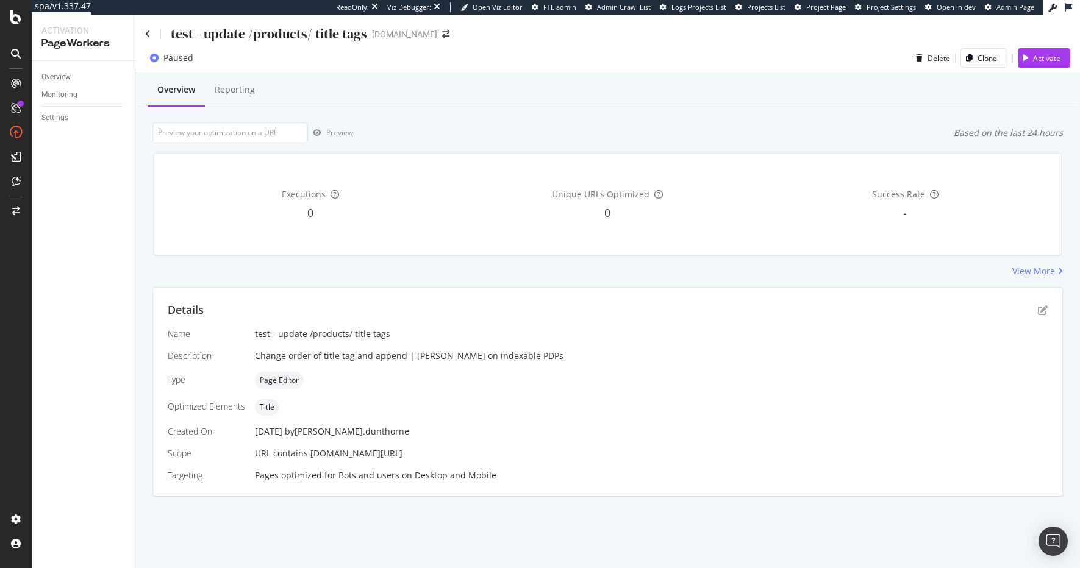
click at [143, 33] on div "test - update /products/ title tags [DOMAIN_NAME]" at bounding box center [607, 29] width 944 height 29
click at [151, 36] on div "test - update /products/ title tags" at bounding box center [256, 33] width 222 height 19
click at [149, 35] on icon at bounding box center [147, 34] width 5 height 9
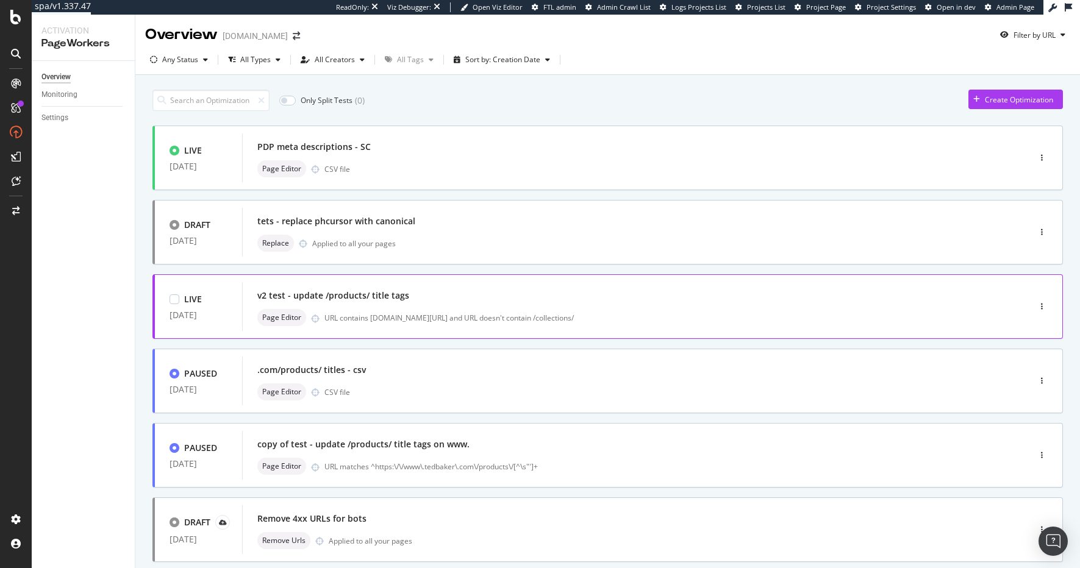
click at [518, 305] on div "v2 test - update /products/ title tags Page Editor URL contains [DOMAIN_NAME][U…" at bounding box center [617, 306] width 720 height 39
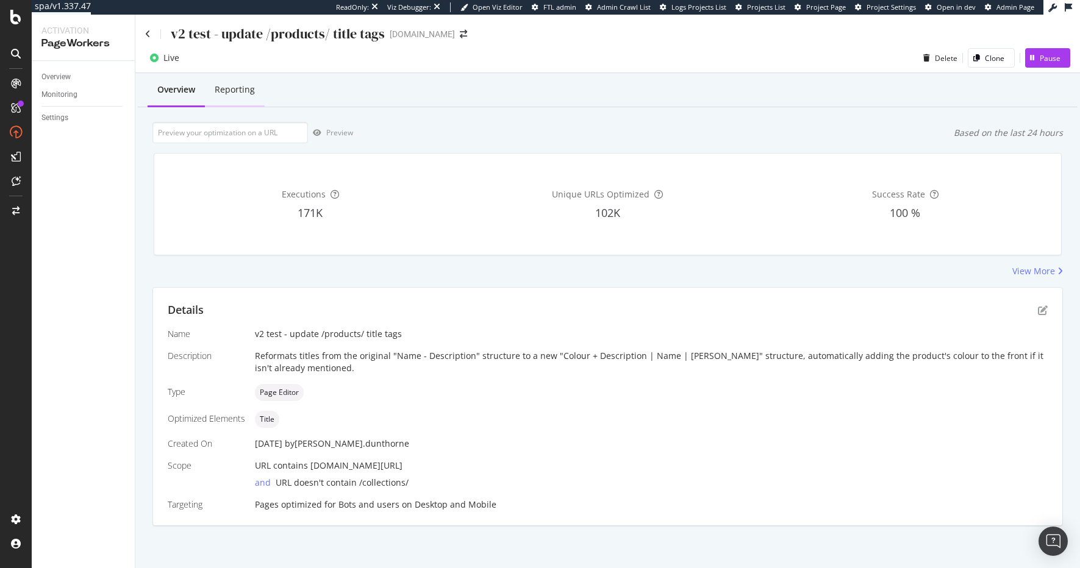
click at [242, 90] on div "Reporting" at bounding box center [235, 90] width 40 height 12
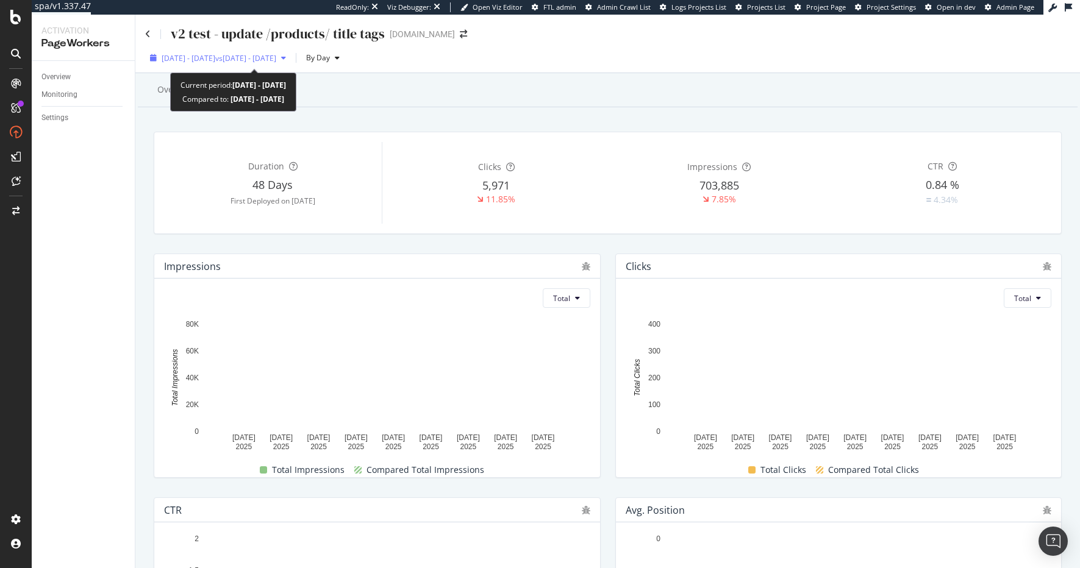
click at [215, 60] on span "[DATE] - [DATE]" at bounding box center [189, 58] width 54 height 10
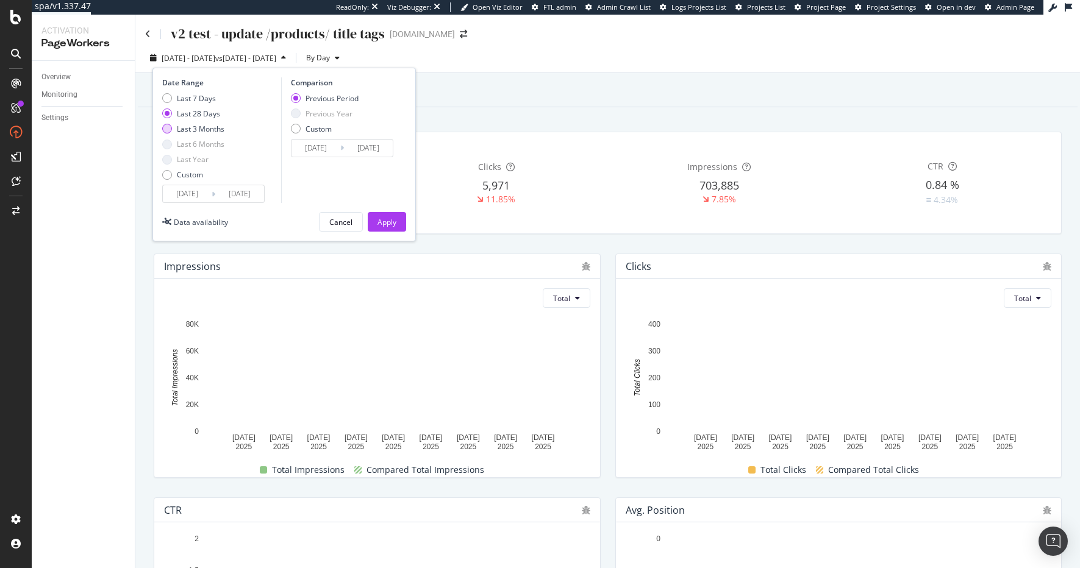
click at [178, 126] on div "Last 3 Months" at bounding box center [201, 129] width 48 height 10
type input "[DATE]"
click at [383, 226] on div "Apply" at bounding box center [386, 222] width 19 height 10
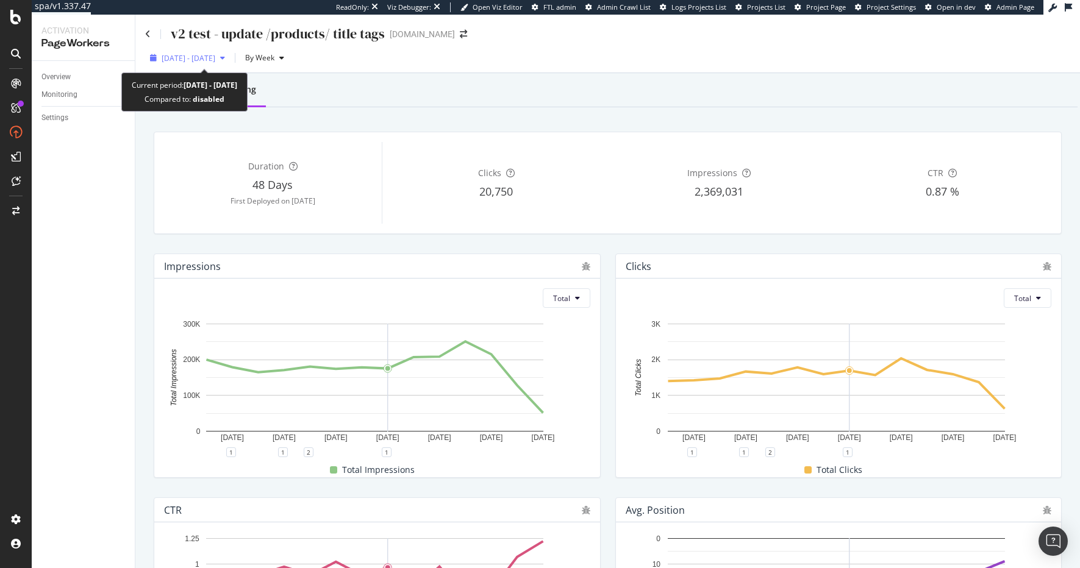
click at [215, 60] on span "[DATE] - [DATE]" at bounding box center [189, 58] width 54 height 10
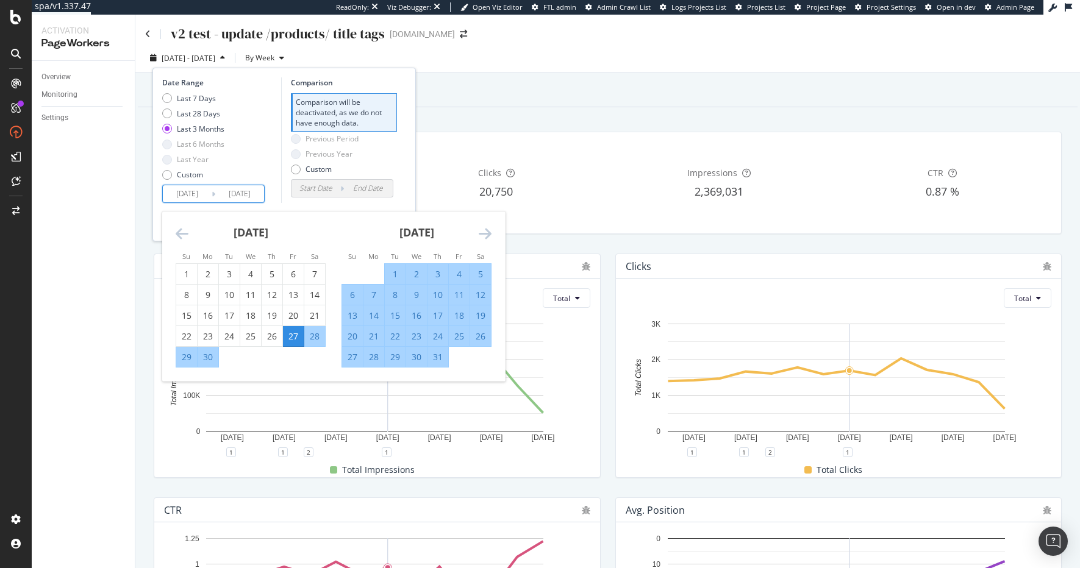
click at [244, 194] on input "[DATE]" at bounding box center [239, 193] width 49 height 17
click at [487, 239] on icon "Move forward to switch to the next month." at bounding box center [484, 233] width 13 height 15
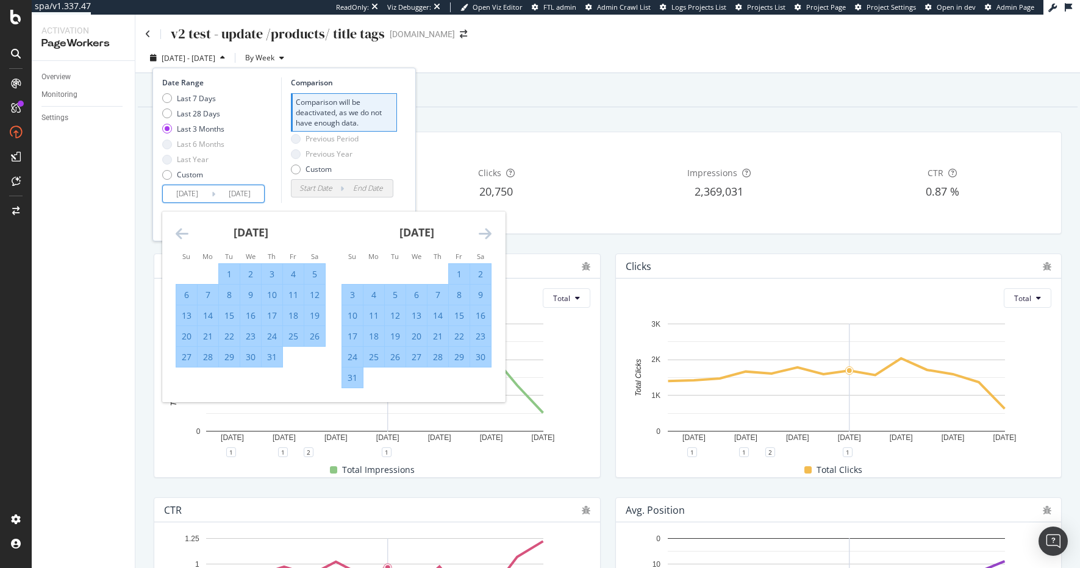
click at [487, 239] on icon "Move forward to switch to the next month." at bounding box center [484, 233] width 13 height 15
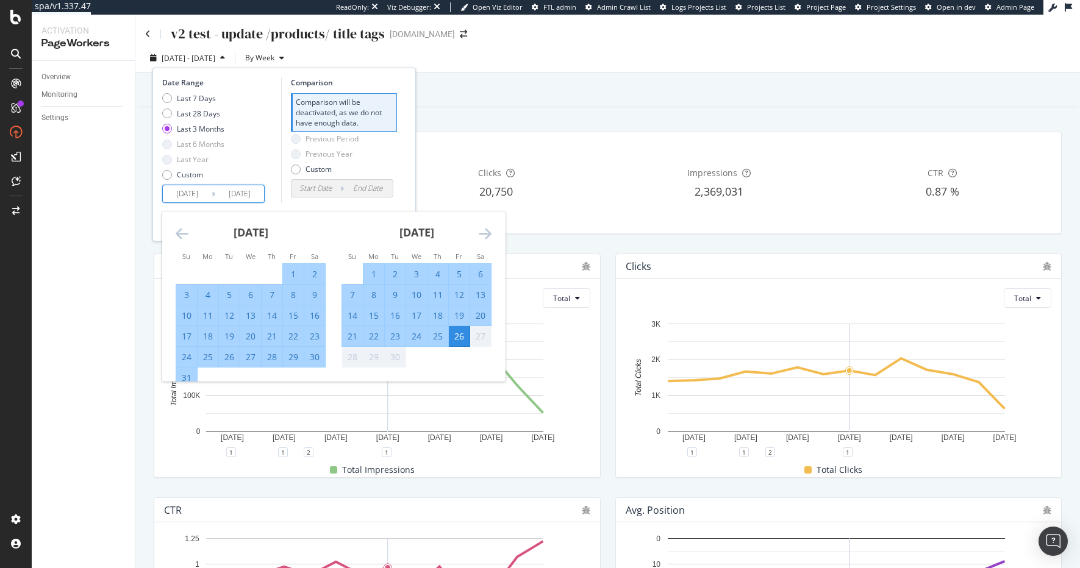
click at [350, 340] on div "21" at bounding box center [352, 336] width 21 height 12
type input "[DATE]"
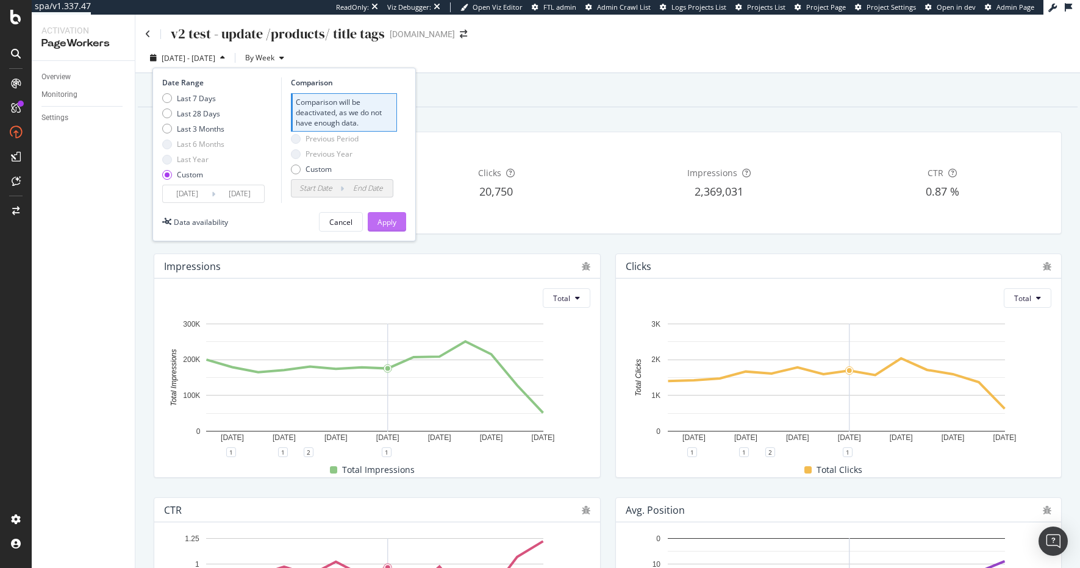
click at [384, 227] on div "Apply" at bounding box center [386, 222] width 19 height 10
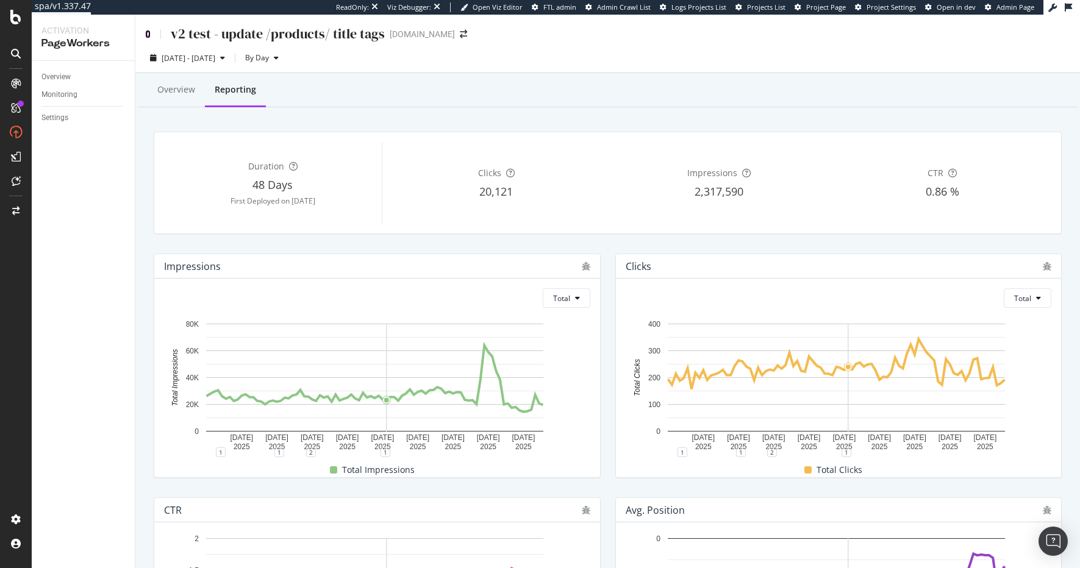
click at [149, 34] on icon at bounding box center [147, 34] width 5 height 9
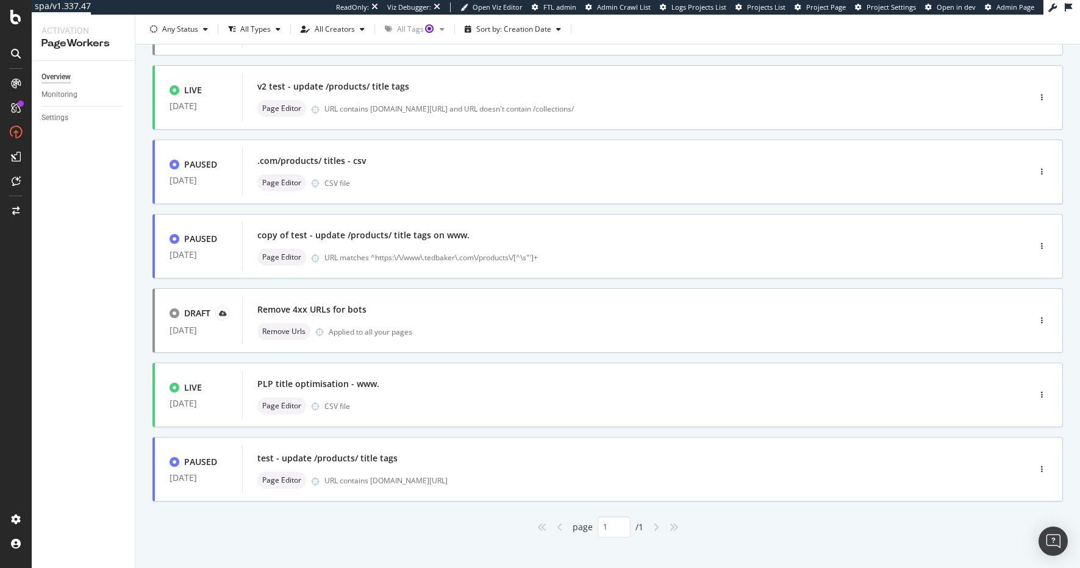
scroll to position [221, 0]
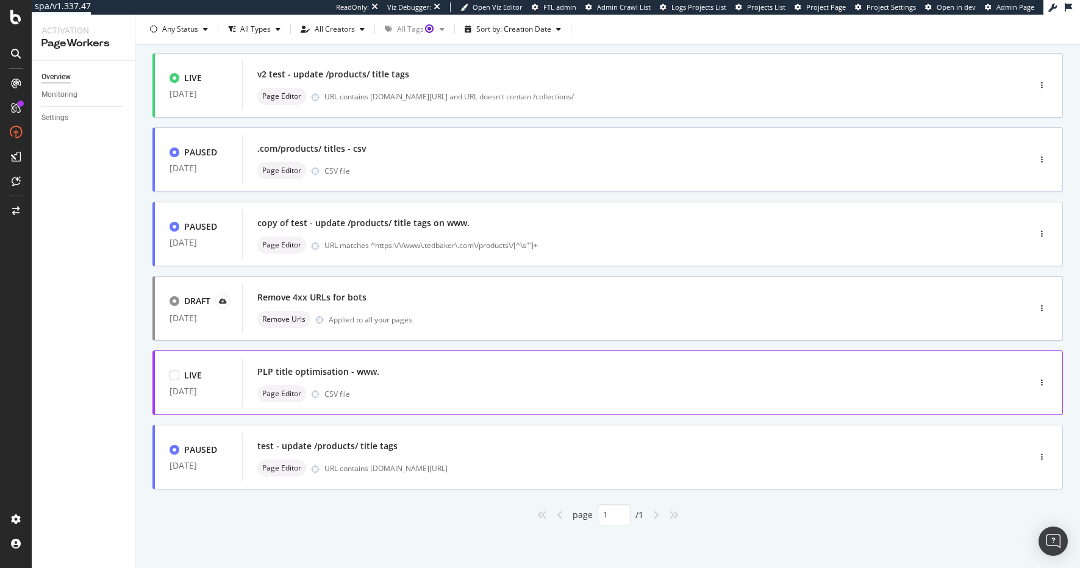
click at [383, 366] on div "PLP title optimisation - www." at bounding box center [617, 371] width 720 height 17
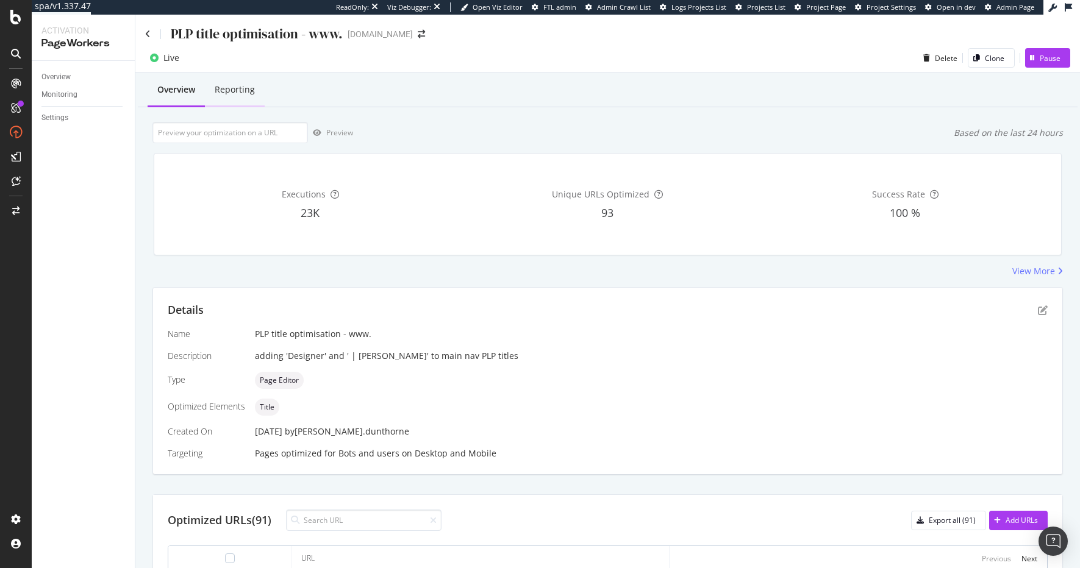
click at [244, 97] on div "Reporting" at bounding box center [235, 91] width 60 height 34
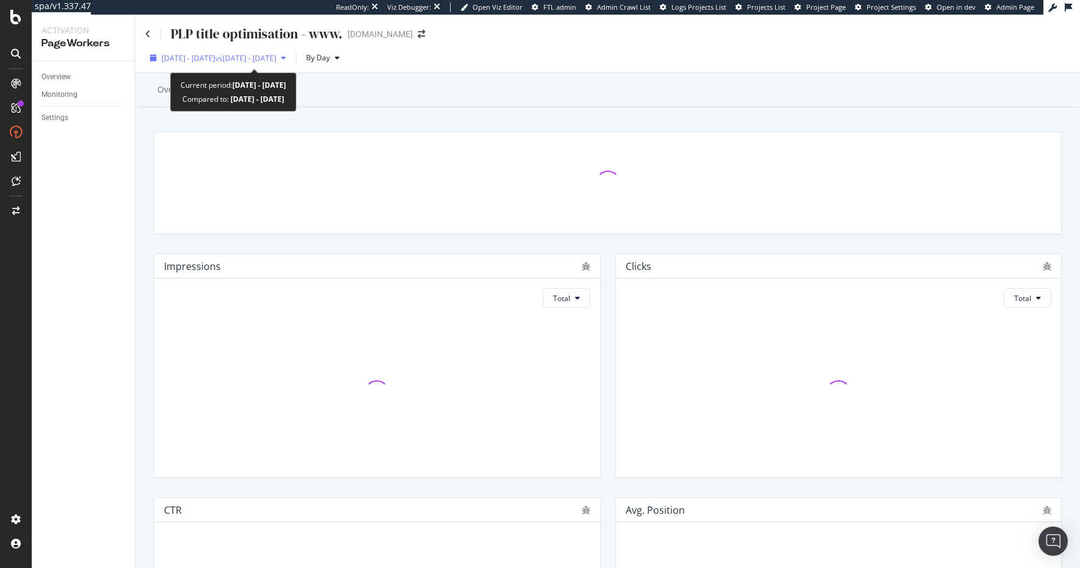
click at [194, 56] on span "[DATE] - [DATE]" at bounding box center [189, 58] width 54 height 10
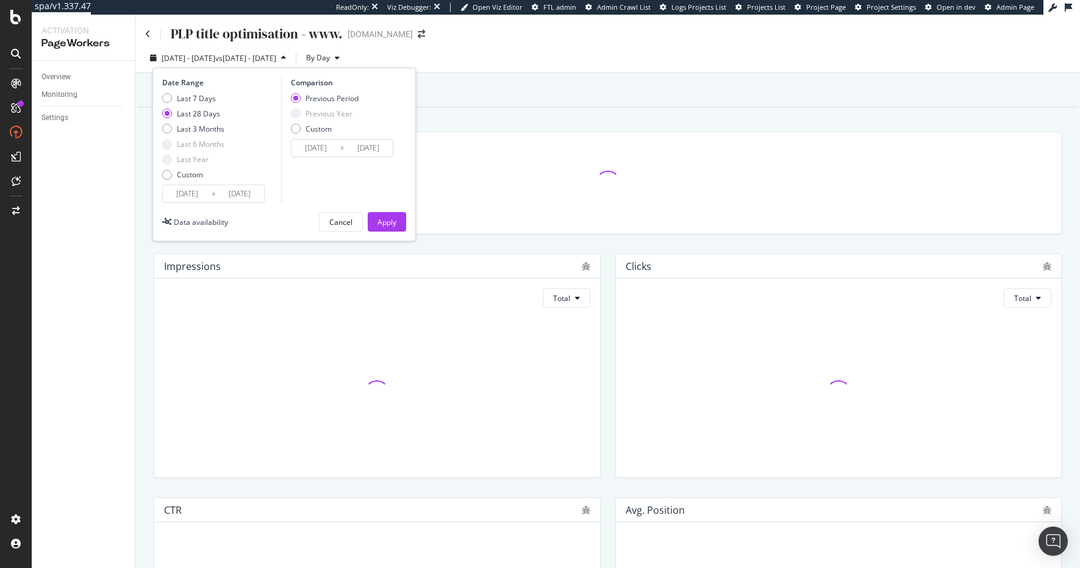
click at [185, 196] on input "[DATE]" at bounding box center [187, 193] width 49 height 17
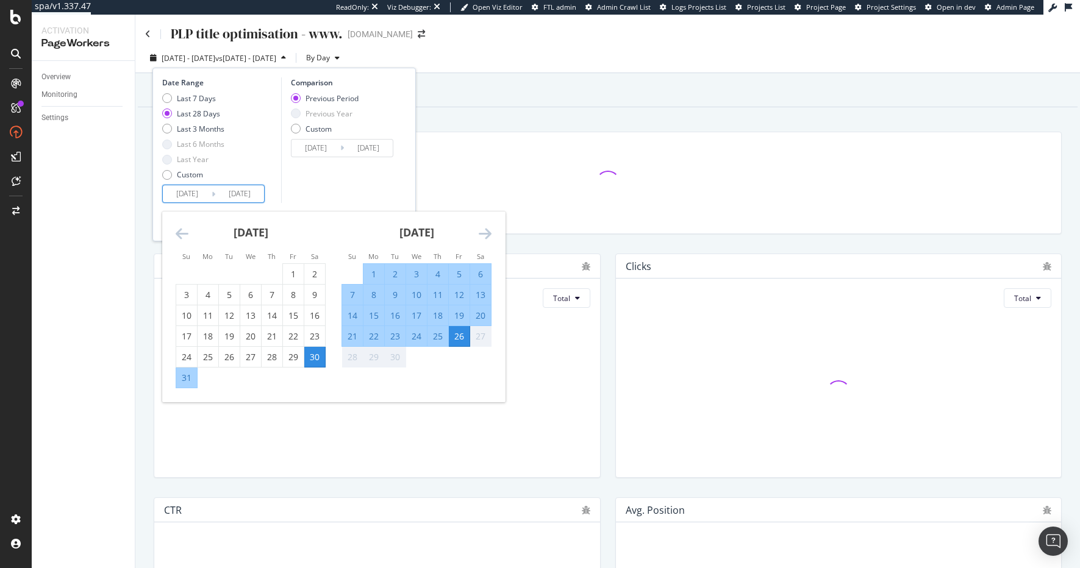
click at [181, 235] on icon "Move backward to switch to the previous month." at bounding box center [182, 233] width 13 height 15
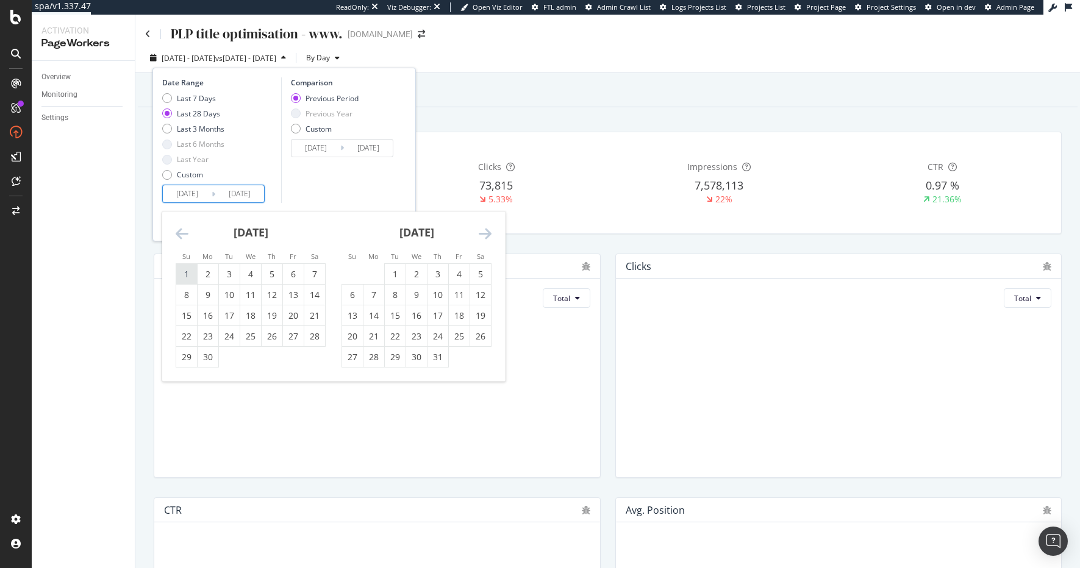
click at [187, 277] on div "1" at bounding box center [186, 274] width 21 height 12
type input "[DATE]"
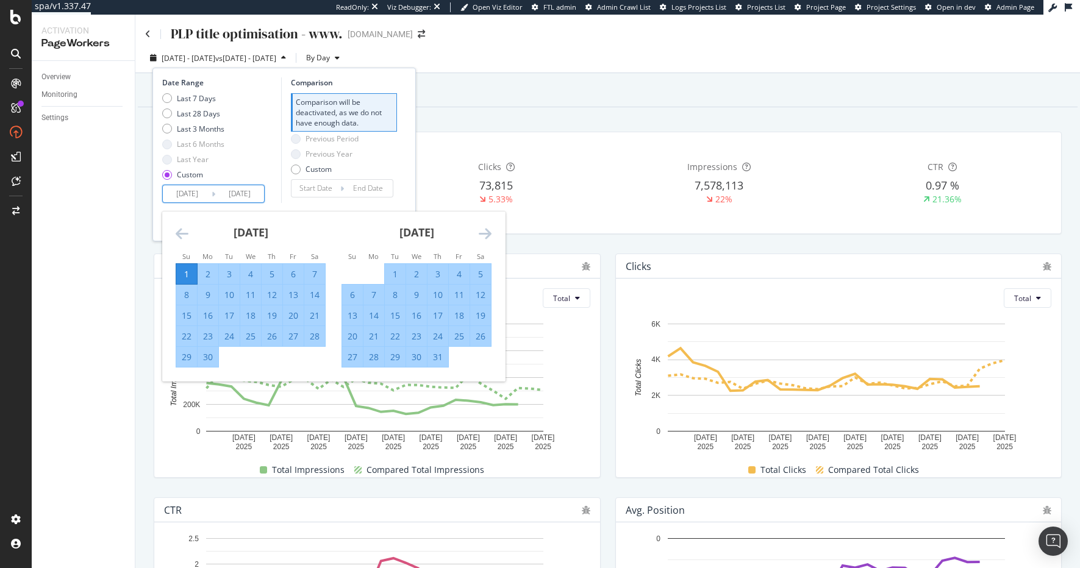
click at [482, 235] on icon "Move forward to switch to the next month." at bounding box center [484, 233] width 13 height 15
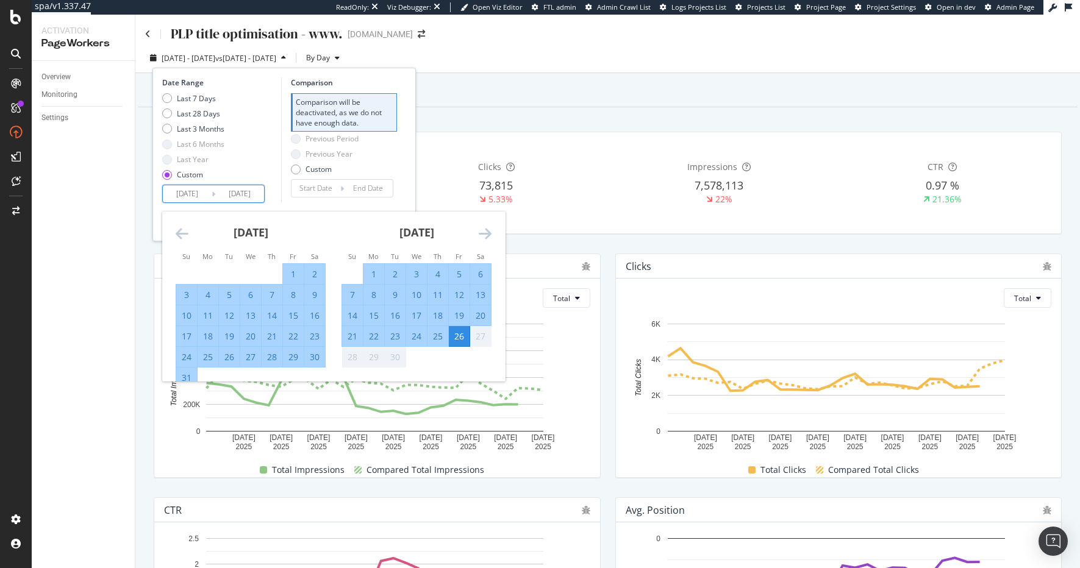
click at [182, 372] on div "31" at bounding box center [186, 378] width 21 height 12
type input "[DATE]"
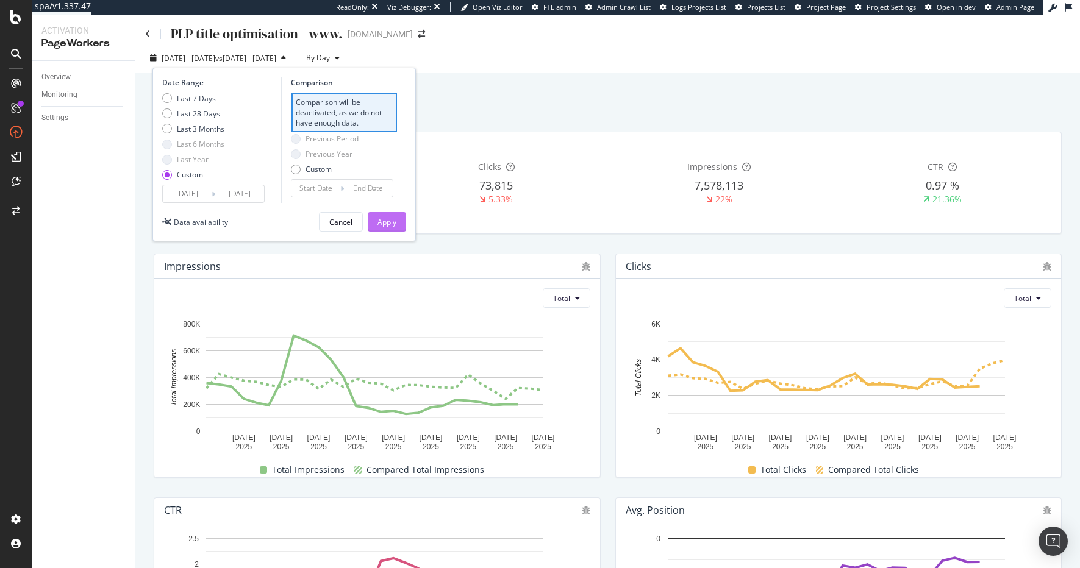
click at [385, 226] on div "Apply" at bounding box center [386, 222] width 19 height 10
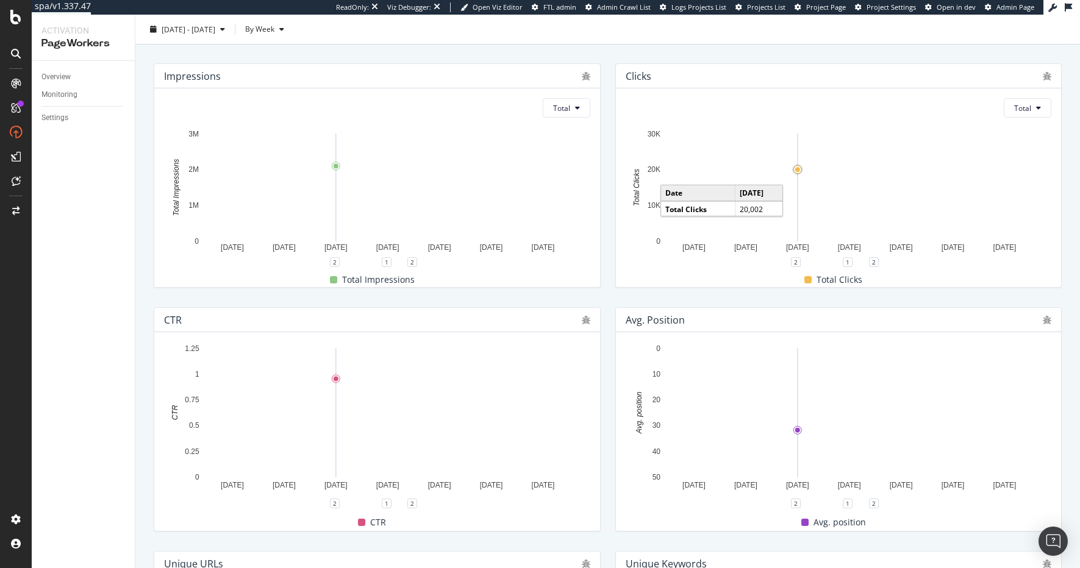
scroll to position [191, 0]
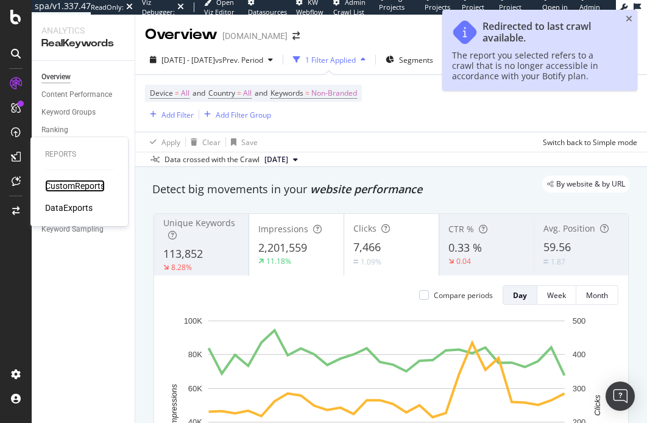
click at [59, 184] on div "CustomReports" at bounding box center [75, 186] width 60 height 12
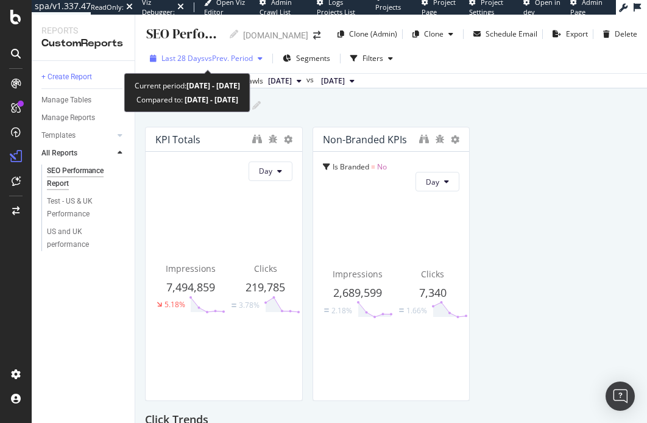
click at [223, 57] on span "vs Prev. Period" at bounding box center [229, 58] width 48 height 10
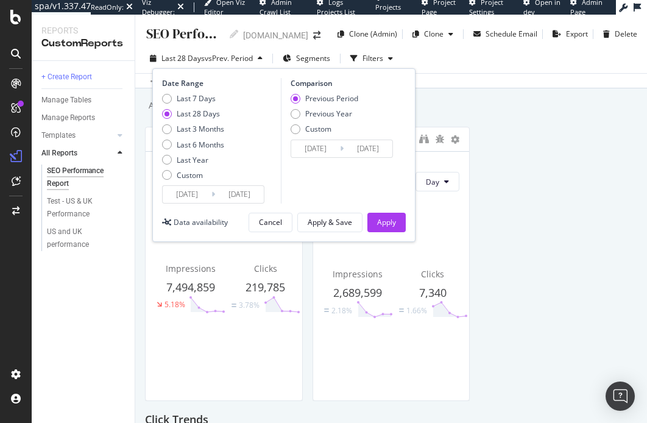
click at [191, 190] on input "[DATE]" at bounding box center [187, 194] width 49 height 17
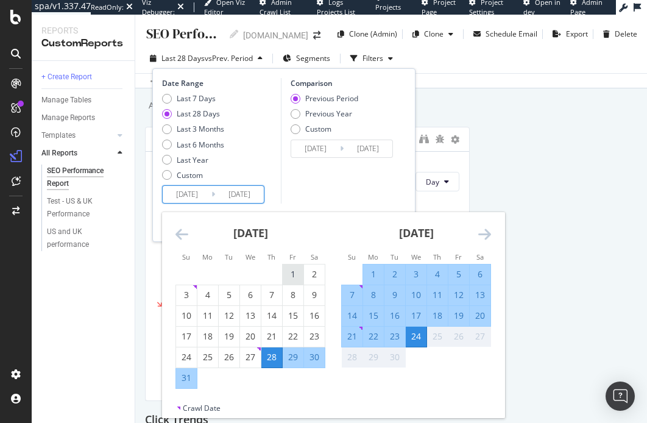
click at [286, 270] on div "1" at bounding box center [293, 274] width 21 height 12
type input "[DATE]"
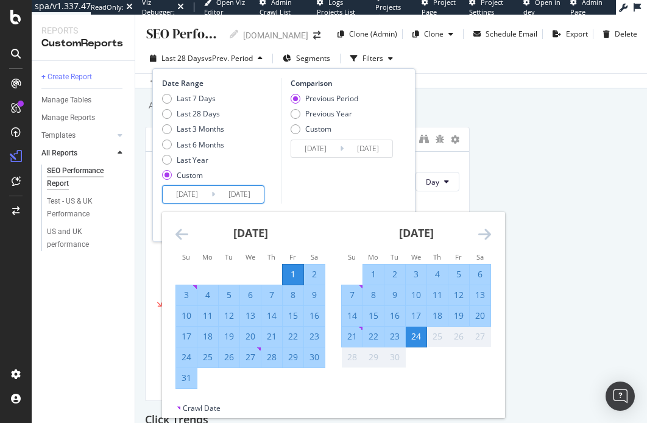
click at [185, 378] on div "31" at bounding box center [186, 378] width 21 height 12
type input "[DATE]"
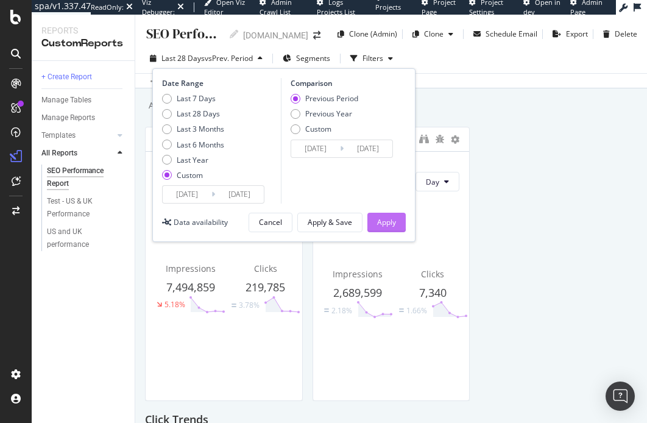
click at [383, 226] on div "Apply" at bounding box center [386, 222] width 19 height 10
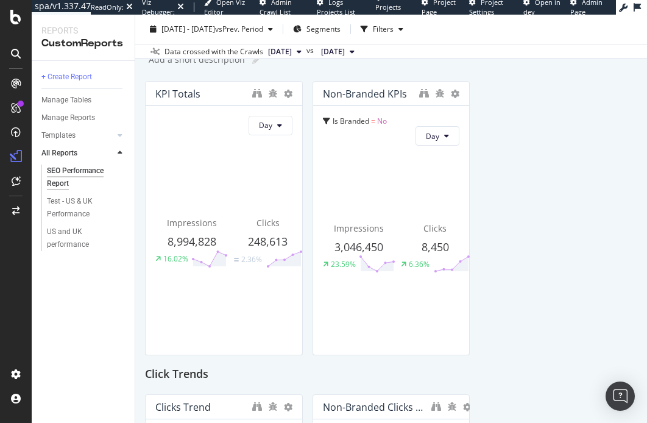
scroll to position [53, 0]
